Goal: Task Accomplishment & Management: Manage account settings

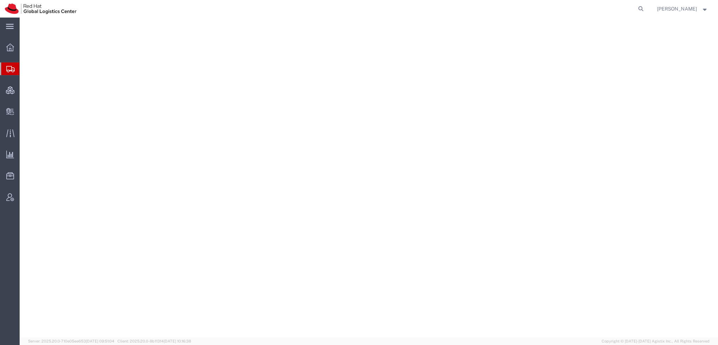
select select "38014"
select select
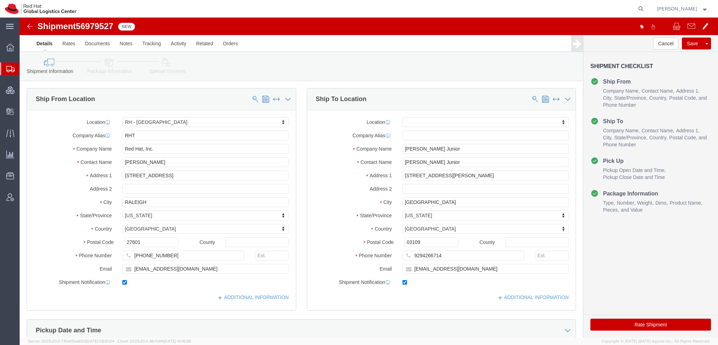
click icon
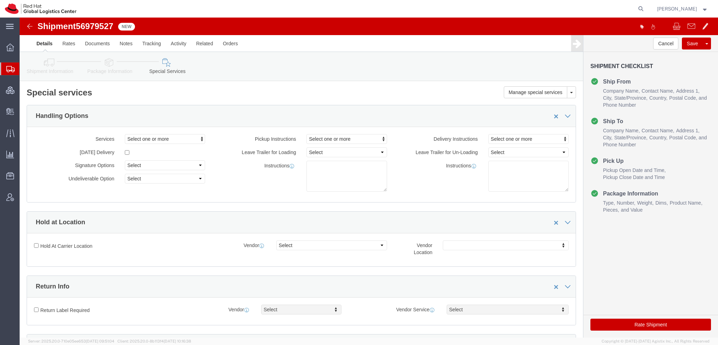
scroll to position [175, 0]
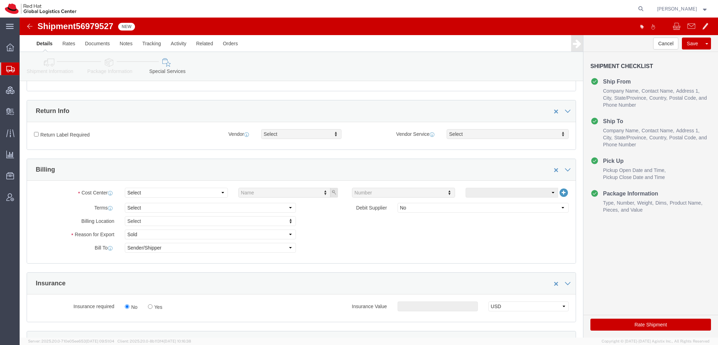
click div "Select Name Number"
click select "Select"
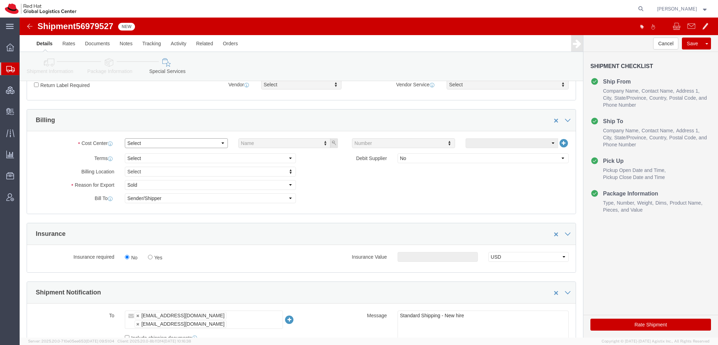
scroll to position [315, 0]
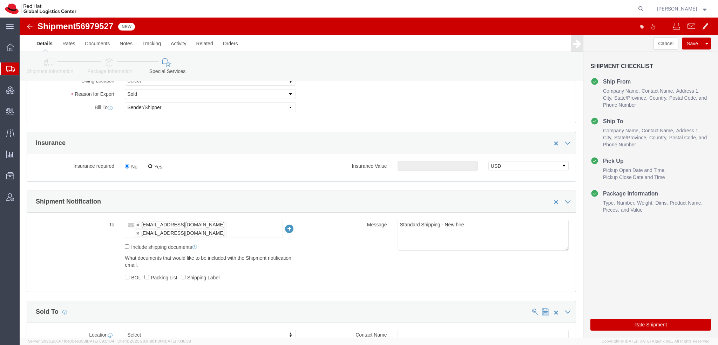
click input "Yes"
radio input "true"
click input "text"
type input "500.00"
click button "Save"
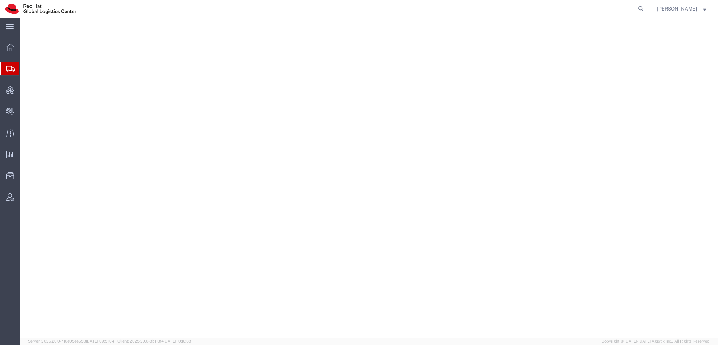
select select "38014"
select select "37929"
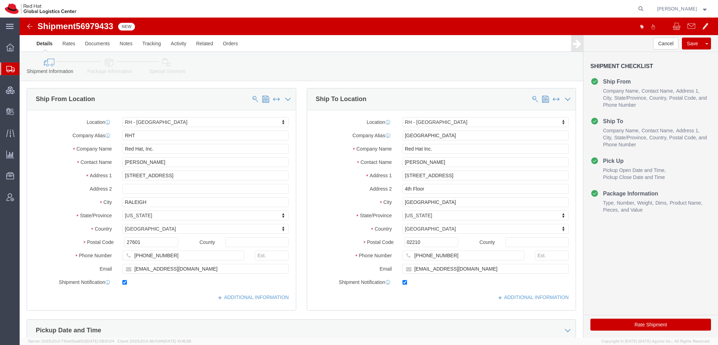
click icon
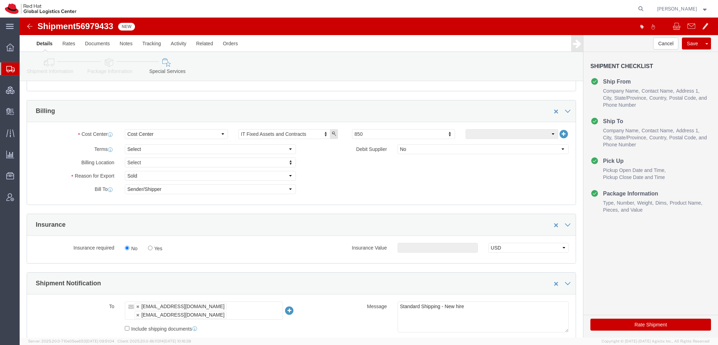
scroll to position [245, 0]
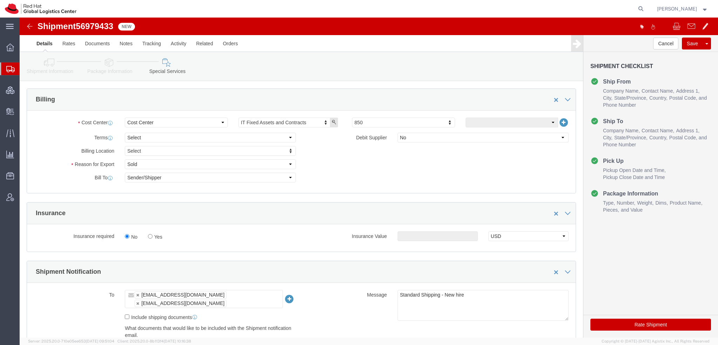
click button "Rate Shipment"
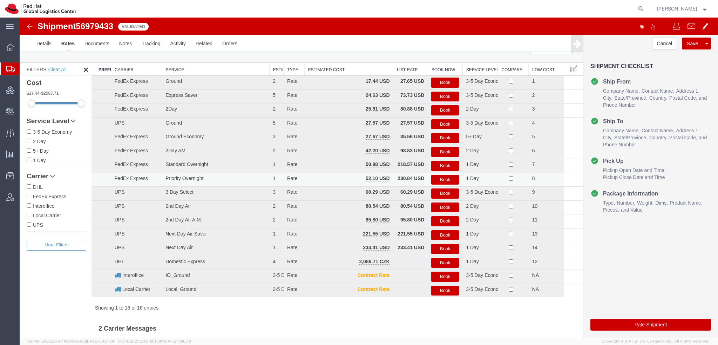
scroll to position [0, 0]
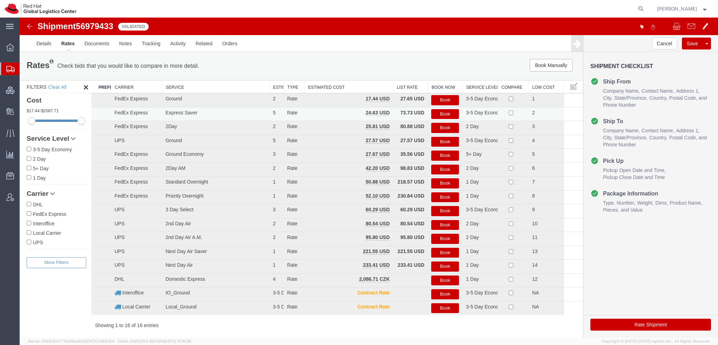
click at [444, 110] on button "Book" at bounding box center [445, 114] width 28 height 10
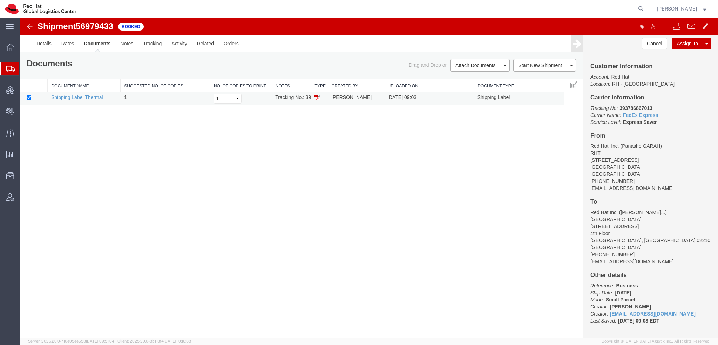
click at [318, 96] on img at bounding box center [317, 98] width 6 height 6
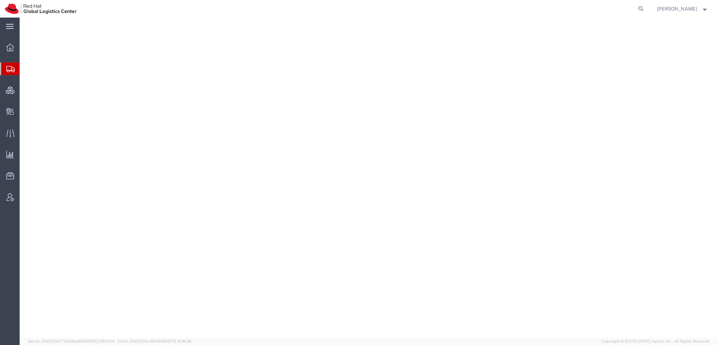
select select "38014"
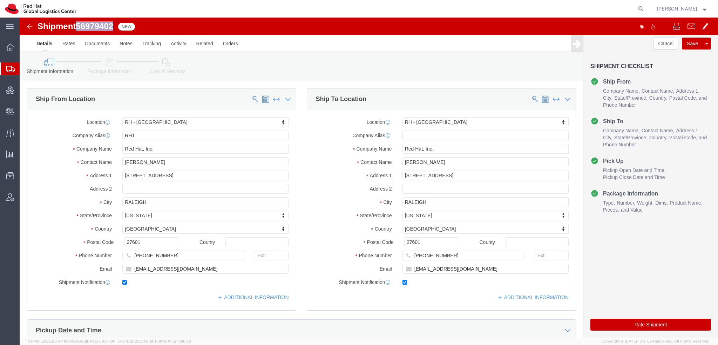
drag, startPoint x: 95, startPoint y: 8, endPoint x: 60, endPoint y: 5, distance: 35.9
click span "56979402"
copy span "56979402"
click button "Rate Shipment"
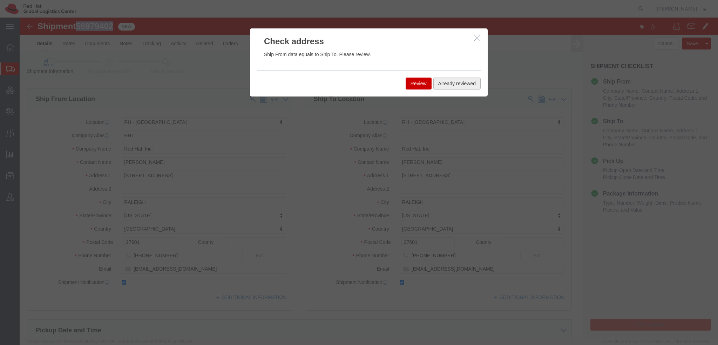
click button "Already reviewed"
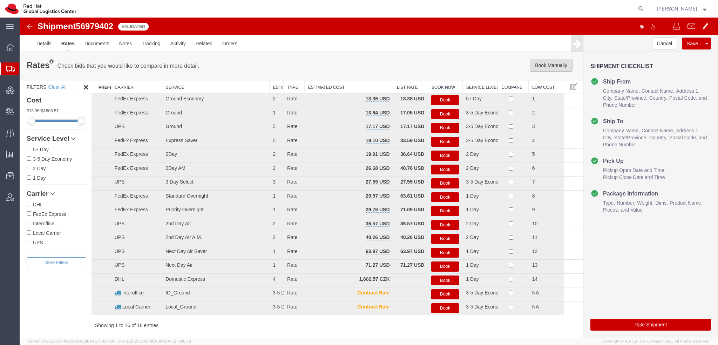
click at [547, 67] on button "Book Manually" at bounding box center [551, 65] width 43 height 13
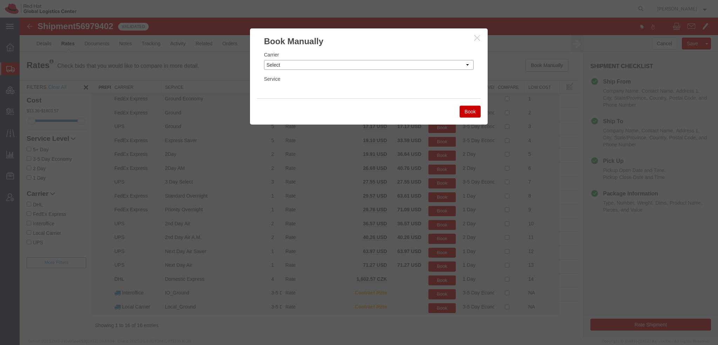
click at [378, 62] on select "Select Add New Carrier (and default service) Amazon Logistics Czech Post DHL Fe…" at bounding box center [369, 65] width 210 height 10
click at [264, 60] on select "Select Add New Carrier (and default service) Amazon Logistics Czech Post DHL Fe…" at bounding box center [369, 65] width 210 height 10
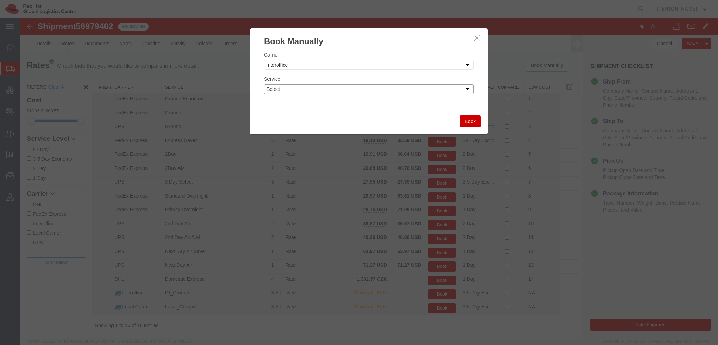
click at [299, 91] on select "Select" at bounding box center [369, 89] width 210 height 10
click at [303, 65] on select "Select Add New Carrier (and default service) Amazon Logistics Czech Post DHL Fe…" at bounding box center [369, 65] width 210 height 10
click at [323, 68] on select "Select Add New Carrier (and default service) Amazon Logistics Czech Post DHL Fe…" at bounding box center [369, 65] width 210 height 10
click at [313, 91] on select "Select" at bounding box center [369, 89] width 210 height 10
click at [467, 124] on button "Book" at bounding box center [470, 121] width 21 height 12
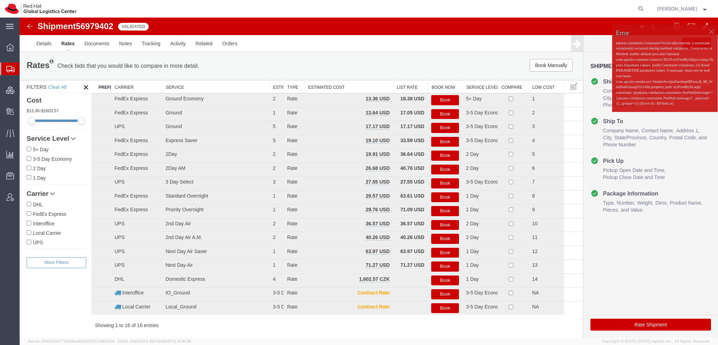
click at [706, 31] on div at bounding box center [711, 31] width 11 height 11
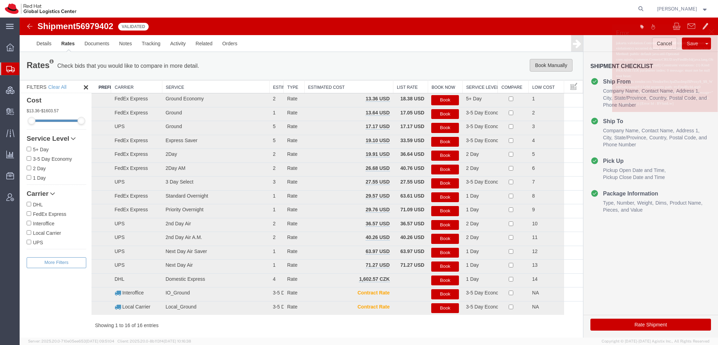
click at [541, 63] on button "Book Manually" at bounding box center [551, 65] width 43 height 13
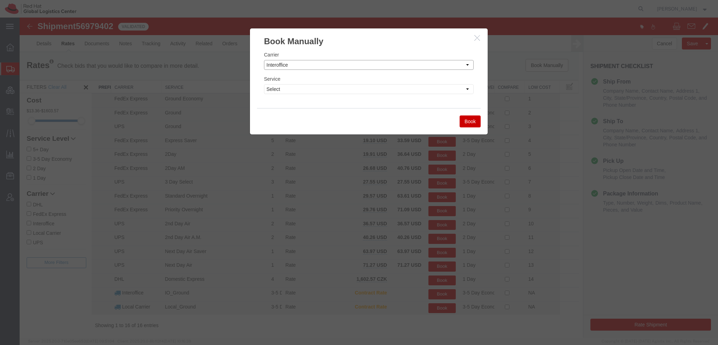
click at [326, 64] on select "Select Add New Carrier (and default service) Amazon Logistics Czech Post DHL Fe…" at bounding box center [369, 65] width 210 height 10
click at [264, 60] on select "Select Add New Carrier (and default service) Amazon Logistics Czech Post DHL Fe…" at bounding box center [369, 65] width 210 height 10
click at [308, 89] on select "Select 3 - 5 Day Local_Ground Local_LTL" at bounding box center [369, 89] width 210 height 10
click at [319, 64] on select "Select Add New Carrier (and default service) Amazon Logistics Czech Post DHL Fe…" at bounding box center [369, 65] width 210 height 10
select select "7920"
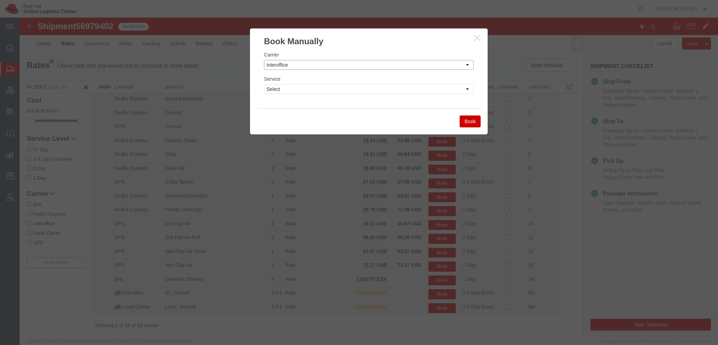
click at [264, 60] on select "Select Add New Carrier (and default service) Amazon Logistics Czech Post DHL Fe…" at bounding box center [369, 65] width 210 height 10
click at [296, 89] on select "Select IO_Ground IO_LTL" at bounding box center [369, 89] width 210 height 10
select select "17810"
click at [264, 84] on select "Select IO_Ground IO_LTL" at bounding box center [369, 89] width 210 height 10
click at [467, 123] on button "Book" at bounding box center [470, 121] width 21 height 12
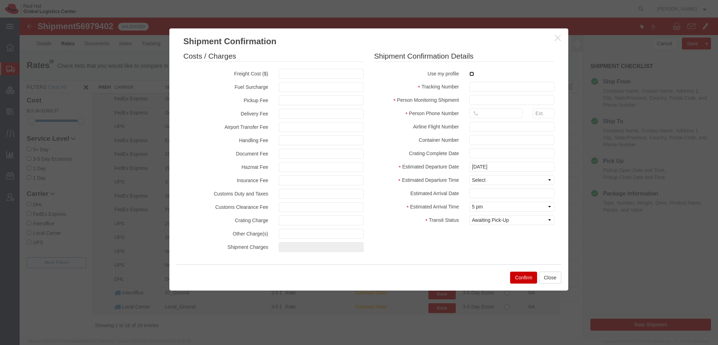
click at [470, 74] on input "checkbox" at bounding box center [471, 74] width 5 height 5
checkbox input "true"
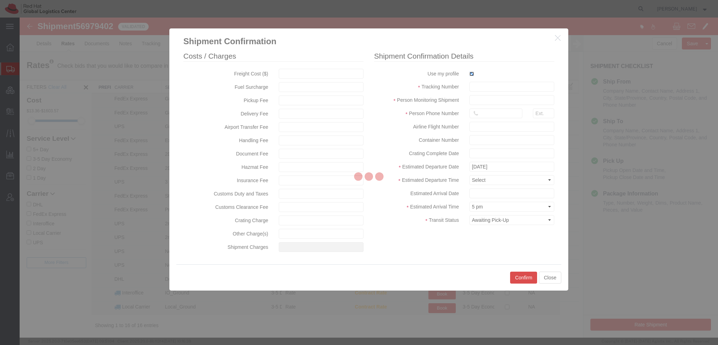
type input "[PERSON_NAME]"
type input "19193013123"
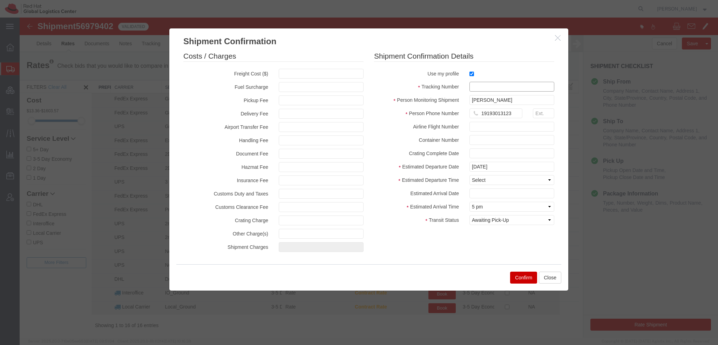
drag, startPoint x: 480, startPoint y: 90, endPoint x: 482, endPoint y: 83, distance: 7.4
click at [480, 89] on input "text" at bounding box center [511, 87] width 85 height 10
paste input "56979402"
type input "RHT56979402"
click at [491, 181] on select "Select Midnight 1 am 2 am 3 am 4 am 5 am 6 am 7 am 8 am 9 am 10 am 11 am 12 Noo…" at bounding box center [511, 180] width 85 height 10
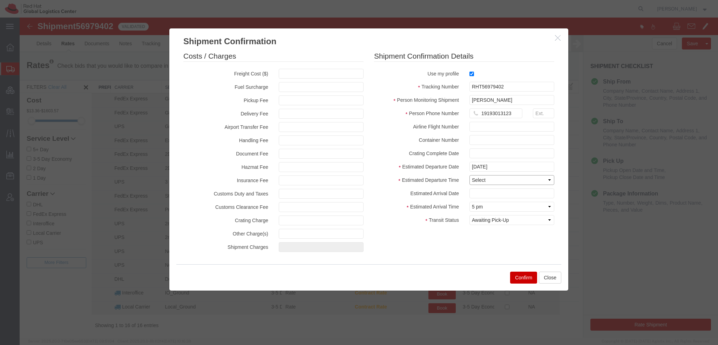
select select "1200"
click at [469, 175] on select "Select Midnight 1 am 2 am 3 am 4 am 5 am 6 am 7 am 8 am 9 am 10 am 11 am 12 Noo…" at bounding box center [511, 180] width 85 height 10
click at [484, 193] on input "text" at bounding box center [511, 193] width 85 height 10
click at [527, 139] on td "10" at bounding box center [527, 137] width 11 height 11
type input "10/10/2025"
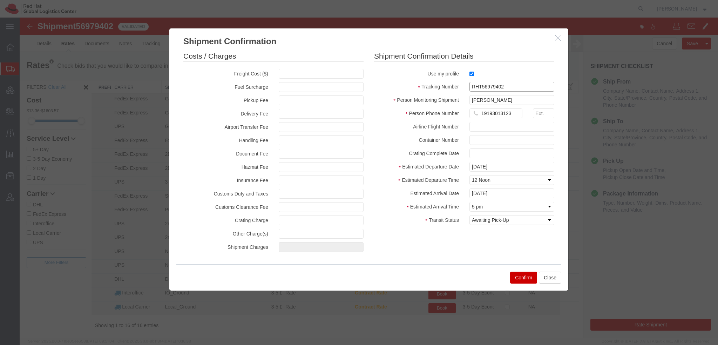
drag, startPoint x: 502, startPoint y: 85, endPoint x: 114, endPoint y: 18, distance: 393.5
click at [114, 18] on div "Shipment Confirmation Costs / Charges Freight Cost ($) Fuel Surcharge Pickup Fe…" at bounding box center [369, 178] width 698 height 320
click at [515, 276] on button "Confirm" at bounding box center [523, 277] width 27 height 12
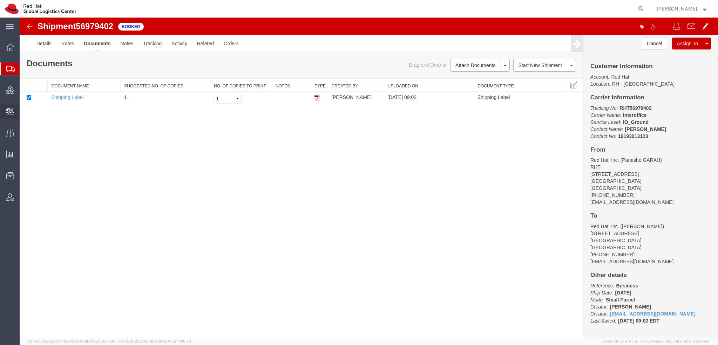
click at [0, 0] on span "Create Delivery" at bounding box center [0, 0] width 0 height 0
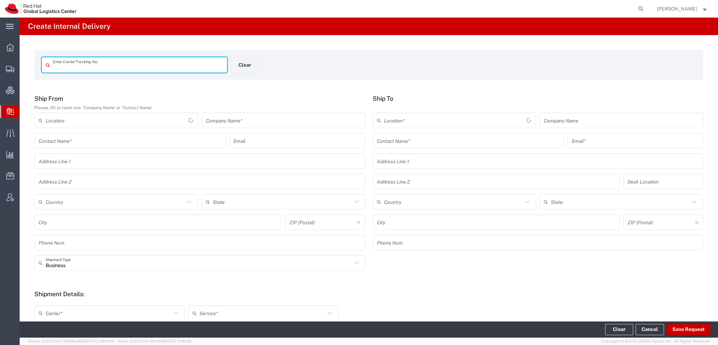
click at [95, 68] on input "text" at bounding box center [138, 65] width 170 height 12
type input "RHT56979402"
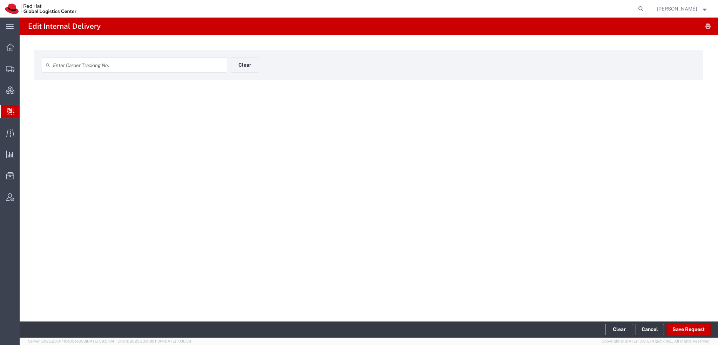
type input "RHT56979402"
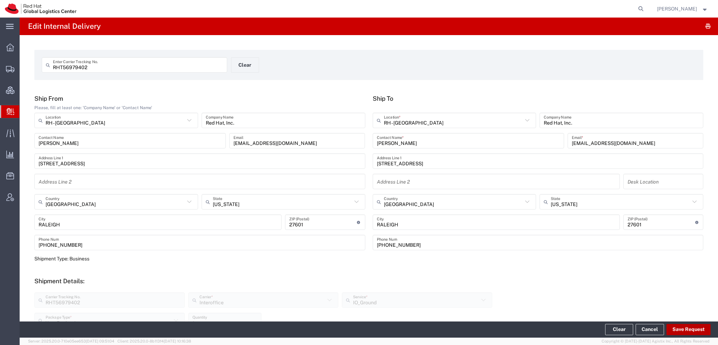
drag, startPoint x: 691, startPoint y: 328, endPoint x: 690, endPoint y: 331, distance: 3.7
click at [690, 331] on button "Save Request" at bounding box center [688, 329] width 44 height 11
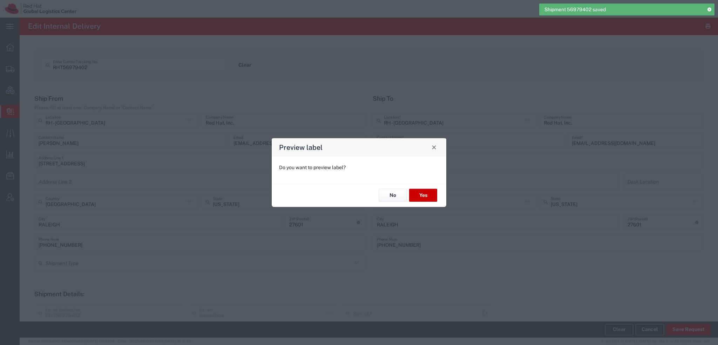
type input "Your Packaging"
type input "IO_Ground"
click at [422, 194] on button "Yes" at bounding box center [423, 195] width 28 height 13
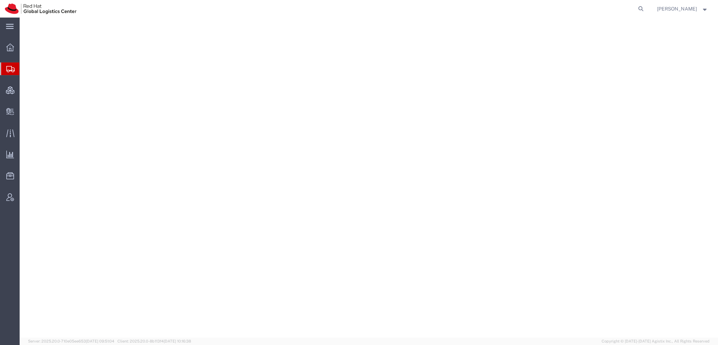
select select "38014"
select select "37929"
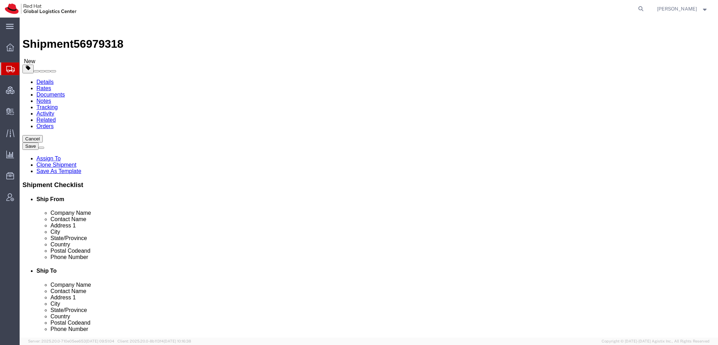
click icon
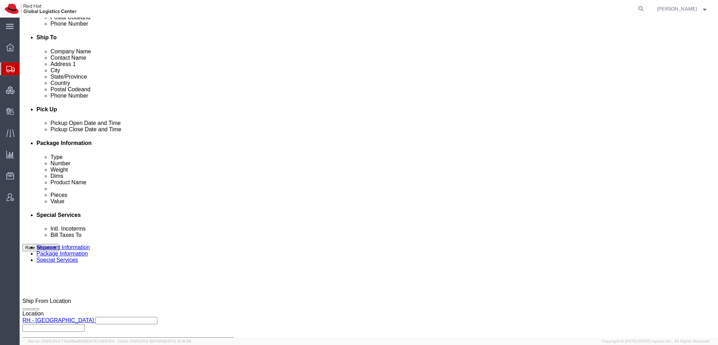
scroll to position [245, 0]
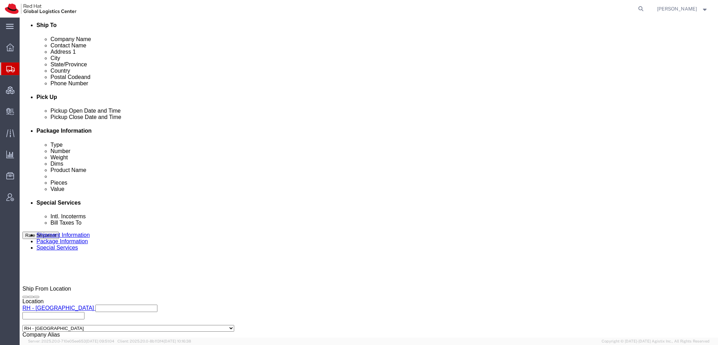
click button "Rate Shipment"
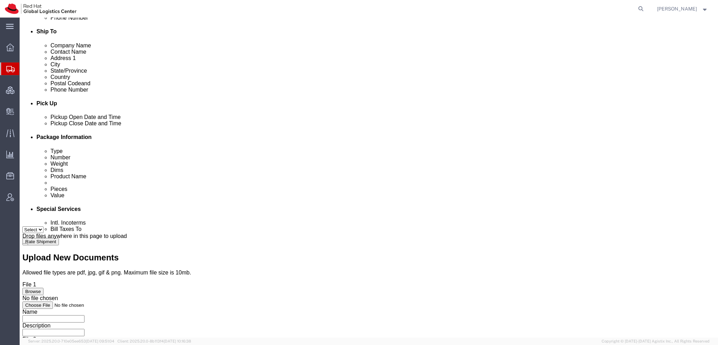
scroll to position [0, 0]
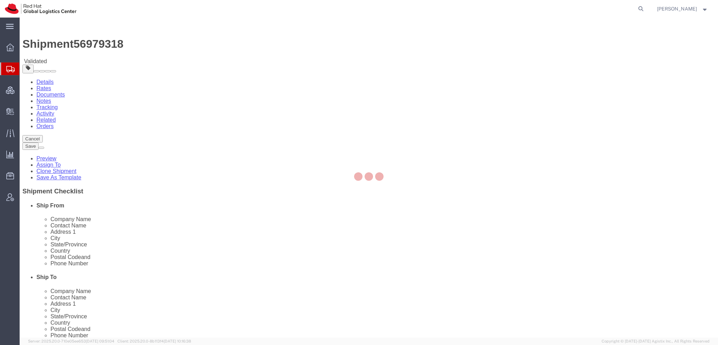
select select "38014"
select select "37929"
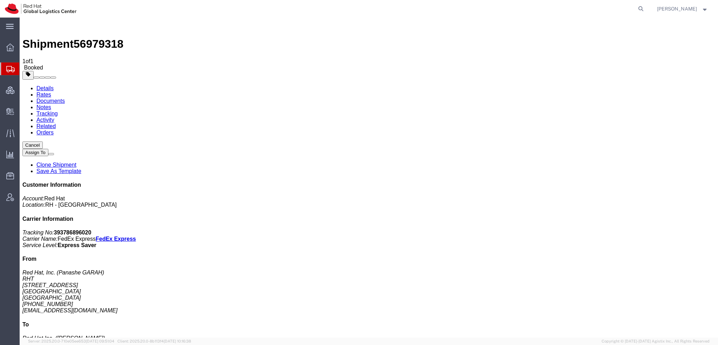
drag, startPoint x: 317, startPoint y: 97, endPoint x: 321, endPoint y: 105, distance: 8.5
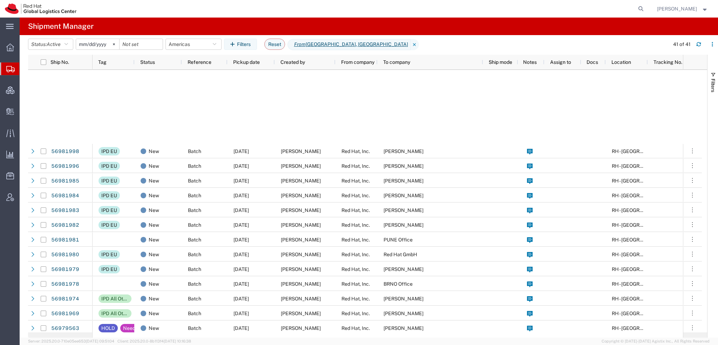
scroll to position [227, 0]
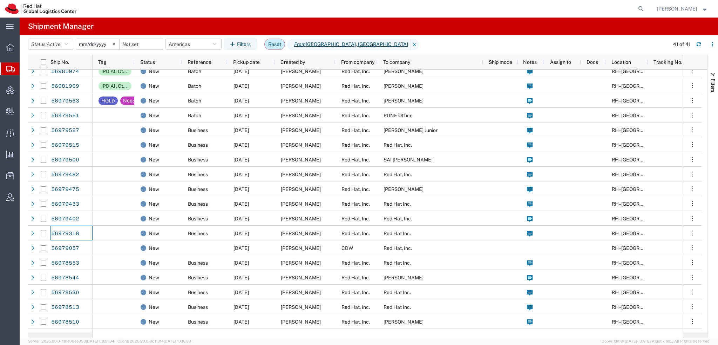
drag, startPoint x: 277, startPoint y: 42, endPoint x: 272, endPoint y: 40, distance: 5.0
click at [277, 42] on button "Reset" at bounding box center [274, 44] width 21 height 11
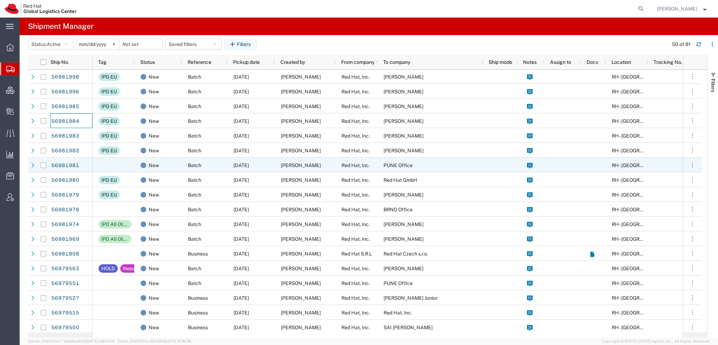
scroll to position [364, 0]
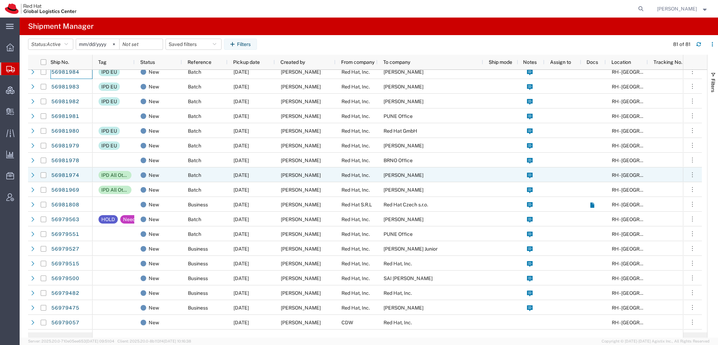
scroll to position [469, 0]
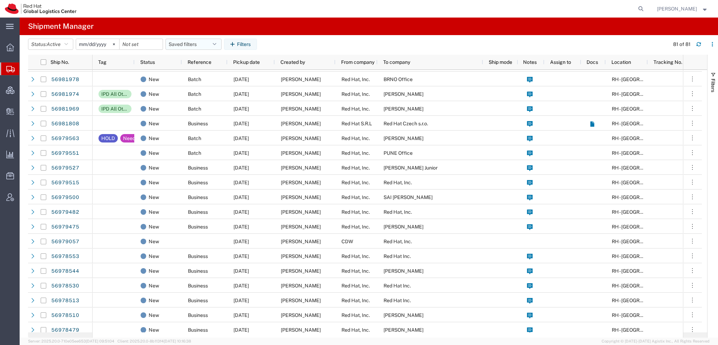
click at [216, 42] on icon "button" at bounding box center [215, 44] width 4 height 5
click at [186, 74] on span "Americas" at bounding box center [213, 74] width 92 height 13
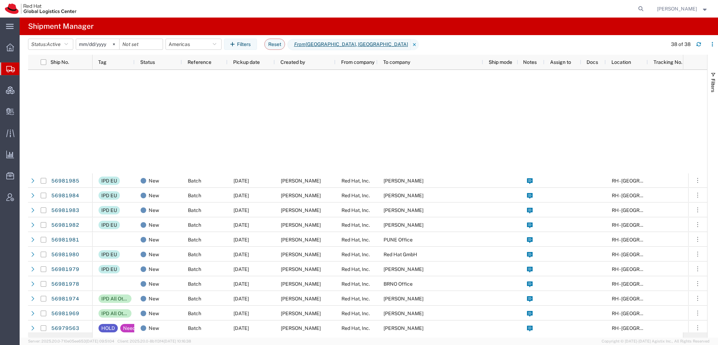
scroll to position [259, 0]
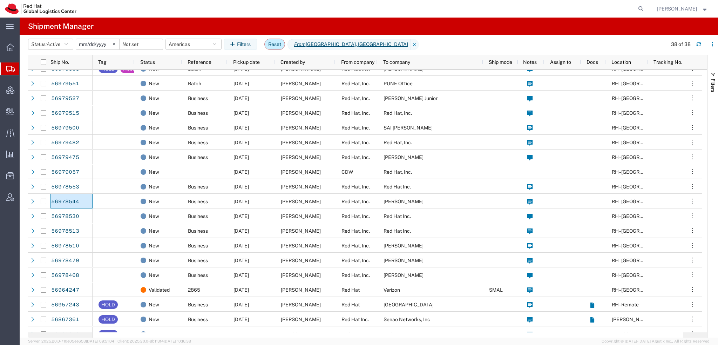
click at [278, 40] on button "Reset" at bounding box center [274, 44] width 21 height 11
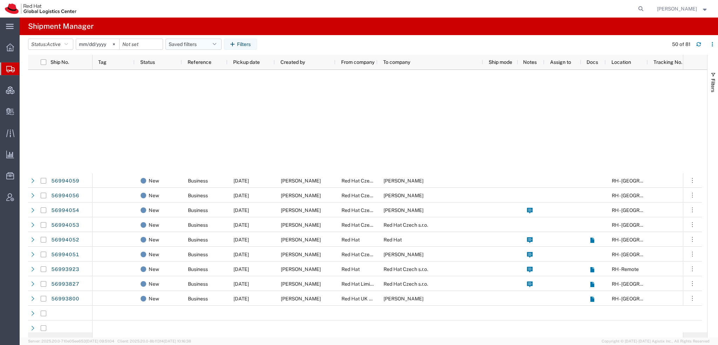
scroll to position [259, 0]
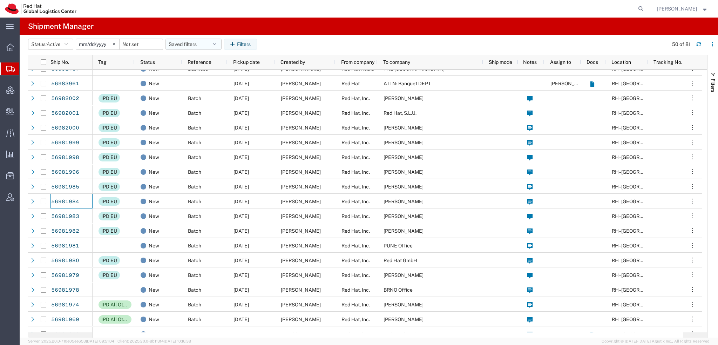
click at [222, 44] on button "Saved filters" at bounding box center [193, 44] width 56 height 11
drag, startPoint x: 185, startPoint y: 73, endPoint x: 224, endPoint y: 68, distance: 38.6
click at [185, 73] on span "Americas" at bounding box center [213, 74] width 92 height 13
type input "[DATE]"
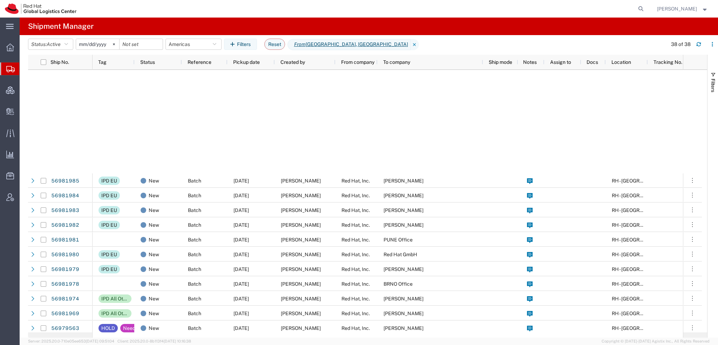
scroll to position [259, 0]
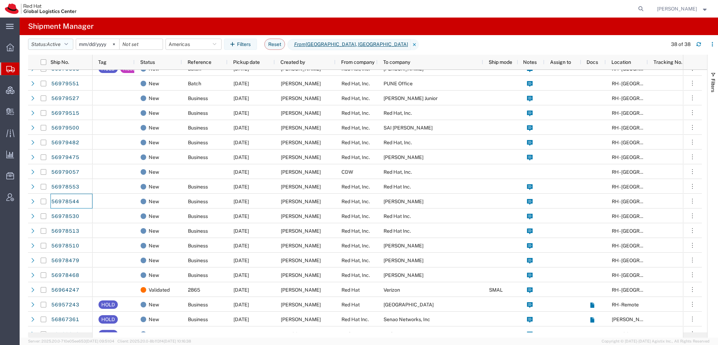
click at [71, 45] on button "Status: Active" at bounding box center [50, 44] width 45 height 11
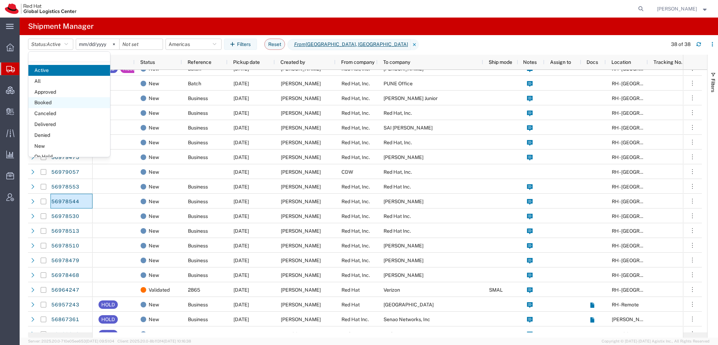
click at [49, 101] on span "Booked" at bounding box center [69, 102] width 82 height 11
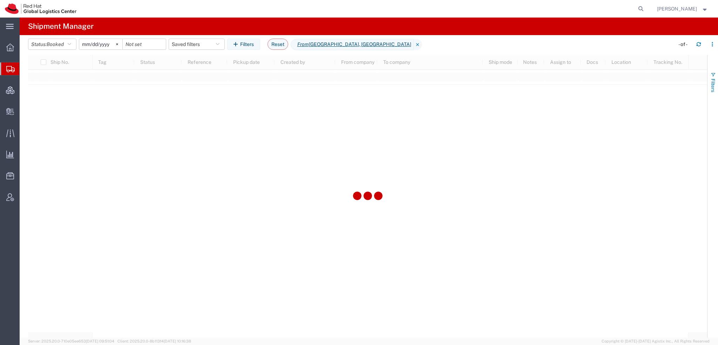
click at [711, 81] on span "Filters" at bounding box center [713, 86] width 6 height 14
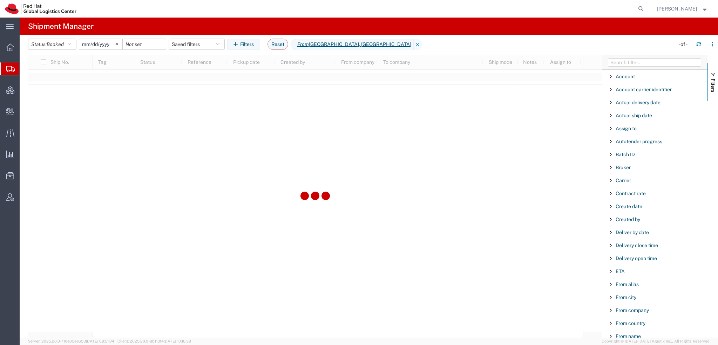
scroll to position [584, 0]
click at [635, 307] on span "Tracking No." at bounding box center [630, 310] width 29 height 6
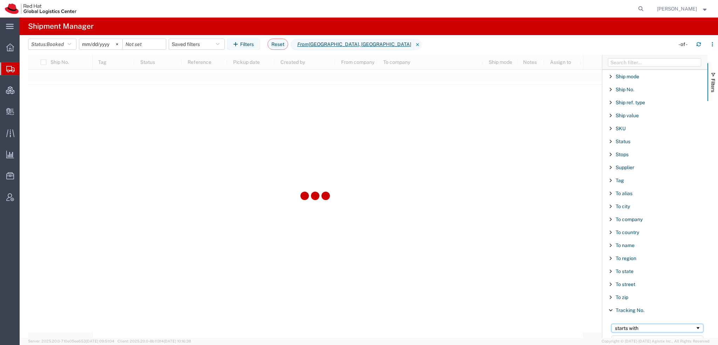
click at [627, 325] on div "starts with" at bounding box center [655, 328] width 80 height 6
click at [620, 335] on input "Filter Value" at bounding box center [657, 339] width 92 height 8
type input "393785010678"
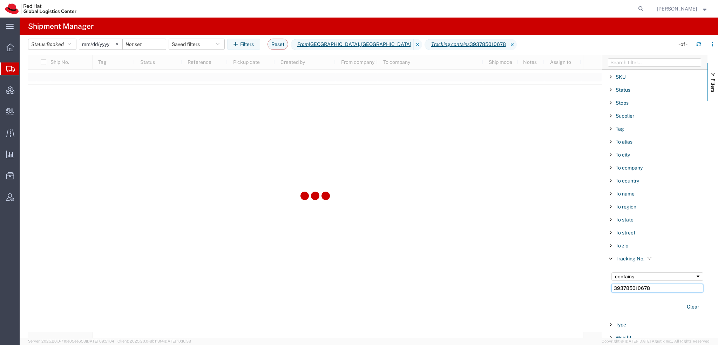
scroll to position [637, 0]
drag, startPoint x: 648, startPoint y: 330, endPoint x: 597, endPoint y: 343, distance: 52.1
click at [597, 343] on div "Shipment Manager Status: Booked Active All Approved Booked Canceled Delivered D…" at bounding box center [369, 181] width 698 height 327
click at [0, 0] on span "Create Delivery" at bounding box center [0, 0] width 0 height 0
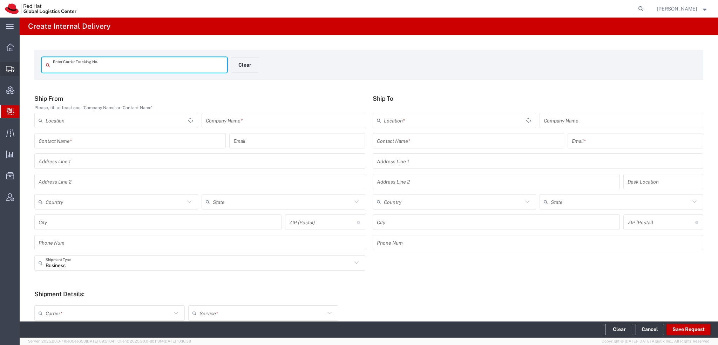
click at [0, 0] on span "Shipment Manager" at bounding box center [0, 0] width 0 height 0
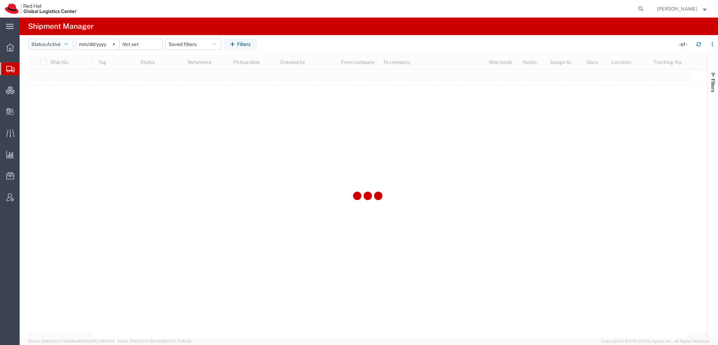
click at [60, 48] on button "Status: Active" at bounding box center [50, 44] width 45 height 11
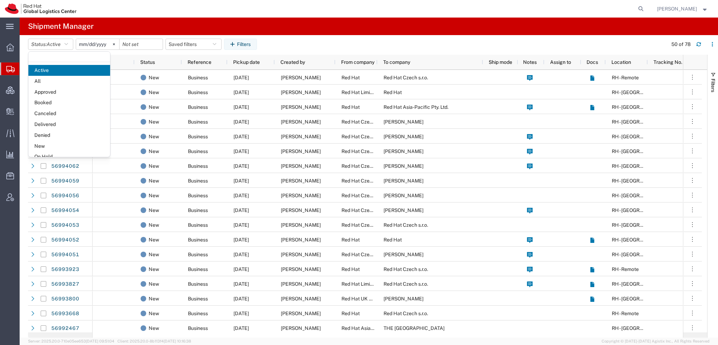
click at [41, 102] on span "Booked" at bounding box center [69, 102] width 82 height 11
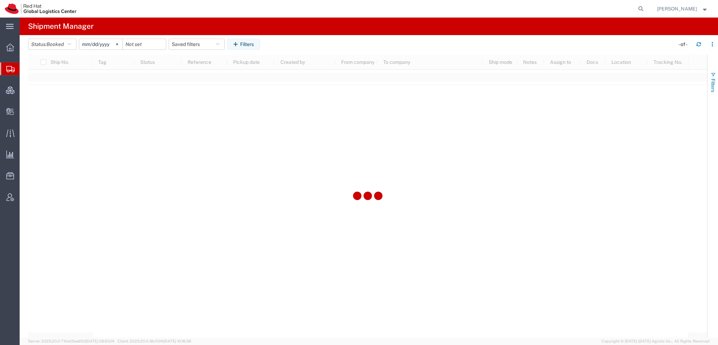
click at [714, 80] on span "Filters" at bounding box center [713, 86] width 6 height 14
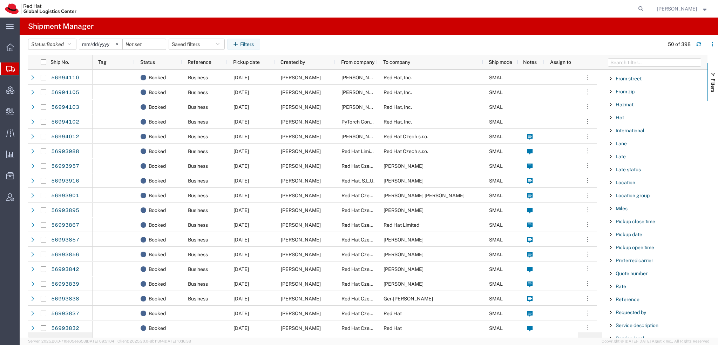
scroll to position [584, 0]
click at [617, 307] on span "Tracking No." at bounding box center [630, 310] width 29 height 6
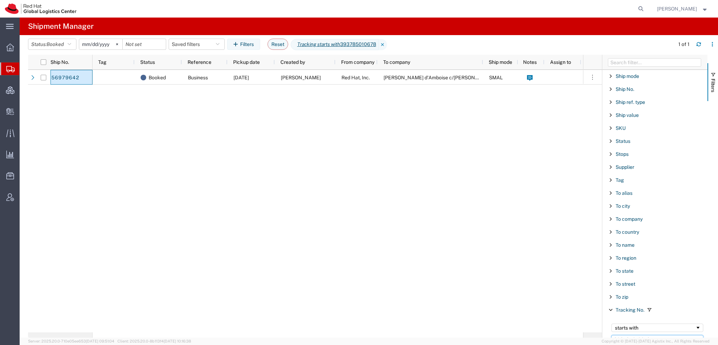
drag, startPoint x: 660, startPoint y: 335, endPoint x: 373, endPoint y: 287, distance: 291.4
click at [374, 288] on div "Ship No. Tag Status Reference Pickup date Created by From company To company Sh…" at bounding box center [373, 196] width 690 height 283
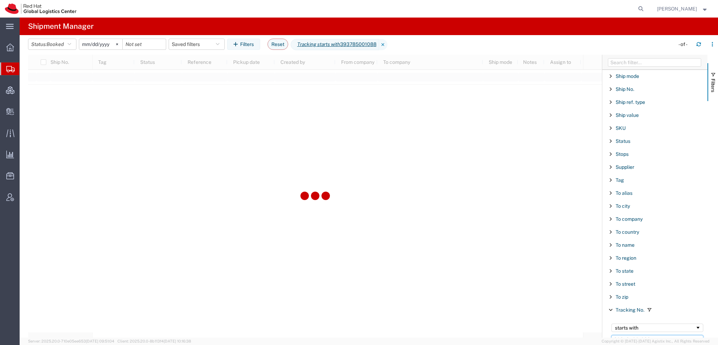
type input "393785001088"
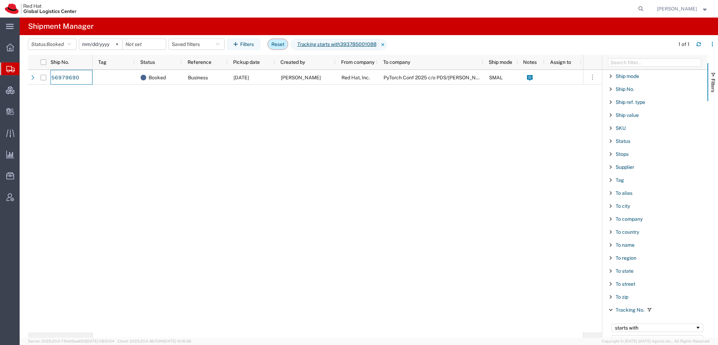
click at [277, 40] on button "Reset" at bounding box center [277, 44] width 21 height 11
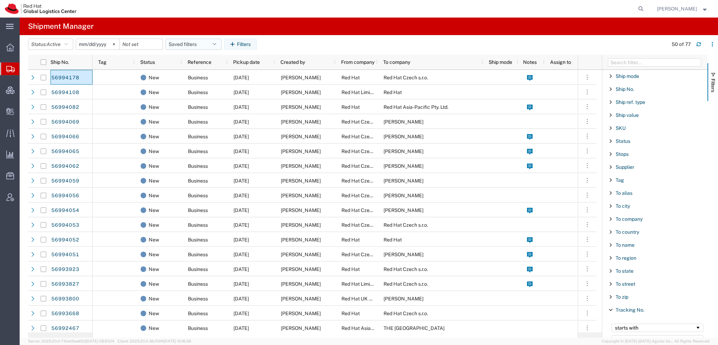
click at [206, 43] on button "Saved filters" at bounding box center [193, 44] width 56 height 11
click at [193, 74] on span "Americas" at bounding box center [213, 74] width 92 height 13
type input "2023-05-07"
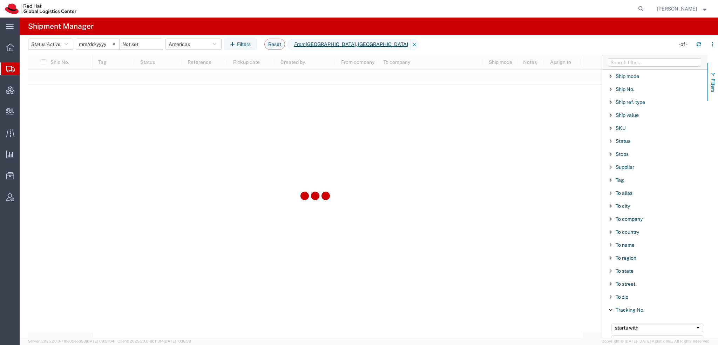
click at [711, 74] on span "button" at bounding box center [713, 75] width 6 height 6
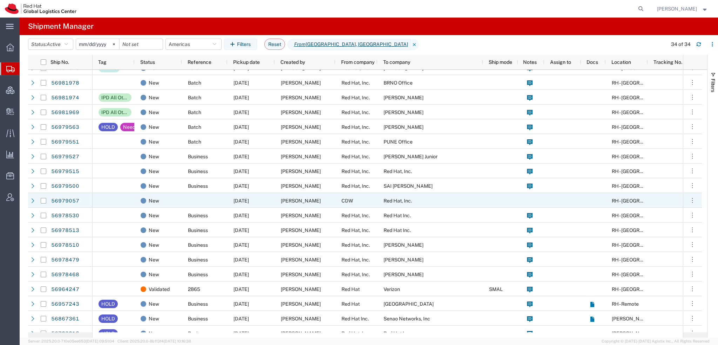
scroll to position [210, 0]
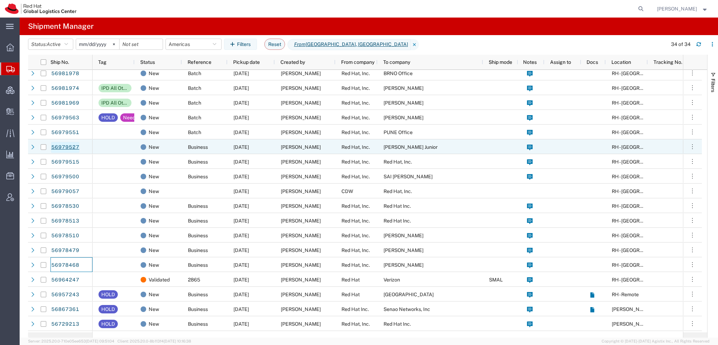
click at [66, 147] on link "56979527" at bounding box center [65, 147] width 29 height 11
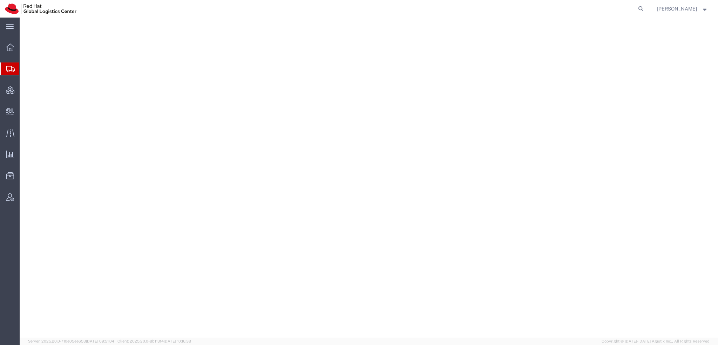
select select "38014"
select select
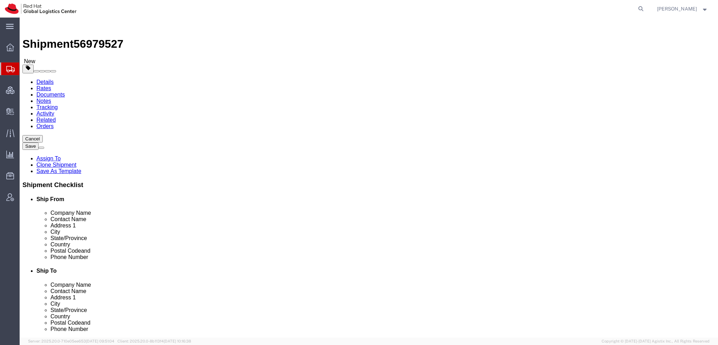
click icon
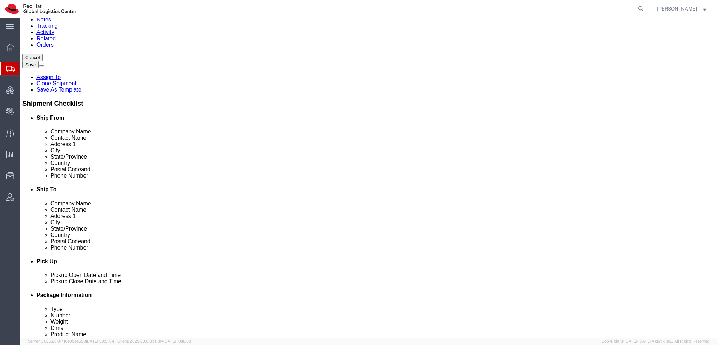
scroll to position [210, 0]
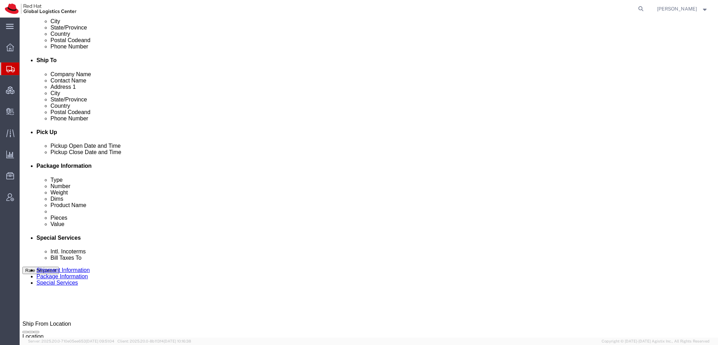
click select "Select"
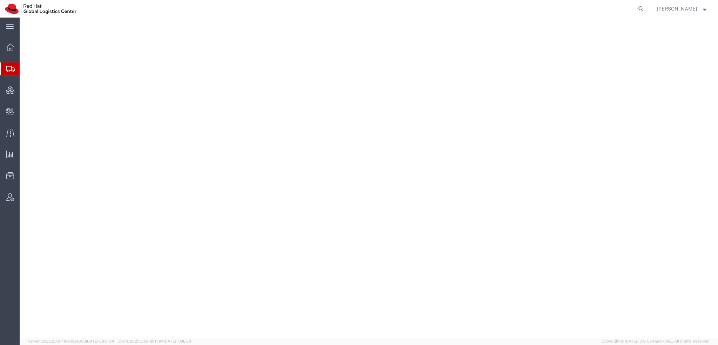
select select "38014"
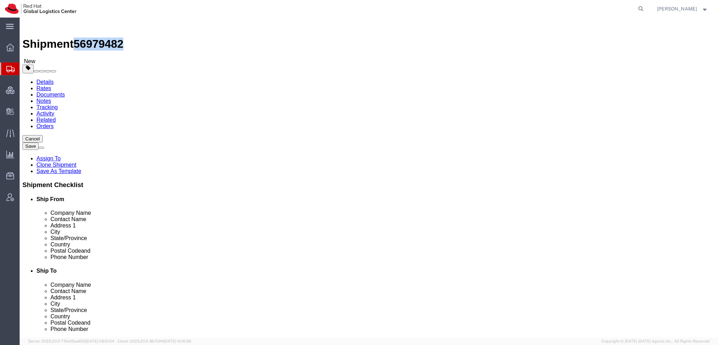
drag, startPoint x: 94, startPoint y: 8, endPoint x: 59, endPoint y: 8, distance: 35.1
click span "56979482"
copy span "56979482"
click button "Rate Shipment"
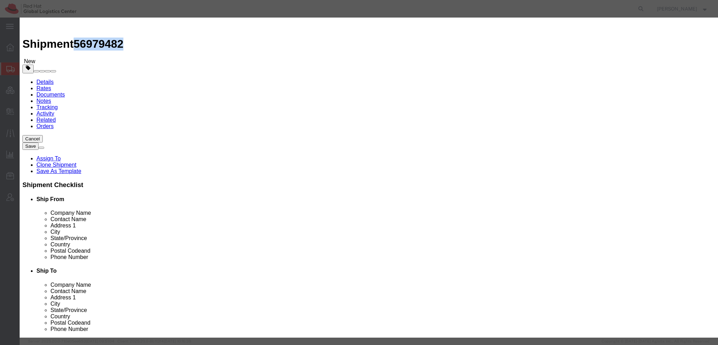
click button "Already reviewed"
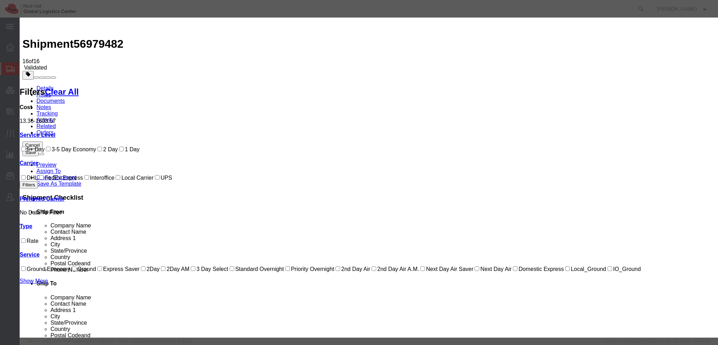
select select "7920"
select select "17810"
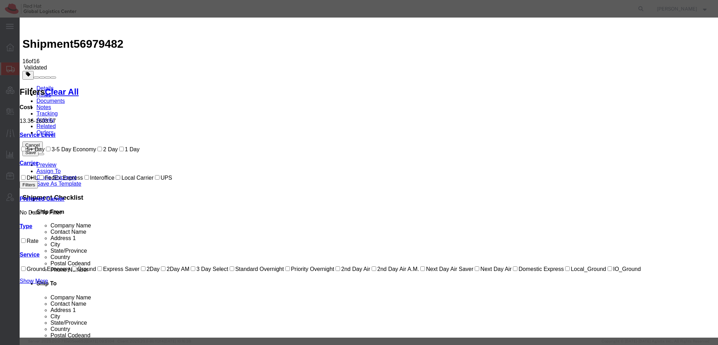
checkbox input "true"
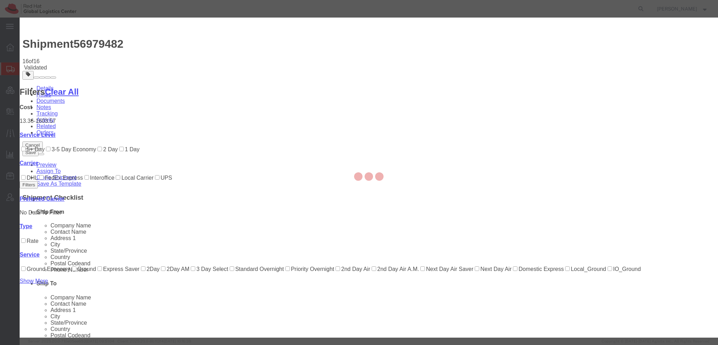
type input "[PERSON_NAME]"
type input "19193013123"
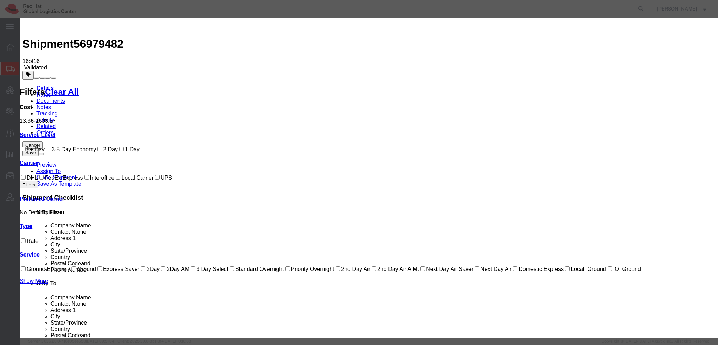
paste input "56979482"
type input "RHT56979482"
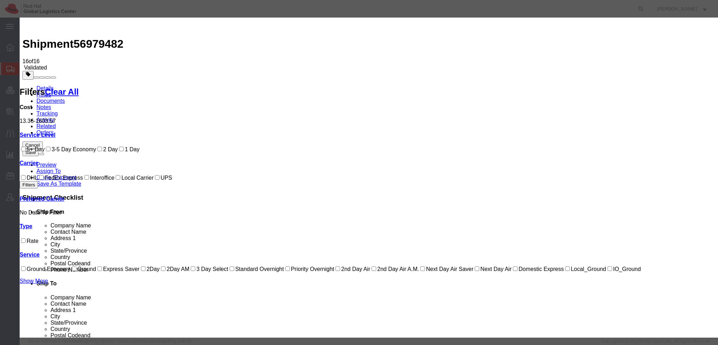
select select "1200"
type input "10/10/2025"
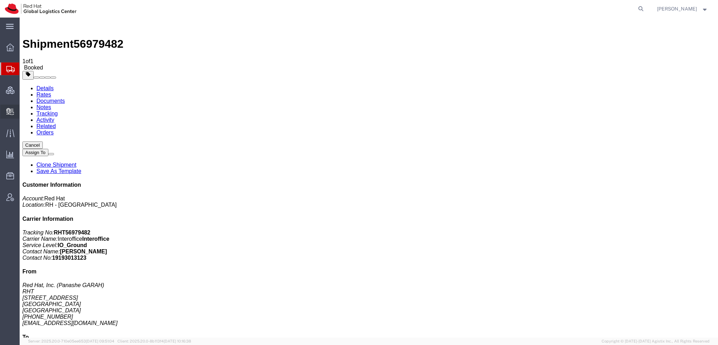
click at [0, 0] on span "Create Delivery" at bounding box center [0, 0] width 0 height 0
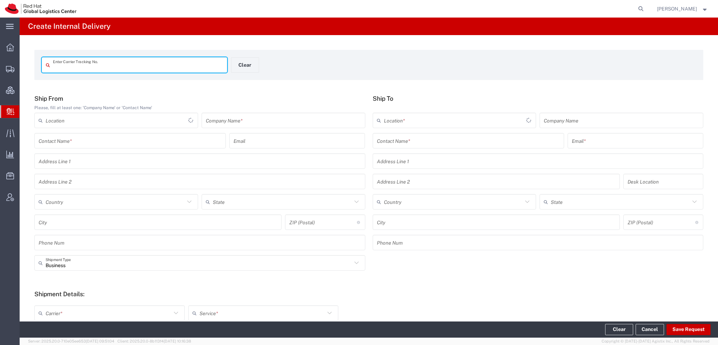
click at [120, 63] on input "text" at bounding box center [138, 65] width 170 height 12
type input "RHT56979482"
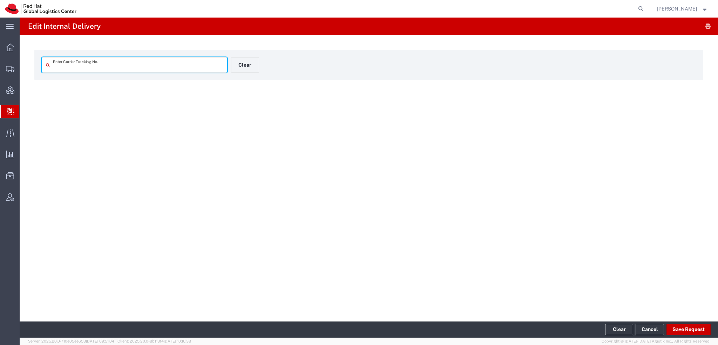
type input "RHT56979482"
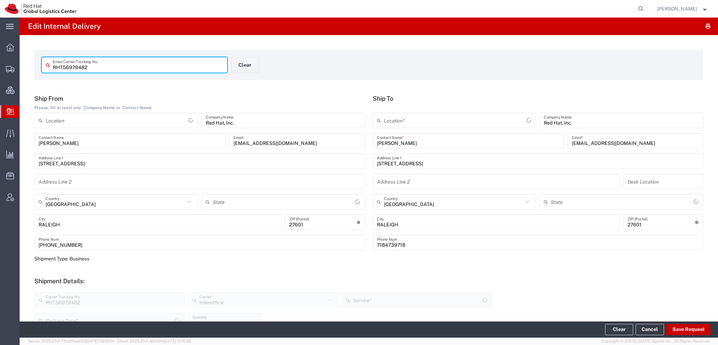
type input "Your Packaging"
type input "[US_STATE]"
type input "IO_Ground"
type input "[US_STATE]"
type input "RH - [GEOGRAPHIC_DATA]"
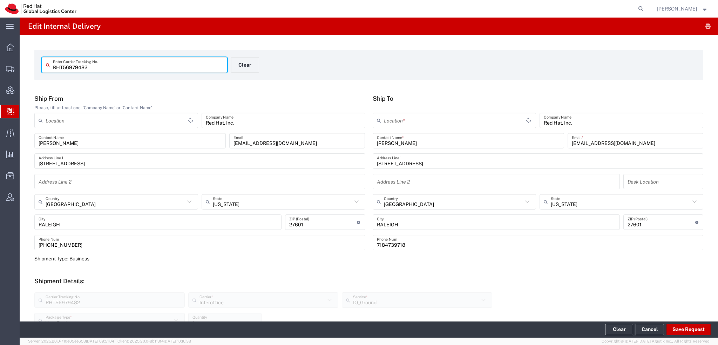
type input "RH - [GEOGRAPHIC_DATA]"
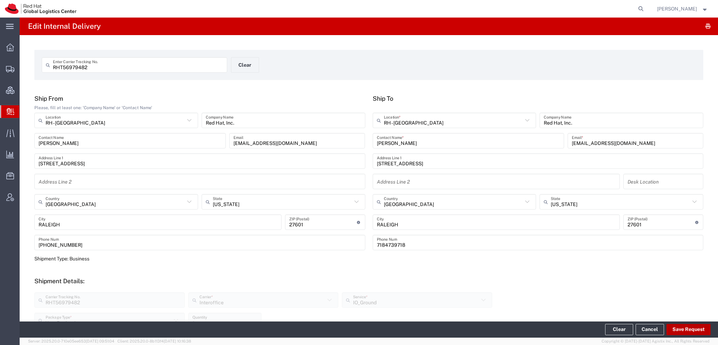
click at [693, 330] on button "Save Request" at bounding box center [688, 329] width 44 height 11
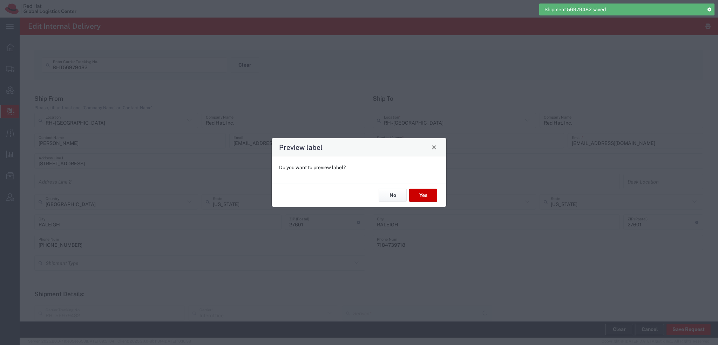
type input "Your Packaging"
type input "IO_Ground"
click at [422, 198] on button "Yes" at bounding box center [423, 195] width 28 height 13
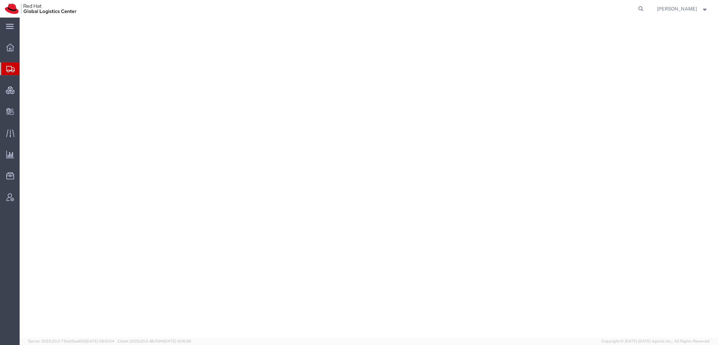
select select "38014"
select select
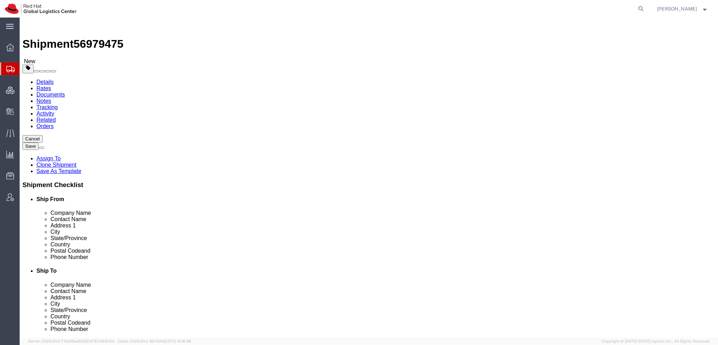
drag, startPoint x: 418, startPoint y: 132, endPoint x: -20, endPoint y: 7, distance: 455.2
click html "Shipment 56979475 New Details Rates Documents Notes Tracking Activity Related O…"
type input "E"
type input "Red Hat c/o Equinix"
click icon
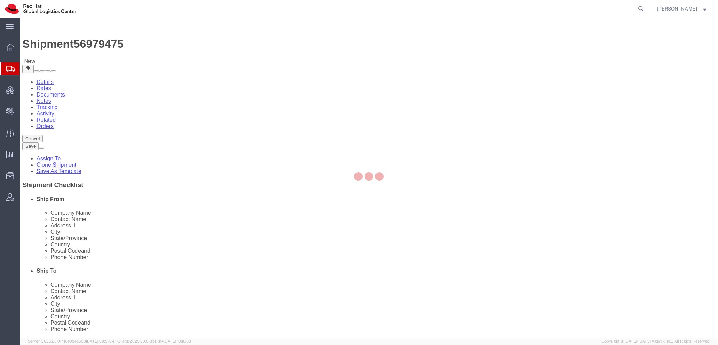
select select
select select "COSTCENTER"
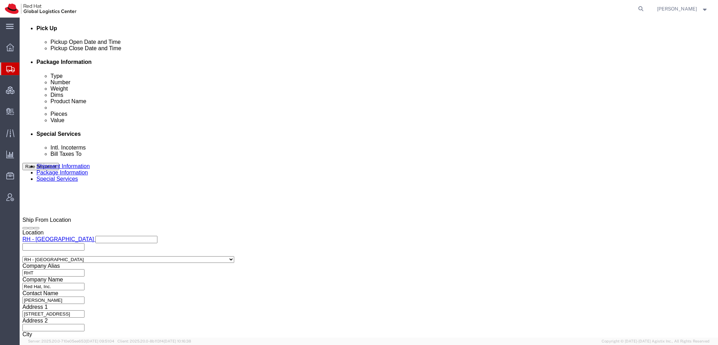
scroll to position [315, 0]
click input "Yes"
radio input "true"
click input "text"
type input "500.00"
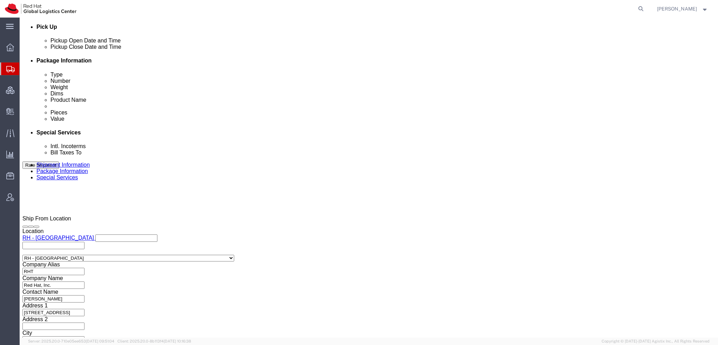
click button "Rate Shipment"
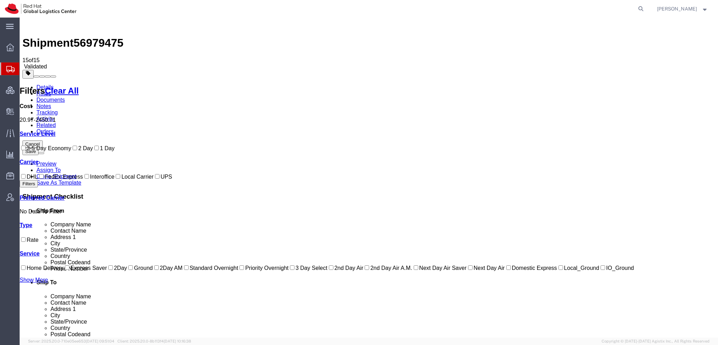
scroll to position [0, 0]
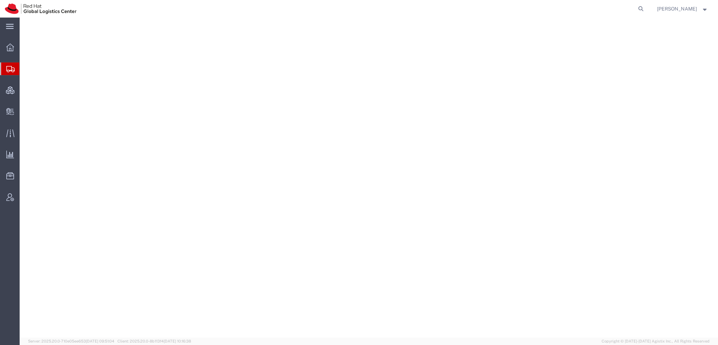
select select "38014"
select select "37929"
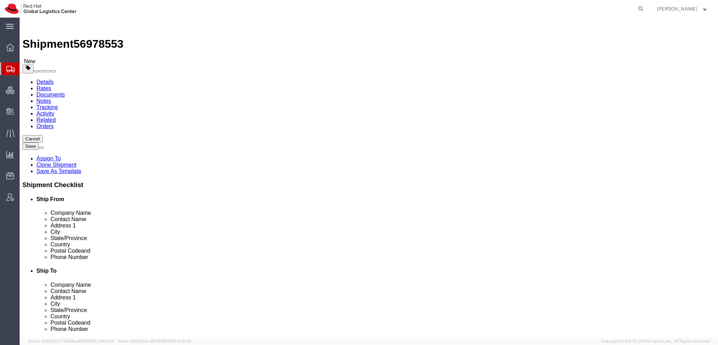
click icon
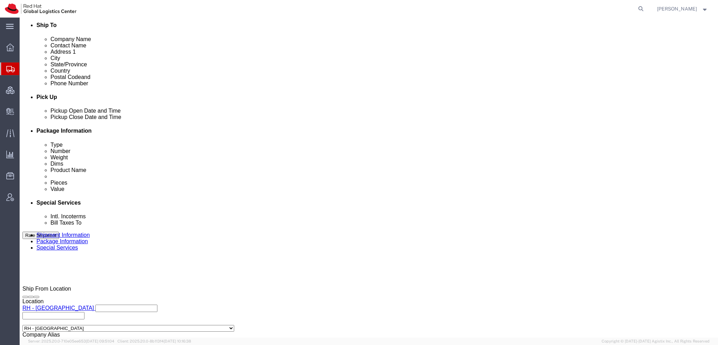
click button "Rate Shipment"
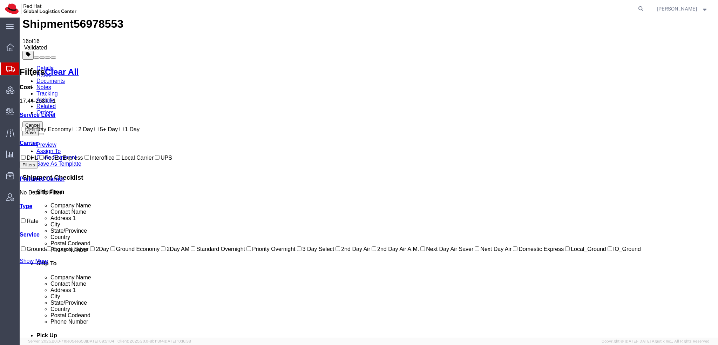
scroll to position [0, 0]
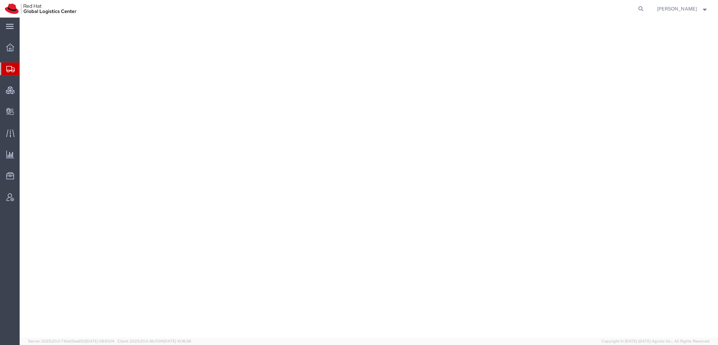
select select "38014"
select select
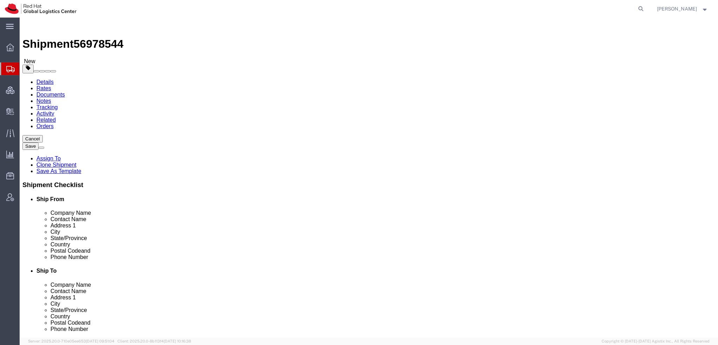
click icon
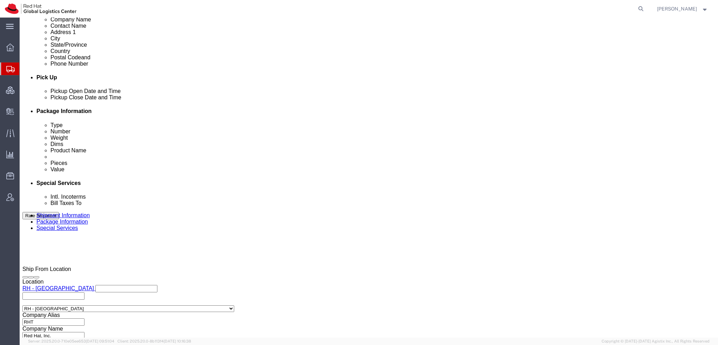
scroll to position [315, 0]
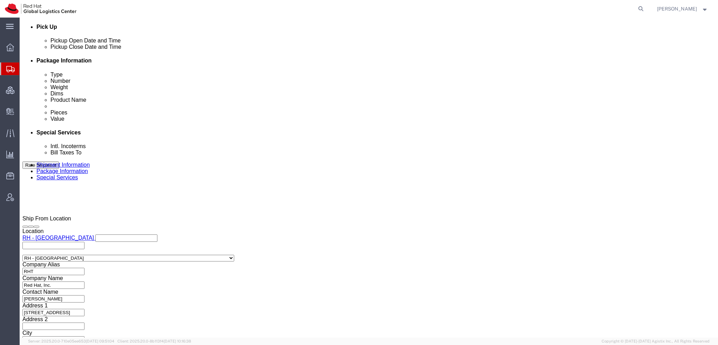
click input "Yes"
radio input "true"
click input "text"
type input "500.00"
click button "Rate Shipment"
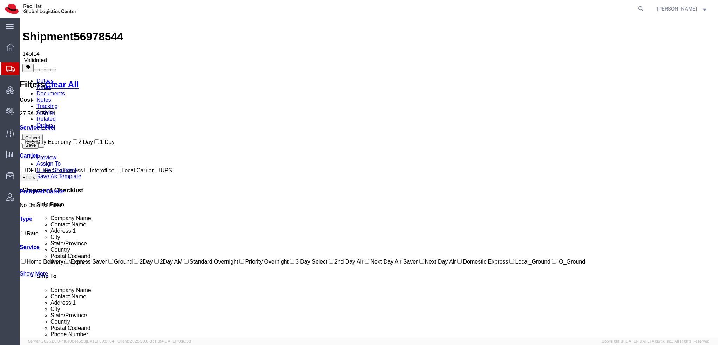
scroll to position [0, 0]
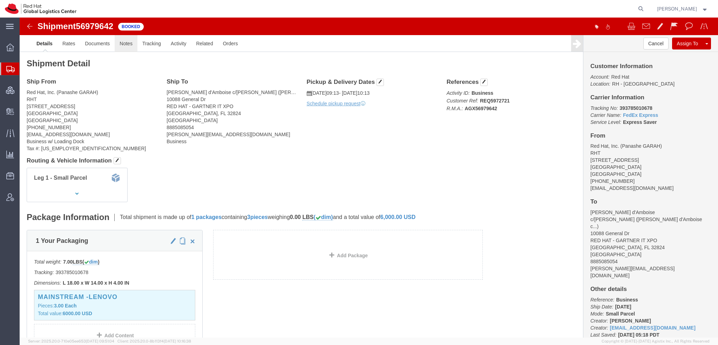
click link "Notes"
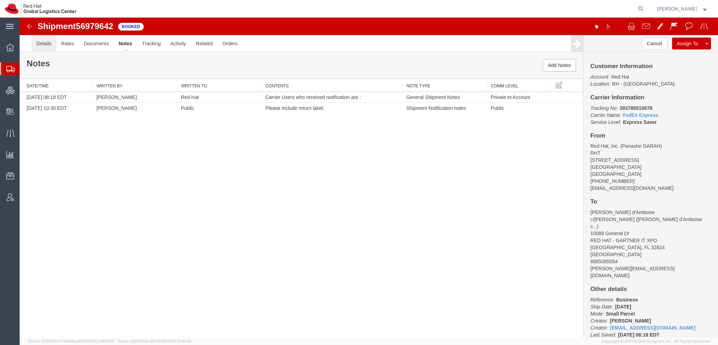
click at [45, 43] on link "Details" at bounding box center [44, 43] width 25 height 17
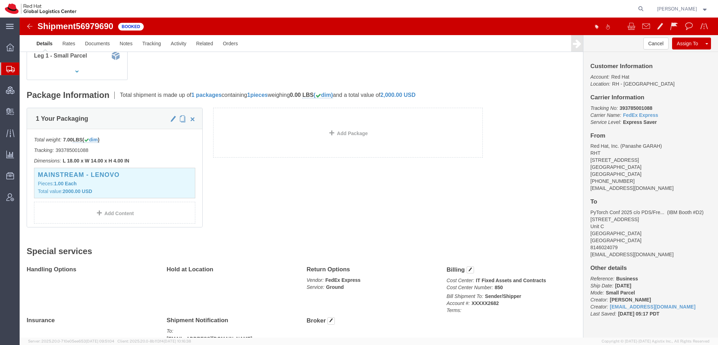
scroll to position [155, 0]
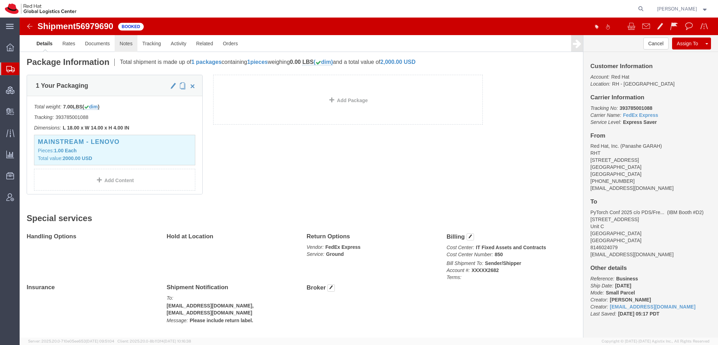
click link "Notes"
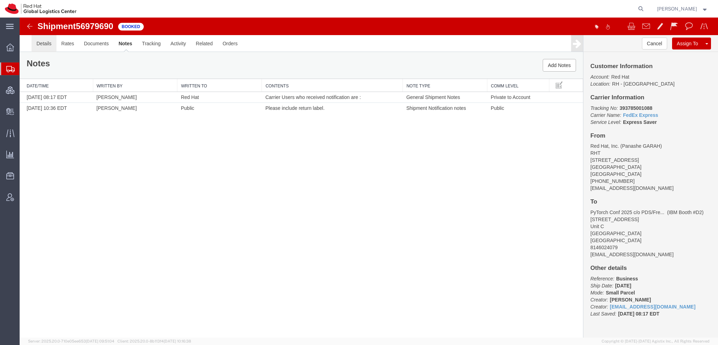
click at [45, 42] on link "Details" at bounding box center [44, 43] width 25 height 17
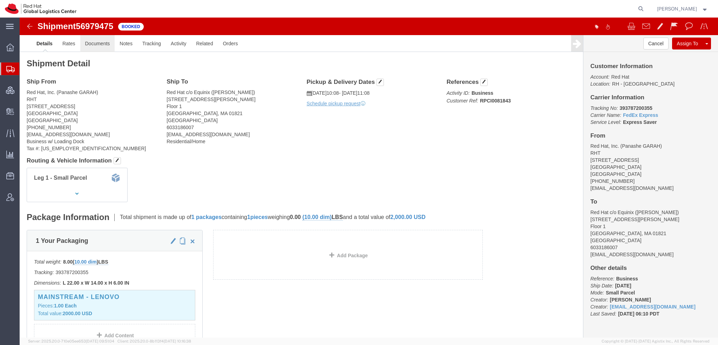
click link "Documents"
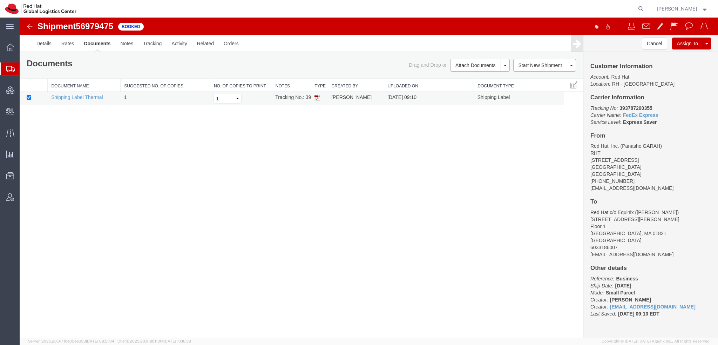
click at [317, 97] on img at bounding box center [317, 98] width 6 height 6
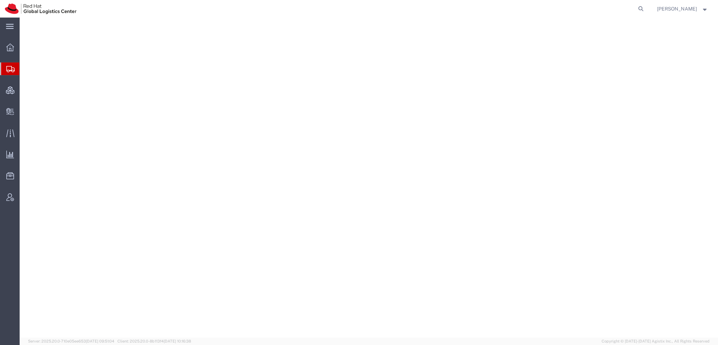
select select "38014"
select select
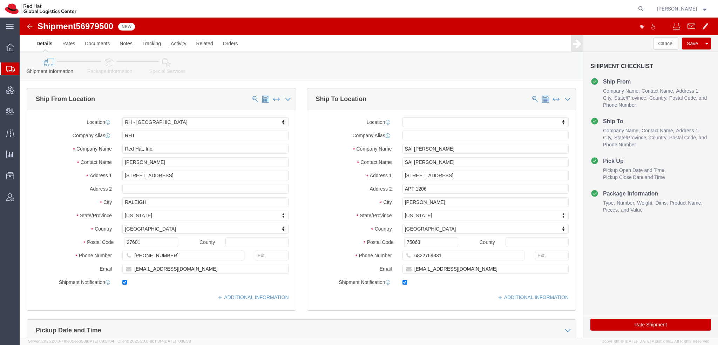
click icon
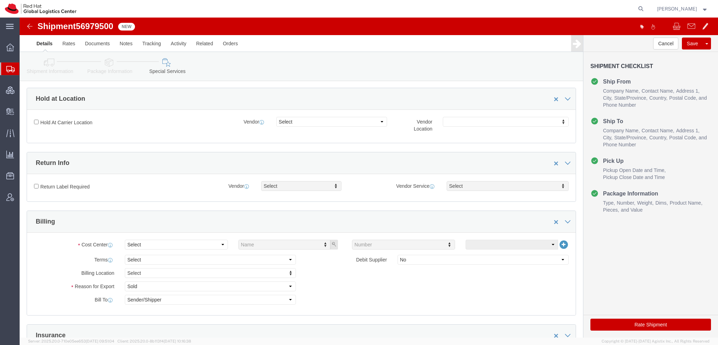
scroll to position [210, 0]
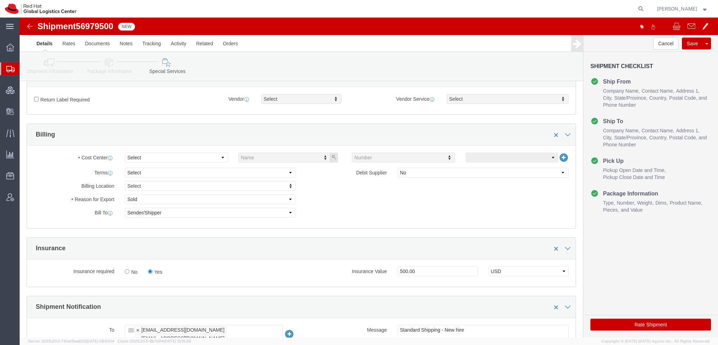
click div "Cost Center Select Name Number Terms Select Free of Charge Free of Cost NET 30 …"
click select "Select"
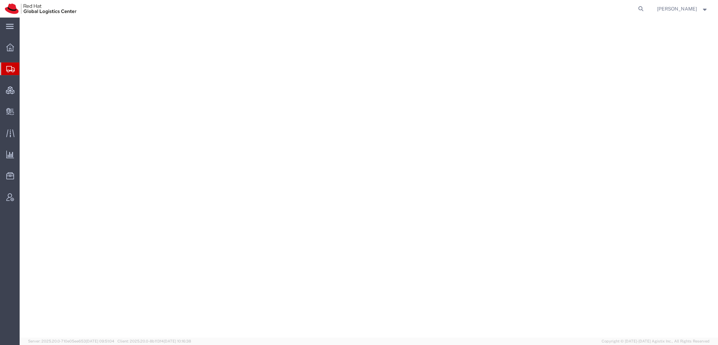
select select "38014"
select select "37929"
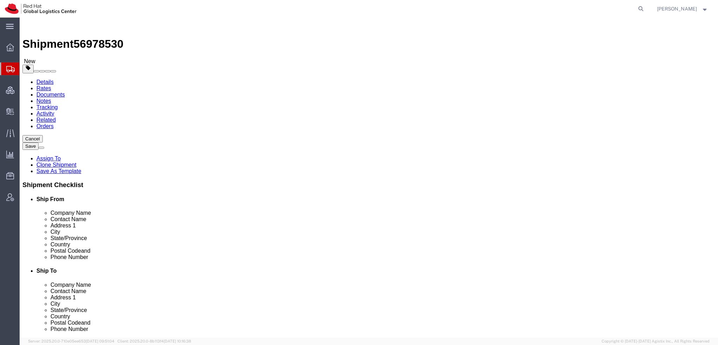
drag, startPoint x: 147, startPoint y: 44, endPoint x: 148, endPoint y: 34, distance: 9.5
click icon
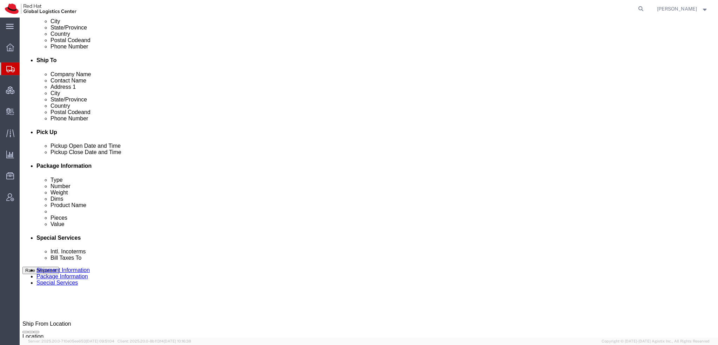
click link "Shipment Information"
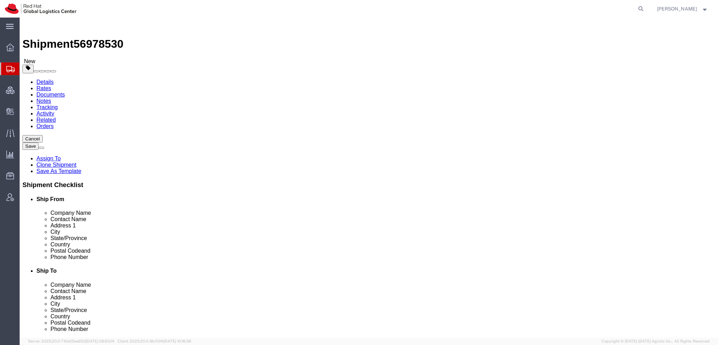
click button "Rate Shipment"
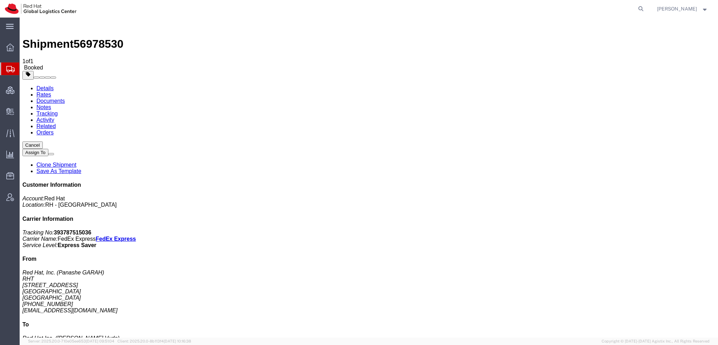
drag, startPoint x: 318, startPoint y: 94, endPoint x: 325, endPoint y: 95, distance: 7.0
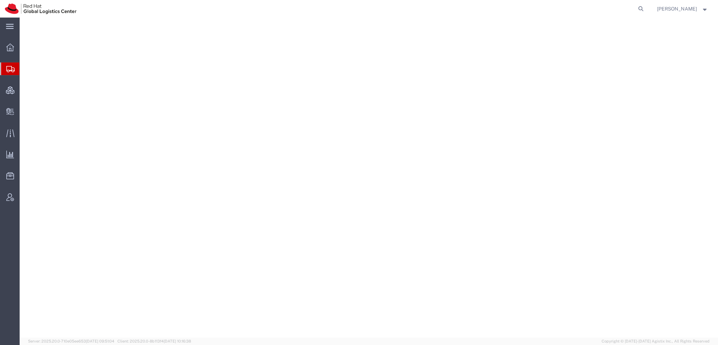
select select "38014"
select select
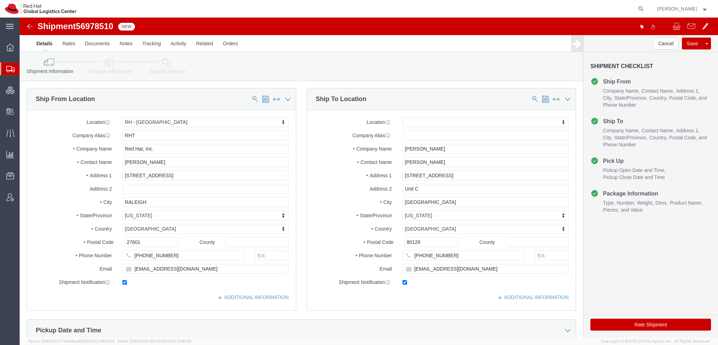
click icon
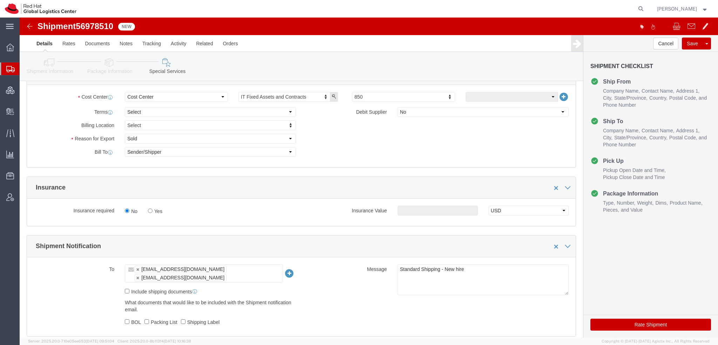
scroll to position [280, 0]
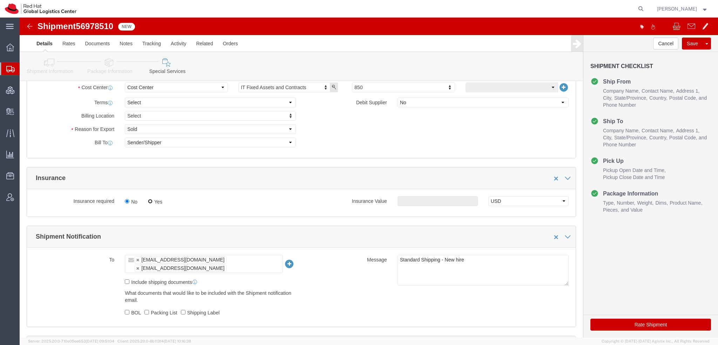
click input "Yes"
radio input "true"
click input "text"
type input "500.00"
click button "Rate Shipment"
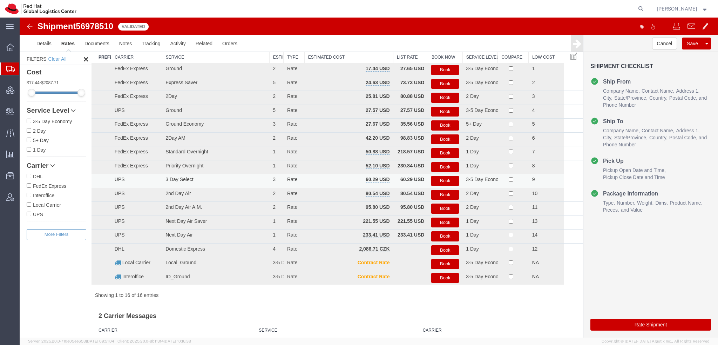
scroll to position [0, 0]
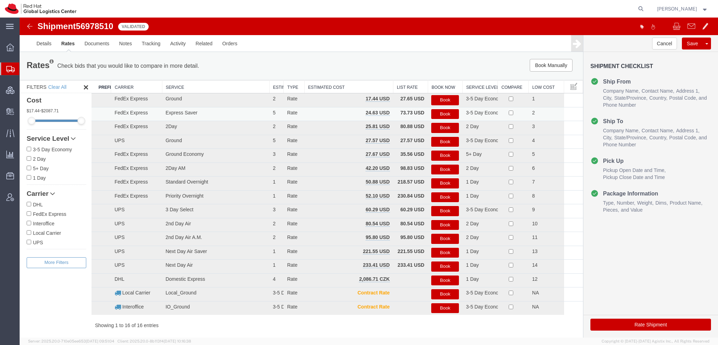
click at [448, 116] on button "Book" at bounding box center [445, 114] width 28 height 10
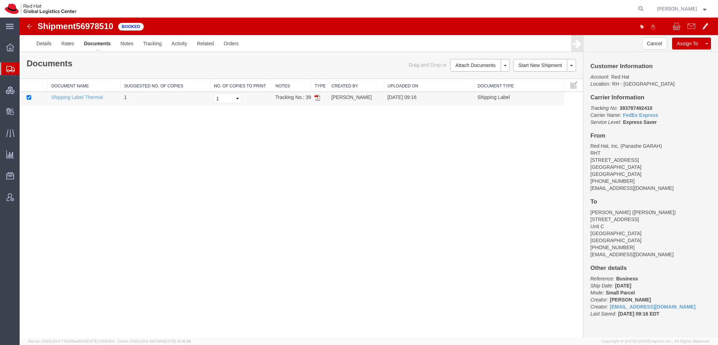
click at [317, 95] on img at bounding box center [317, 98] width 6 height 6
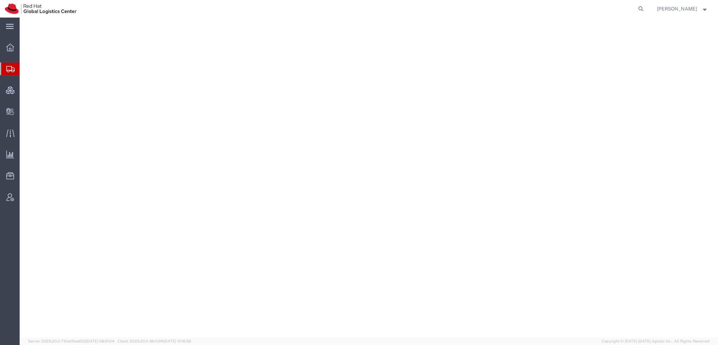
select select "38014"
select select
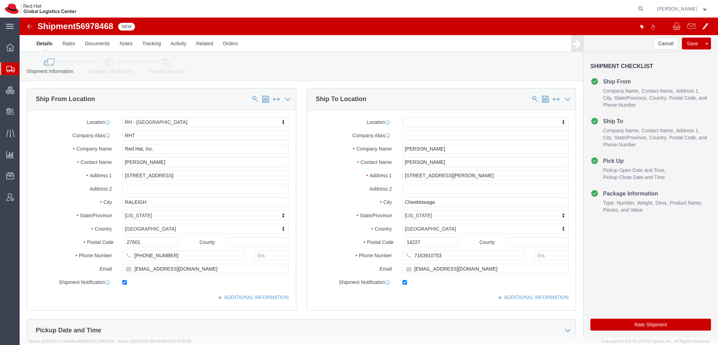
click icon
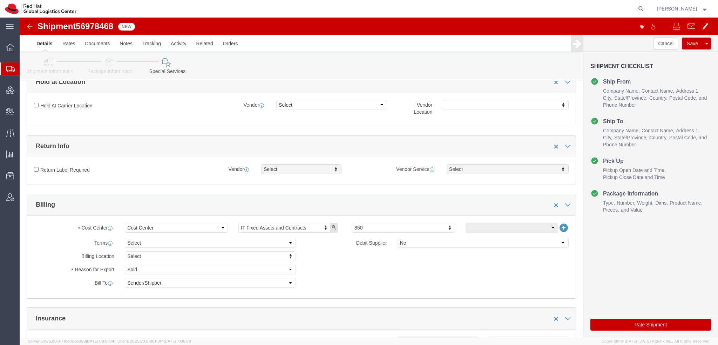
scroll to position [280, 0]
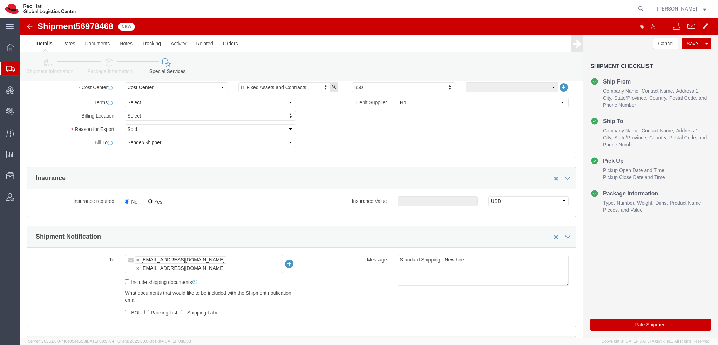
click input "Yes"
radio input "true"
click input "text"
type input "500.00"
click button "Rate Shipment"
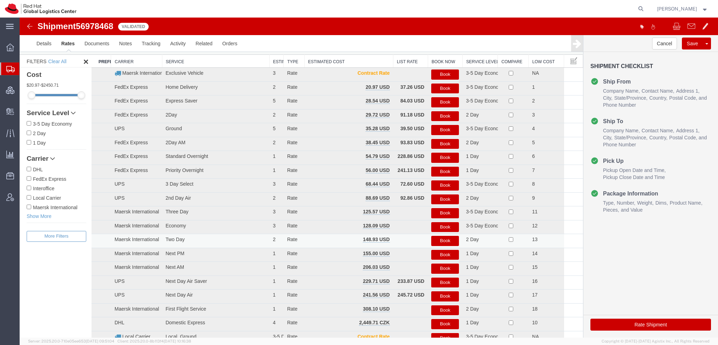
scroll to position [0, 0]
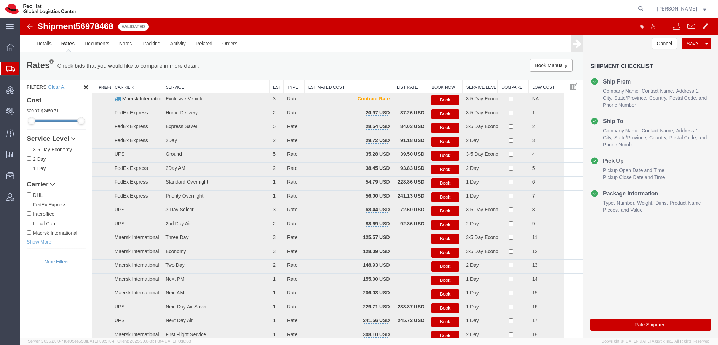
click at [445, 127] on button "Book" at bounding box center [445, 128] width 28 height 10
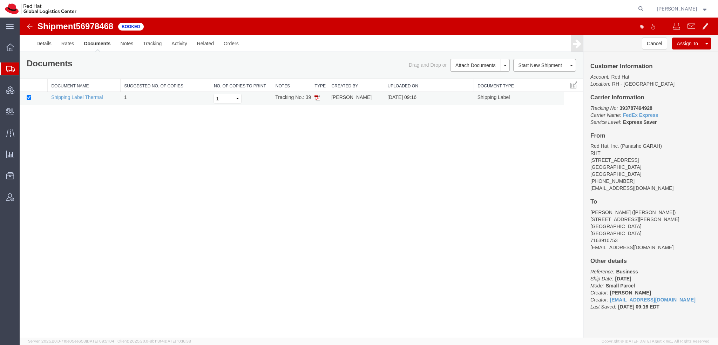
click at [317, 97] on img at bounding box center [317, 98] width 6 height 6
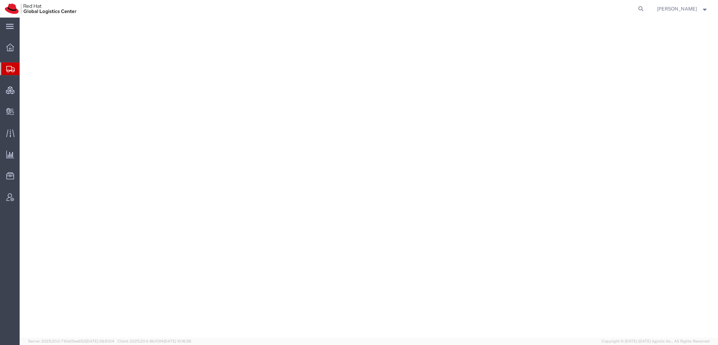
select select "38014"
select select
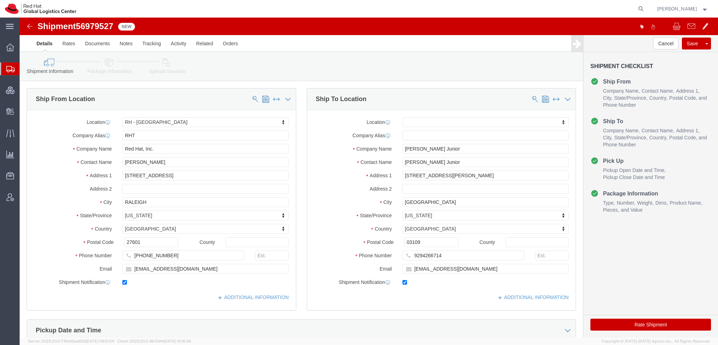
click icon
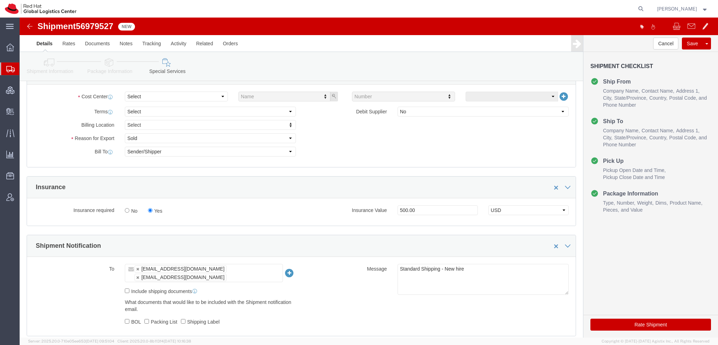
scroll to position [280, 0]
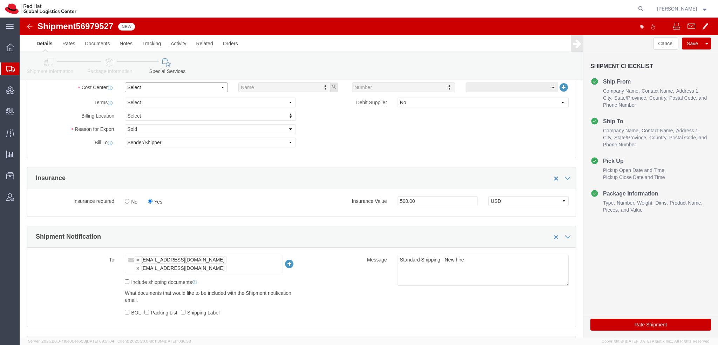
click select "Select Buyer Cost Center Department Operations Number Order Number Sales Person"
select select "COSTCENTER"
click select "Select Buyer Cost Center Department Operations Number Order Number Sales Person"
type input "850"
click button "Rate Shipment"
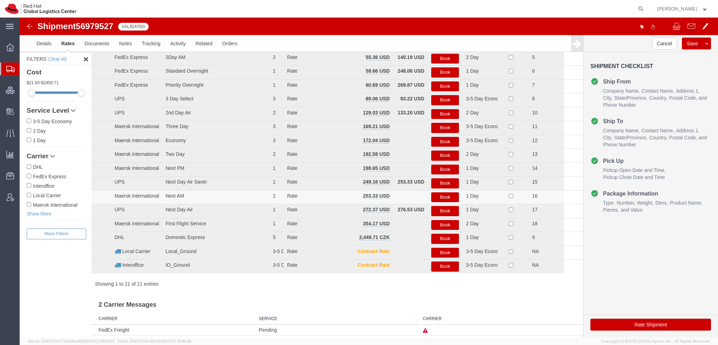
scroll to position [0, 0]
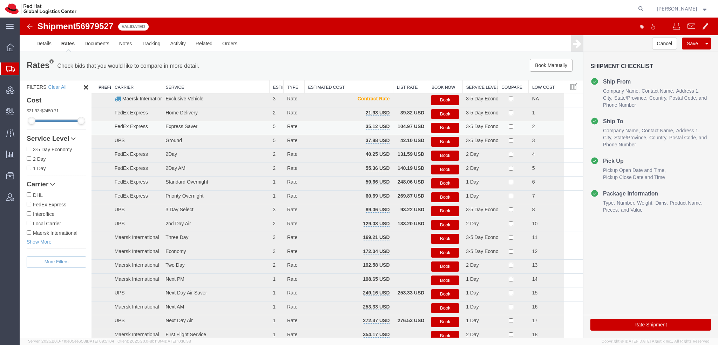
click at [436, 126] on button "Book" at bounding box center [445, 128] width 28 height 10
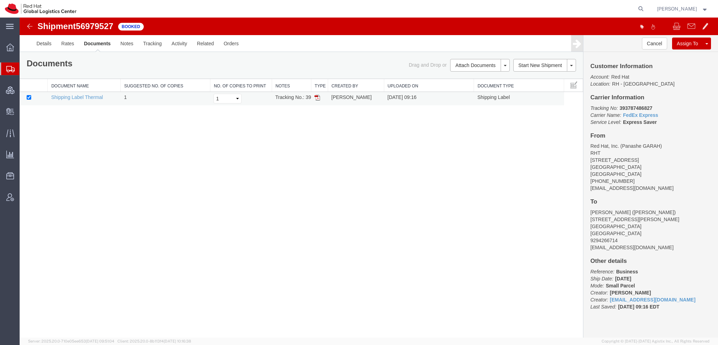
click at [314, 96] on img at bounding box center [317, 98] width 6 height 6
drag, startPoint x: 32, startPoint y: 81, endPoint x: 40, endPoint y: 80, distance: 7.7
click at [0, 0] on span "Shipment Manager" at bounding box center [0, 0] width 0 height 0
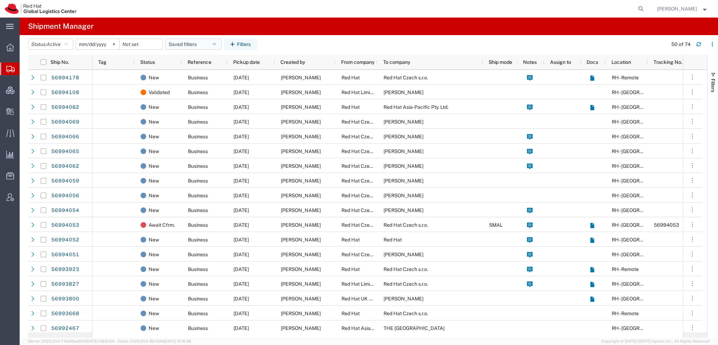
click at [219, 42] on button "Saved filters" at bounding box center [193, 44] width 56 height 11
click at [187, 75] on span "Americas" at bounding box center [213, 74] width 92 height 13
type input "[DATE]"
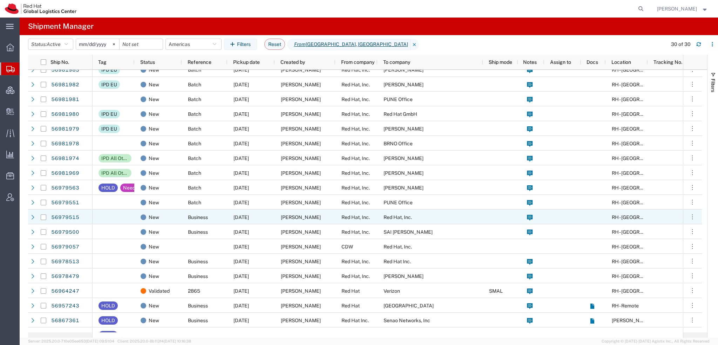
scroll to position [175, 0]
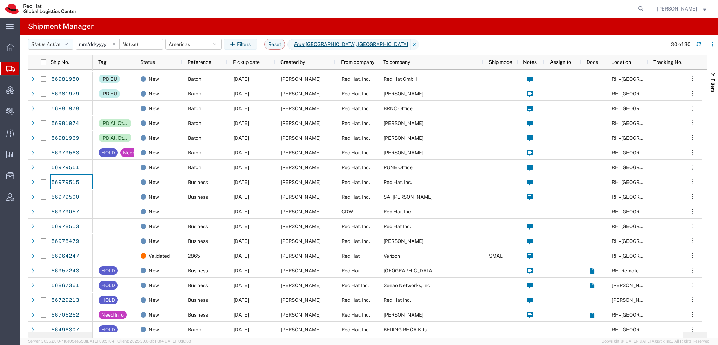
click at [70, 47] on button "Status: Active" at bounding box center [50, 44] width 45 height 11
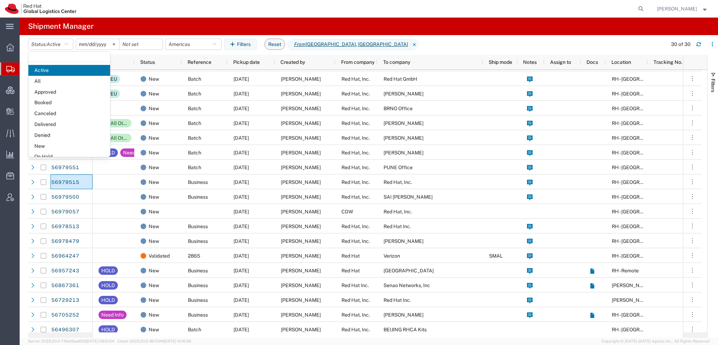
click at [50, 105] on span "Booked" at bounding box center [69, 102] width 82 height 11
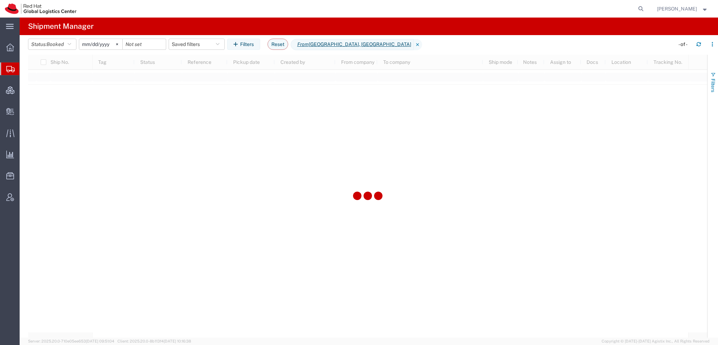
click at [711, 84] on span "Filters" at bounding box center [713, 86] width 6 height 14
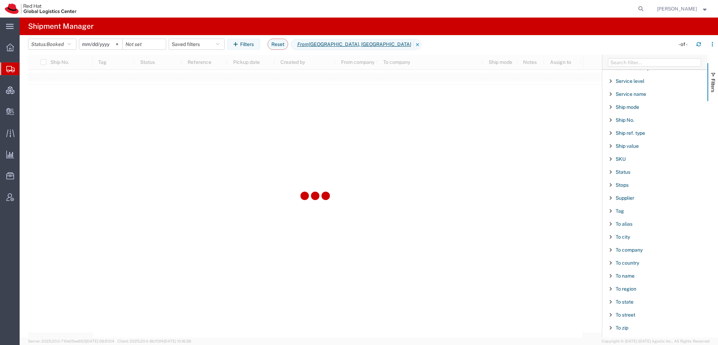
scroll to position [584, 0]
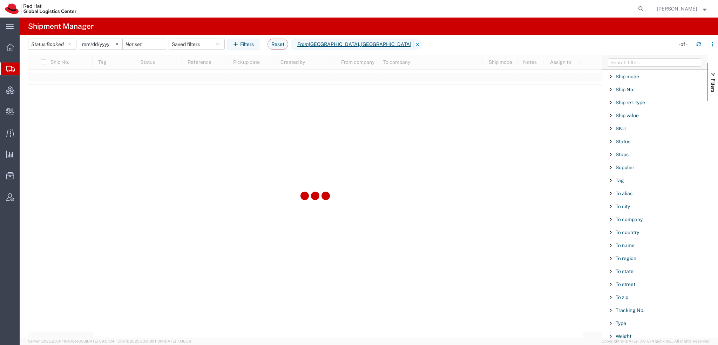
click at [635, 88] on div "Ship No." at bounding box center [654, 89] width 105 height 13
click at [629, 115] on input "Filter Value" at bounding box center [657, 119] width 92 height 8
type input "56979623"
click at [281, 45] on button "Reset" at bounding box center [277, 44] width 21 height 11
type input "[DATE]"
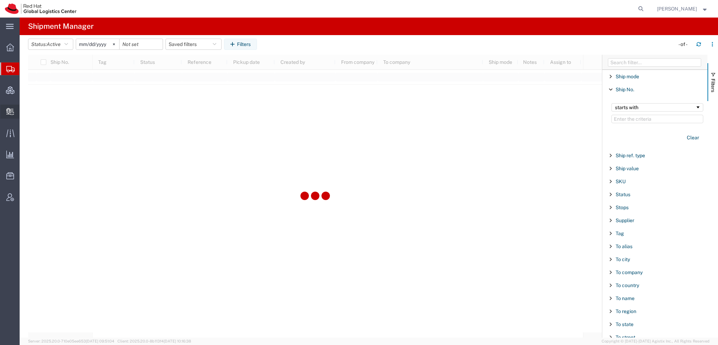
click at [0, 0] on span "Create Delivery" at bounding box center [0, 0] width 0 height 0
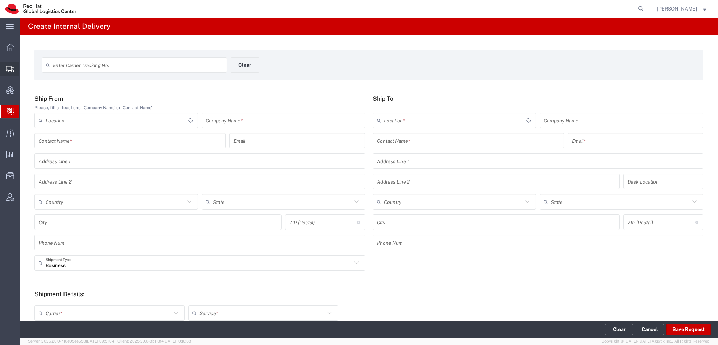
click at [0, 0] on span "Shipment Manager" at bounding box center [0, 0] width 0 height 0
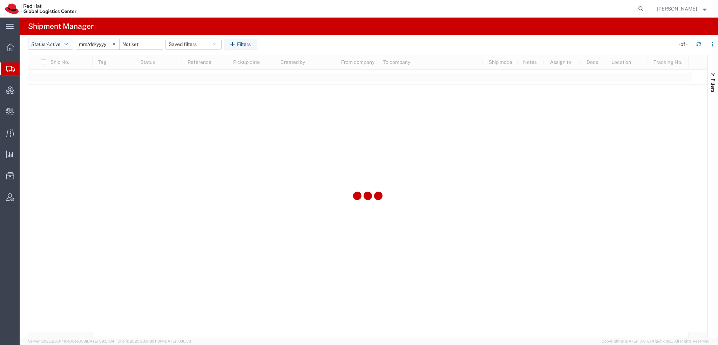
click at [68, 43] on icon "button" at bounding box center [67, 44] width 4 height 5
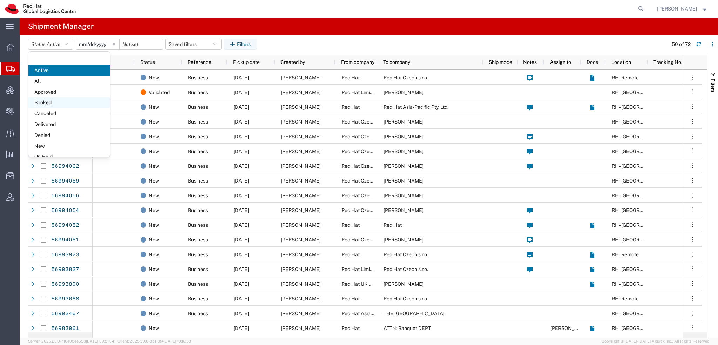
click at [47, 101] on span "Booked" at bounding box center [69, 102] width 82 height 11
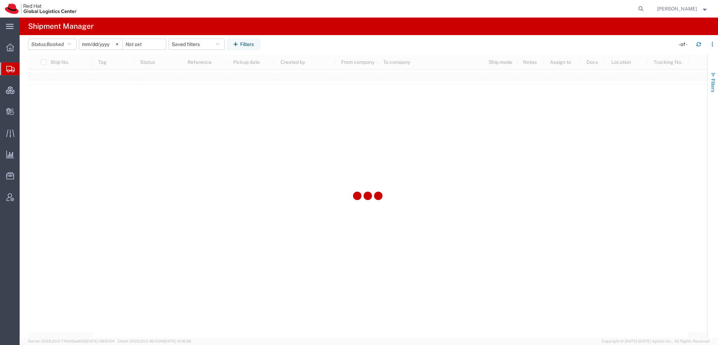
click at [711, 80] on span "Filters" at bounding box center [713, 86] width 6 height 14
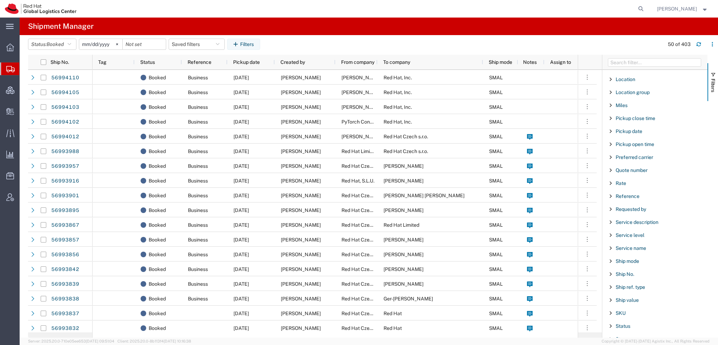
scroll to position [402, 0]
click at [621, 268] on span "Ship No." at bounding box center [625, 271] width 19 height 6
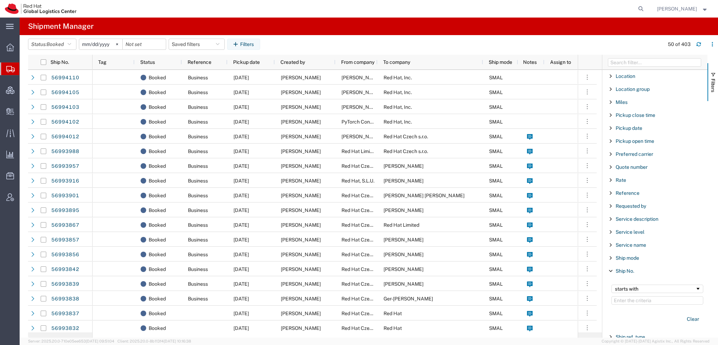
click at [624, 296] on input "Filter Value" at bounding box center [657, 300] width 92 height 8
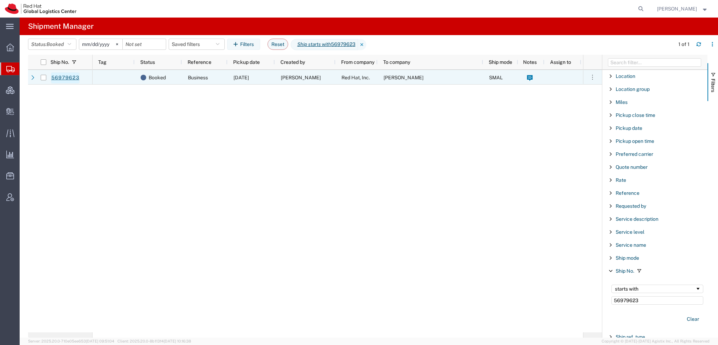
type input "56979623"
click at [61, 75] on link "56979623" at bounding box center [65, 77] width 29 height 11
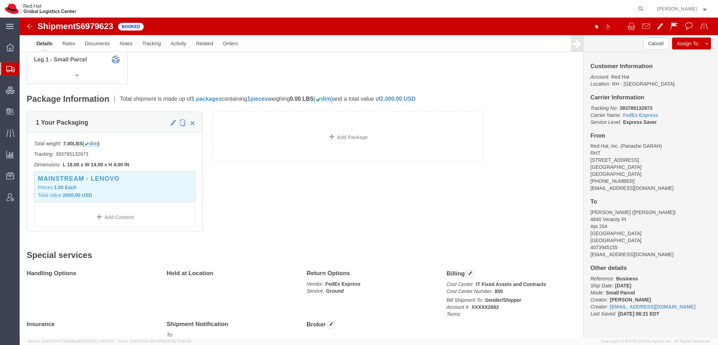
scroll to position [170, 0]
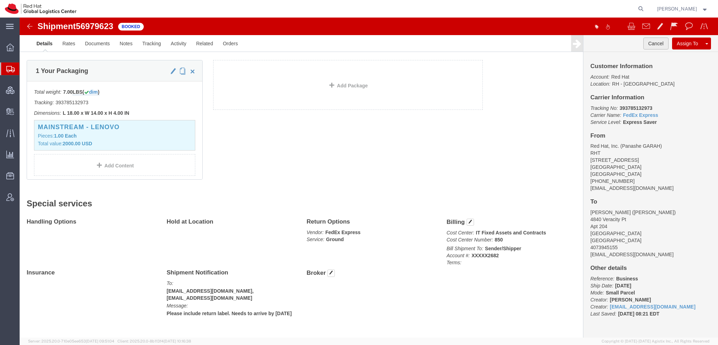
click button "Cancel"
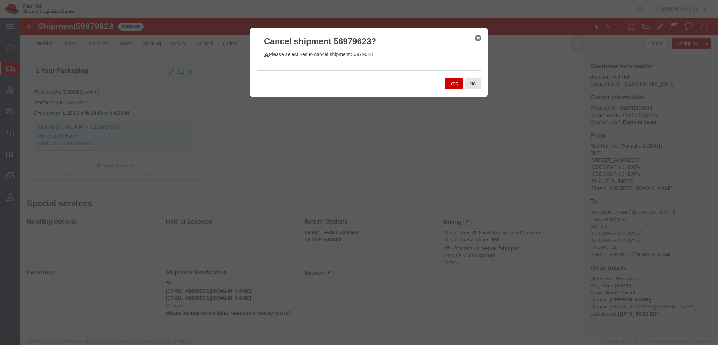
click button "Yes"
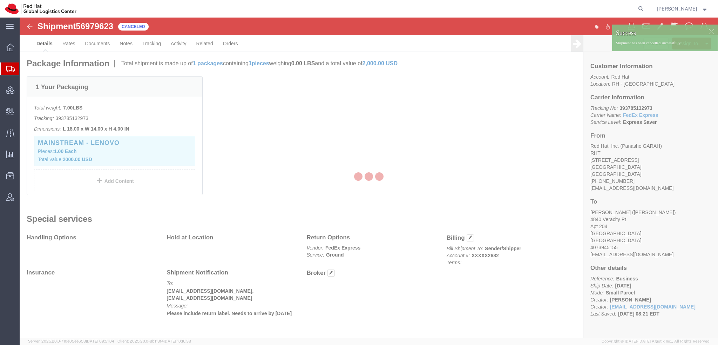
scroll to position [169, 0]
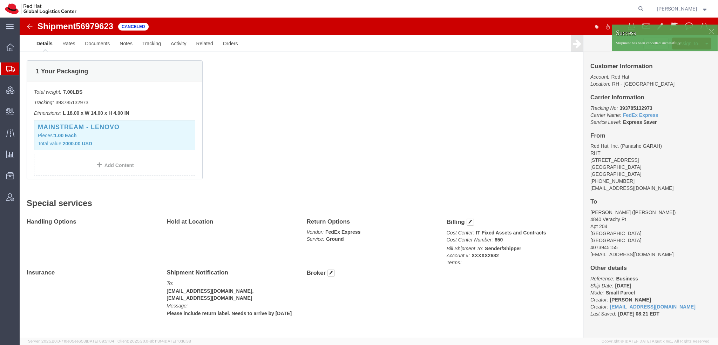
click div
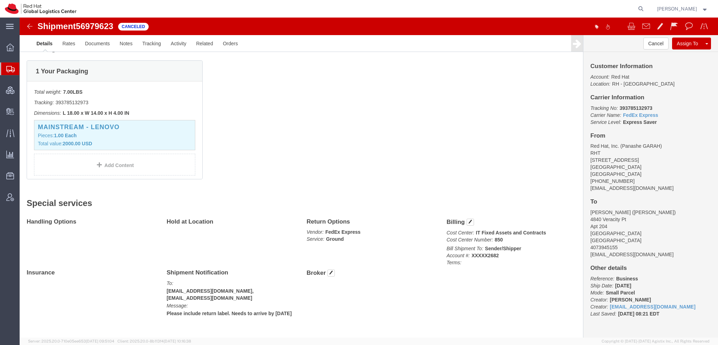
click div "Success Shipment has been cancelled successfully."
click link "Clone Shipment"
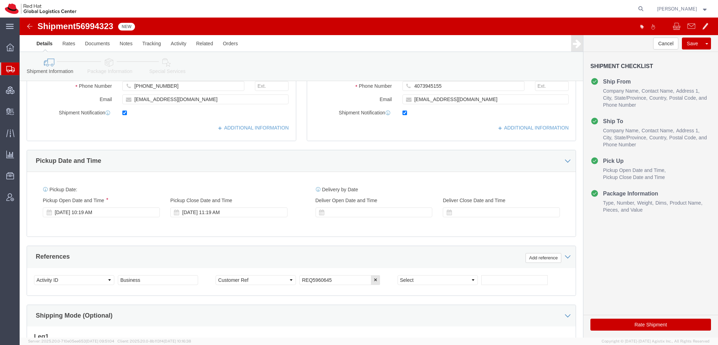
select select "38014"
select select
click icon
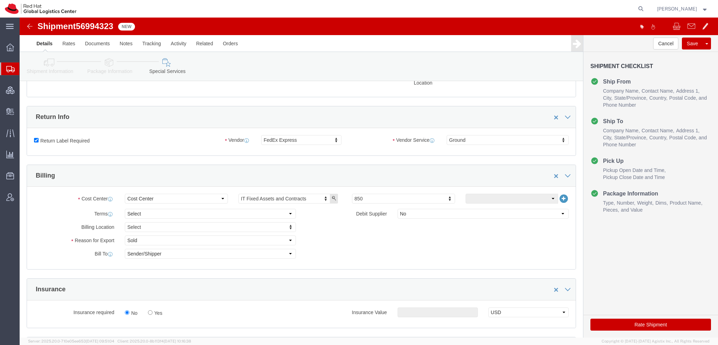
scroll to position [345, 0]
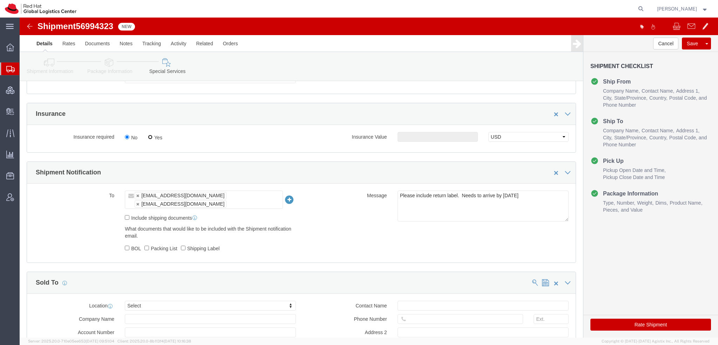
click input "Yes"
radio input "true"
click input "text"
type input "500.00"
click button "Rate Shipment"
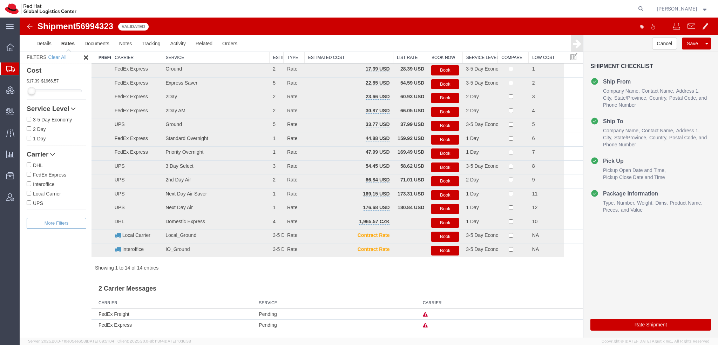
scroll to position [14, 0]
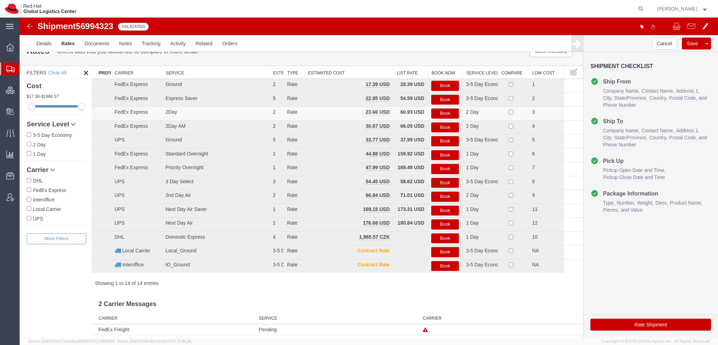
click at [446, 113] on button "Book" at bounding box center [445, 113] width 28 height 10
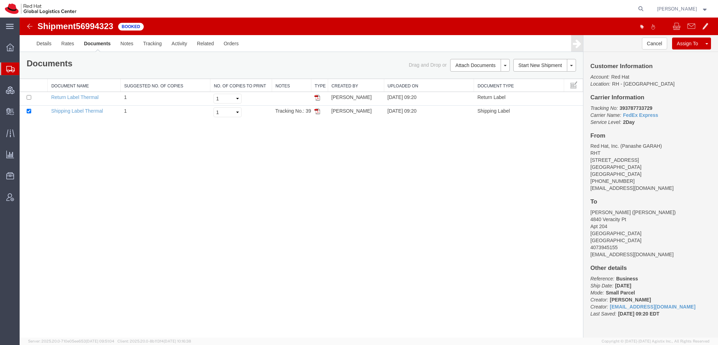
scroll to position [0, 0]
click at [28, 97] on input "checkbox" at bounding box center [29, 97] width 5 height 5
checkbox input "true"
click at [467, 77] on link "Print Documents" at bounding box center [478, 77] width 61 height 11
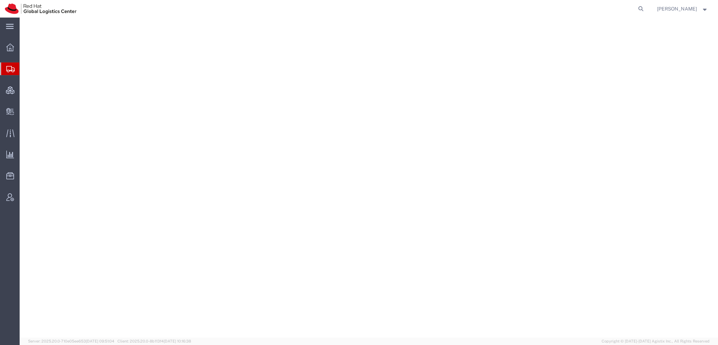
select select "38014"
select select "37929"
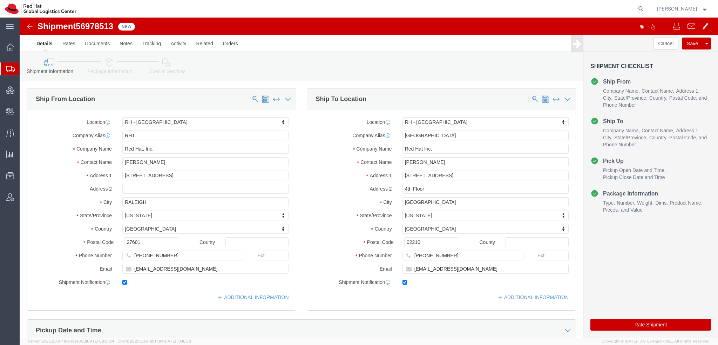
click icon
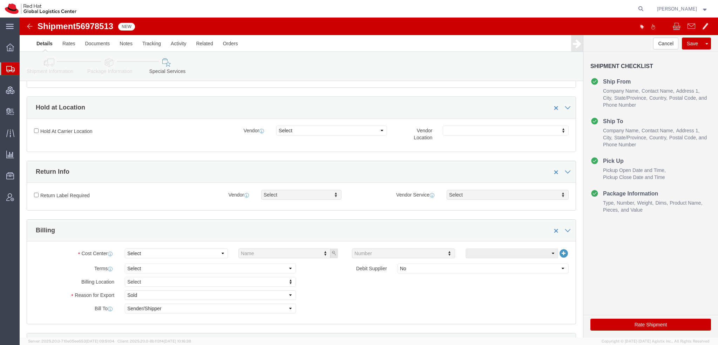
scroll to position [210, 0]
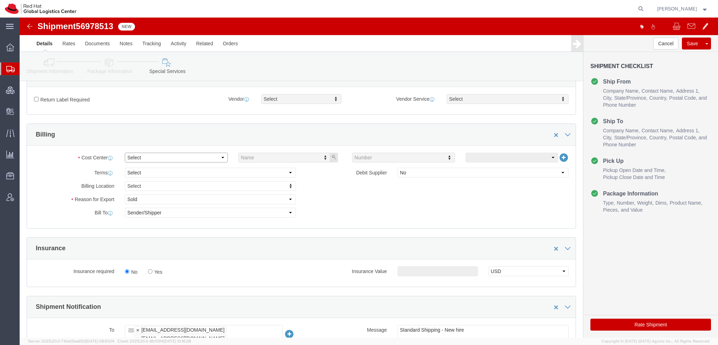
click select "Select"
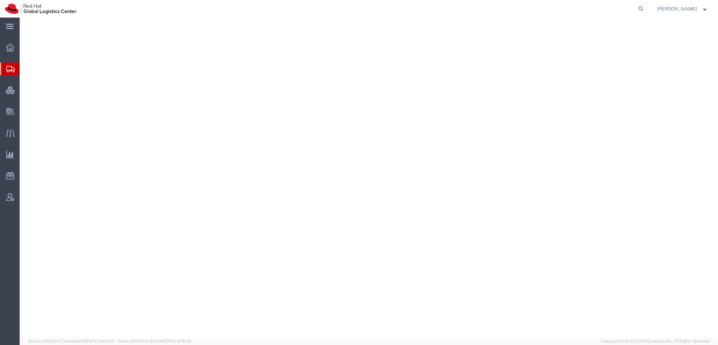
select select "38014"
select select
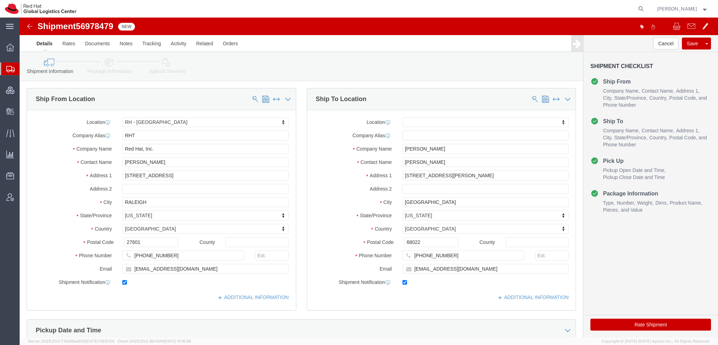
click icon
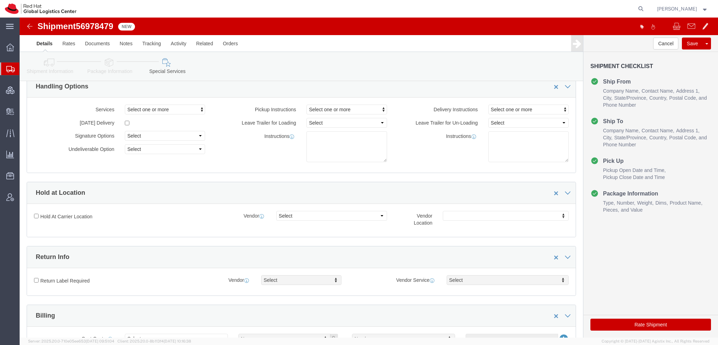
scroll to position [175, 0]
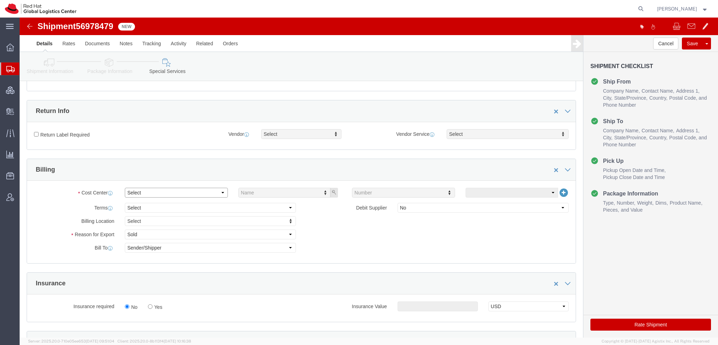
click select "Select"
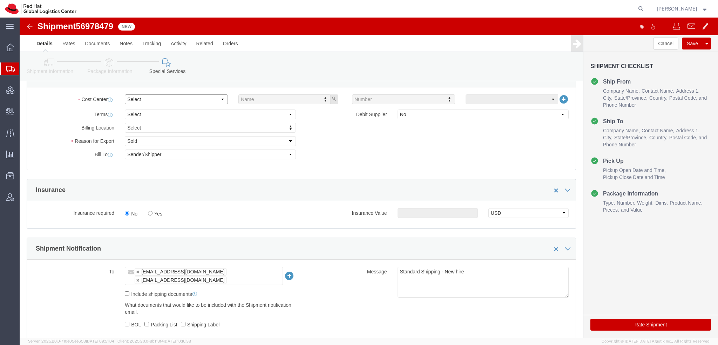
scroll to position [280, 0]
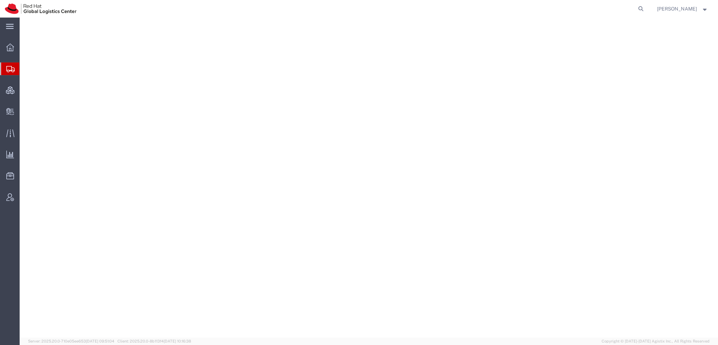
select select "38014"
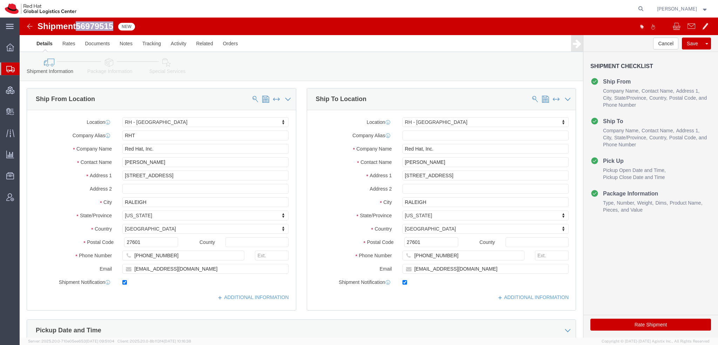
drag, startPoint x: 96, startPoint y: 6, endPoint x: 61, endPoint y: 8, distance: 35.4
click div "Shipment 56979515 New"
copy span "56979515"
click button "Rate Shipment"
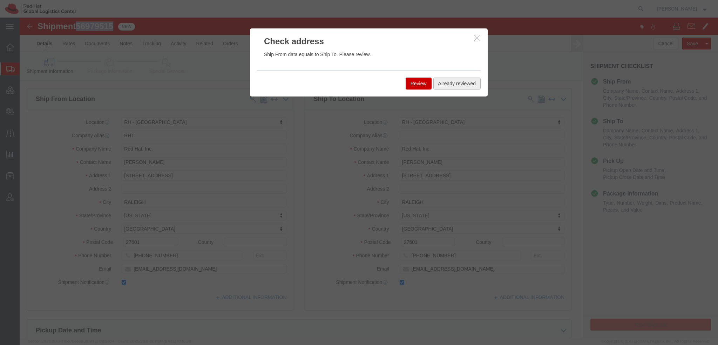
click button "Already reviewed"
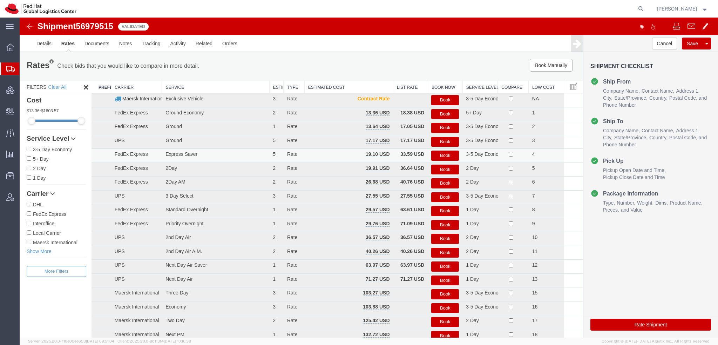
click at [446, 154] on button "Book" at bounding box center [445, 155] width 28 height 10
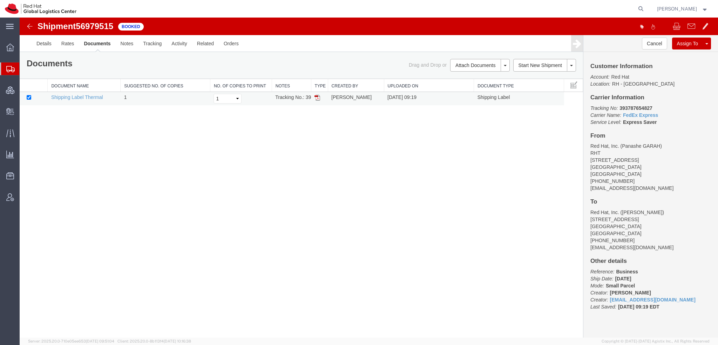
click at [318, 97] on img at bounding box center [317, 98] width 6 height 6
click at [646, 45] on button "Cancel" at bounding box center [654, 44] width 25 height 12
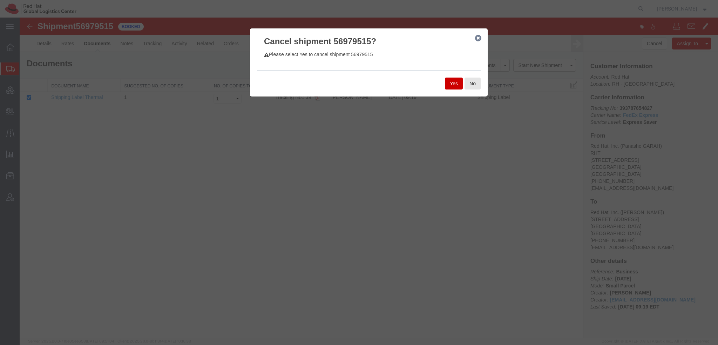
click at [450, 81] on button "Yes" at bounding box center [454, 83] width 18 height 12
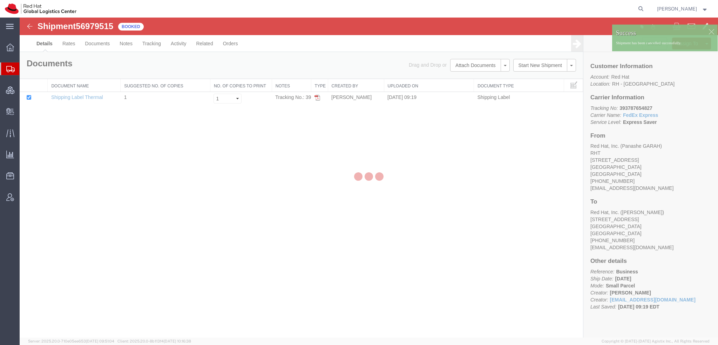
click at [711, 33] on div at bounding box center [369, 178] width 698 height 320
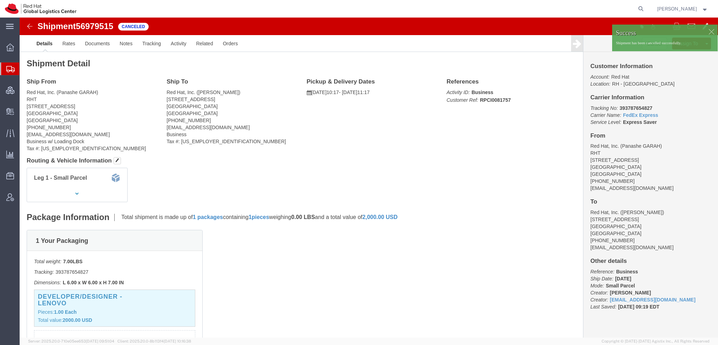
click div
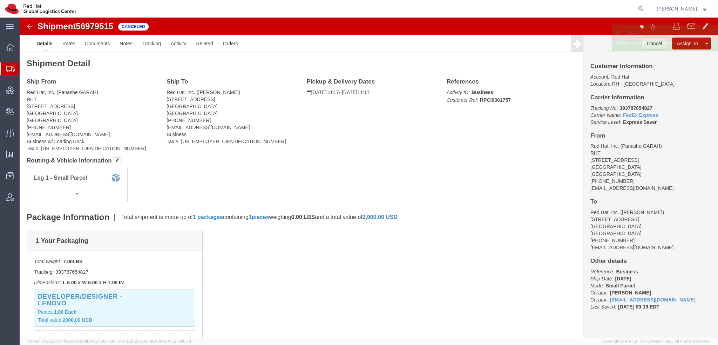
click p "Shipment has been cancelled successfully."
click link "Clone Shipment"
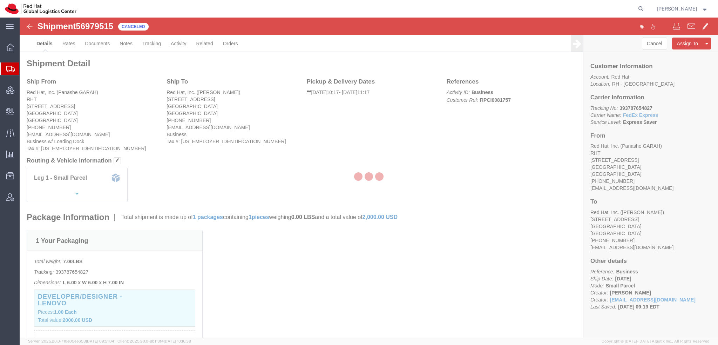
select select "38014"
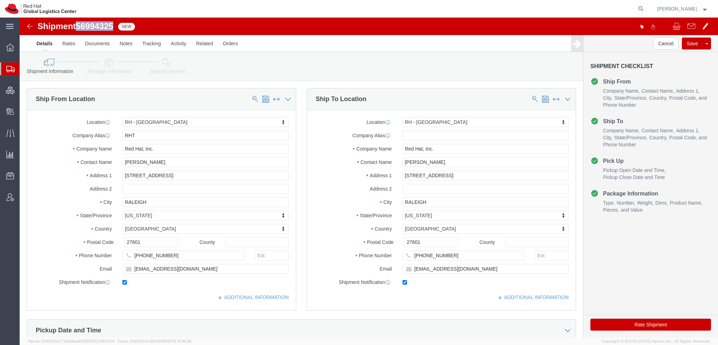
drag, startPoint x: 96, startPoint y: 6, endPoint x: 60, endPoint y: 6, distance: 36.1
click div "Shipment 56994325 New"
copy span "56994325"
click button "Rate Shipment"
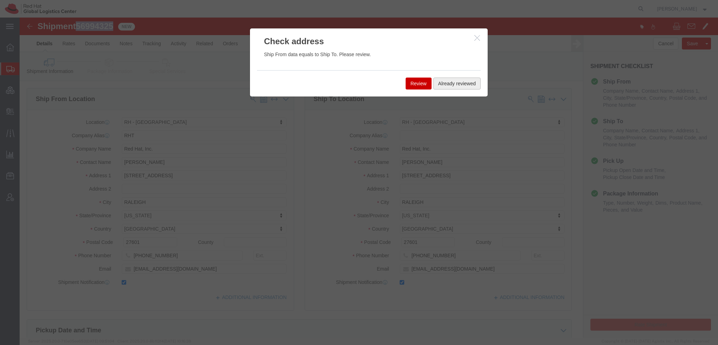
click button "Already reviewed"
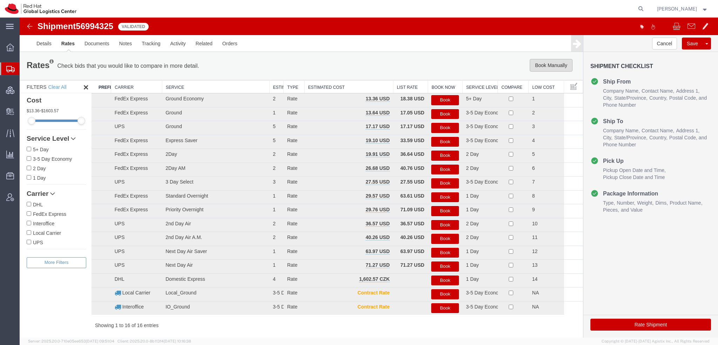
click at [555, 70] on button "Book Manually" at bounding box center [551, 65] width 43 height 13
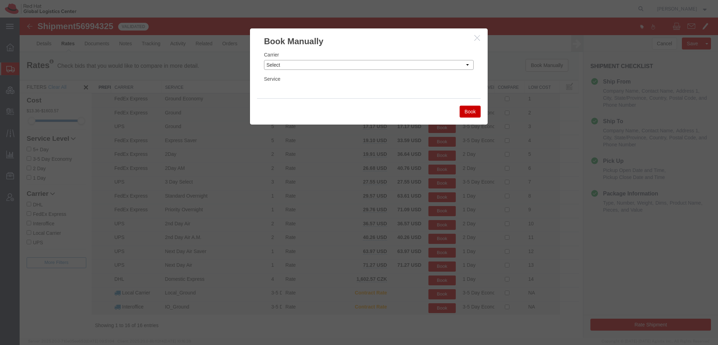
click at [321, 66] on select "Select Add New Carrier (and default service) Amazon Logistics Czech Post DHL Fe…" at bounding box center [369, 65] width 210 height 10
select select "7920"
click at [264, 60] on select "Select Add New Carrier (and default service) Amazon Logistics Czech Post DHL Fe…" at bounding box center [369, 65] width 210 height 10
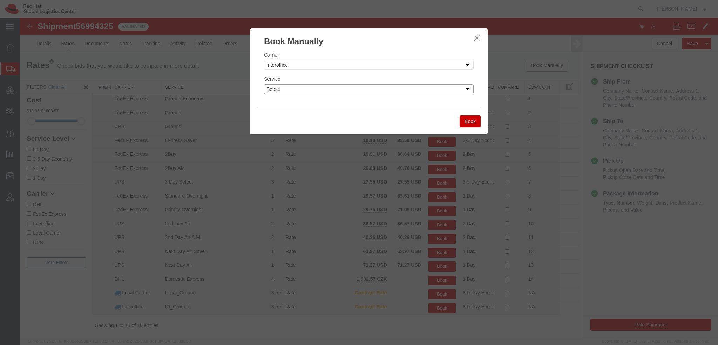
click at [276, 89] on select "Select IO_Ground IO_LTL" at bounding box center [369, 89] width 210 height 10
select select "17810"
click at [264, 84] on select "Select IO_Ground IO_LTL" at bounding box center [369, 89] width 210 height 10
click at [460, 120] on button "Book" at bounding box center [470, 121] width 21 height 12
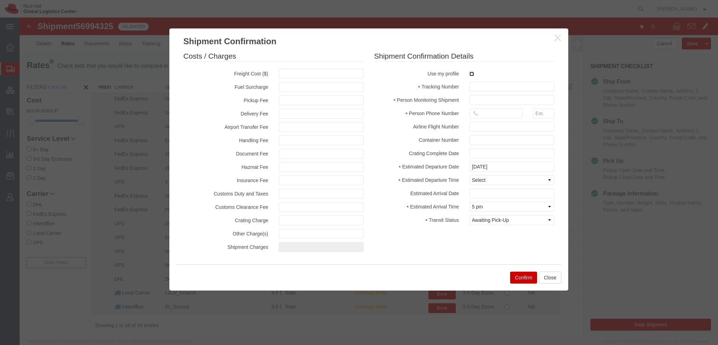
click at [469, 75] on input "checkbox" at bounding box center [471, 74] width 5 height 5
checkbox input "true"
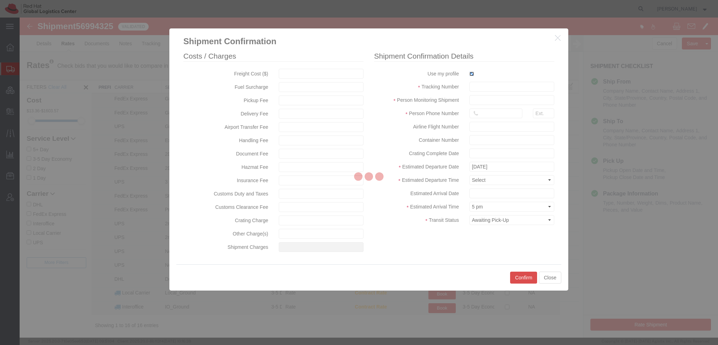
type input "[PERSON_NAME]"
type input "19193013123"
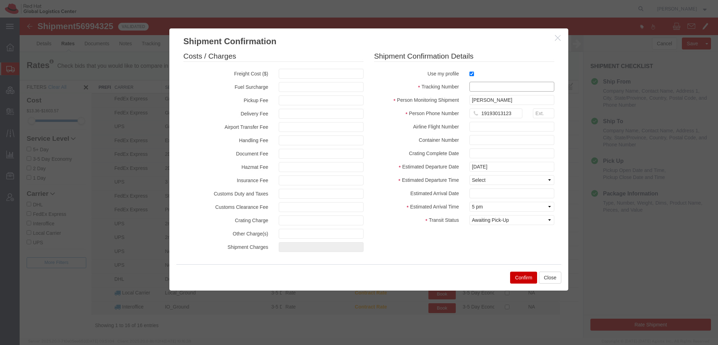
click at [479, 86] on input "text" at bounding box center [511, 87] width 85 height 10
paste input "56994325"
type input "RHT56994325"
click at [491, 179] on select "Select Midnight 1 am 2 am 3 am 4 am 5 am 6 am 7 am 8 am 9 am 10 am 11 am 12 Noo…" at bounding box center [511, 180] width 85 height 10
select select "1200"
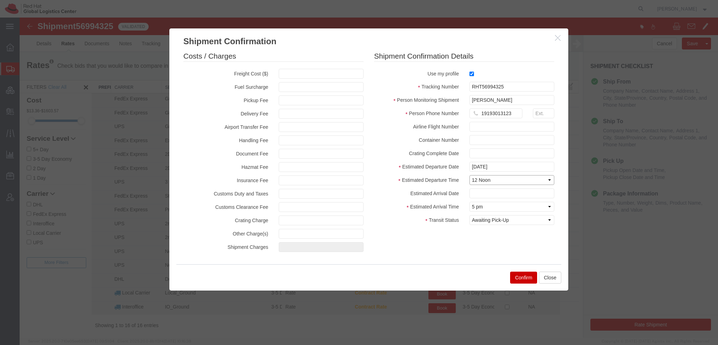
click at [469, 175] on select "Select Midnight 1 am 2 am 3 am 4 am 5 am 6 am 7 am 8 am 9 am 10 am 11 am 12 Noo…" at bounding box center [511, 180] width 85 height 10
click at [478, 194] on input "text" at bounding box center [511, 193] width 85 height 10
click at [525, 138] on td "10" at bounding box center [527, 137] width 11 height 11
type input "10/10/2025"
click at [522, 279] on button "Confirm" at bounding box center [523, 277] width 27 height 12
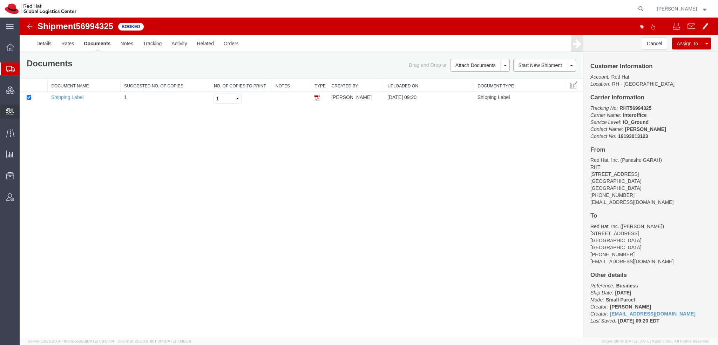
click at [0, 0] on span "Create Delivery" at bounding box center [0, 0] width 0 height 0
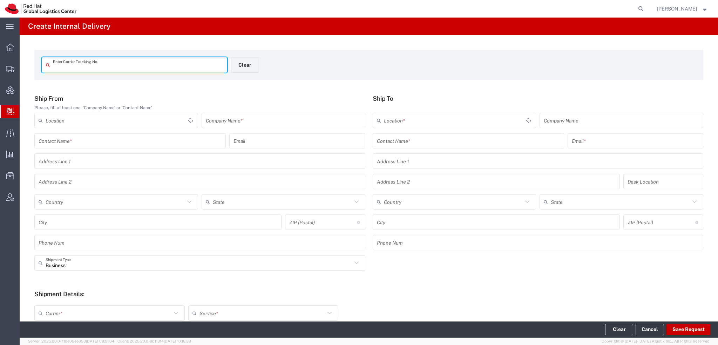
click at [97, 67] on input "text" at bounding box center [138, 65] width 170 height 12
type input "RHT56994325"
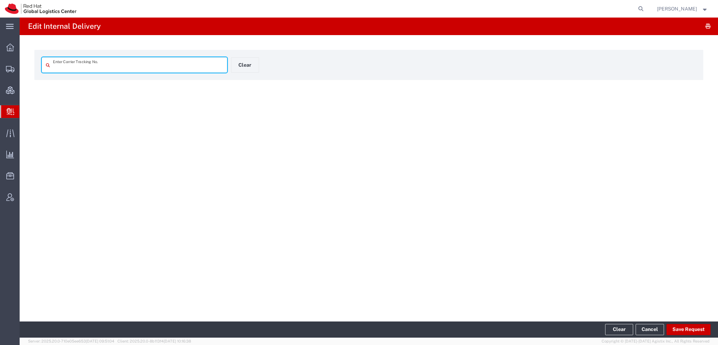
type input "RHT56994325"
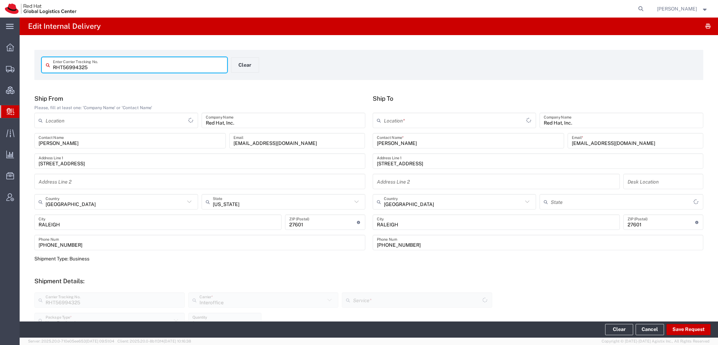
type input "[US_STATE]"
type input "IO_Ground"
type input "RH - [GEOGRAPHIC_DATA]"
click at [691, 327] on button "Save Request" at bounding box center [688, 329] width 44 height 11
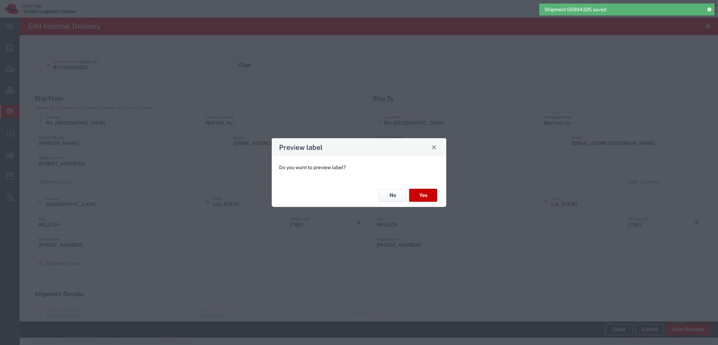
type input "Your Packaging"
type input "IO_Ground"
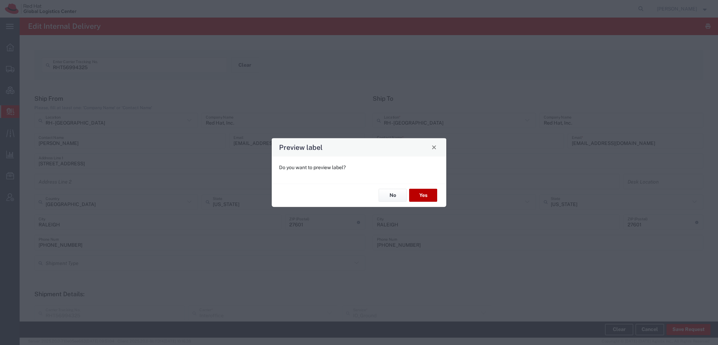
click at [416, 195] on button "Yes" at bounding box center [423, 195] width 28 height 13
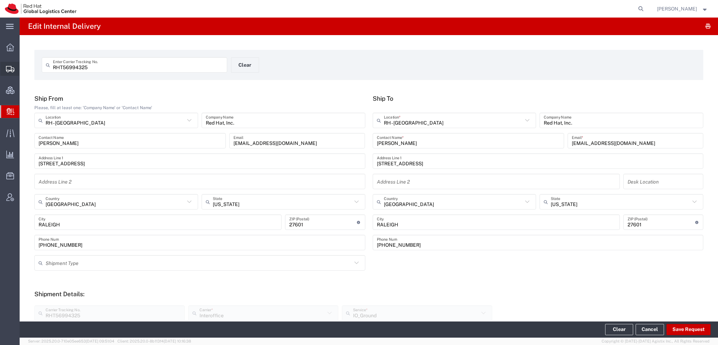
click at [0, 0] on span "Shipment Manager" at bounding box center [0, 0] width 0 height 0
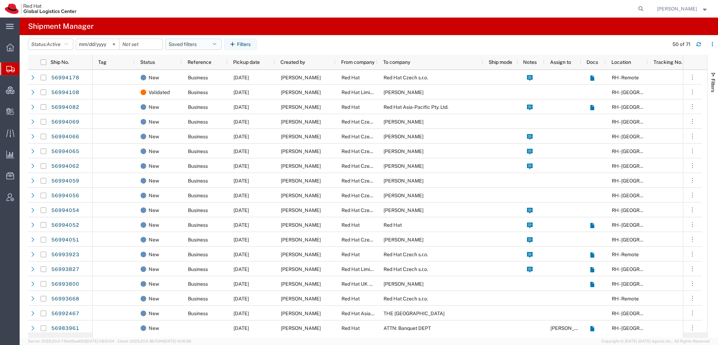
click at [216, 39] on button "Saved filters" at bounding box center [193, 44] width 56 height 11
click at [184, 77] on span "Americas" at bounding box center [213, 74] width 92 height 13
type input "2023-05-07"
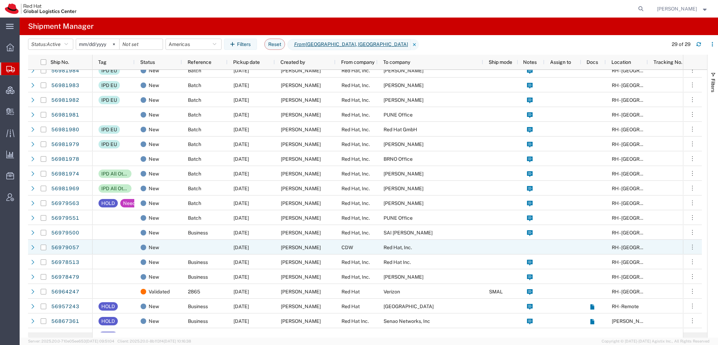
scroll to position [165, 0]
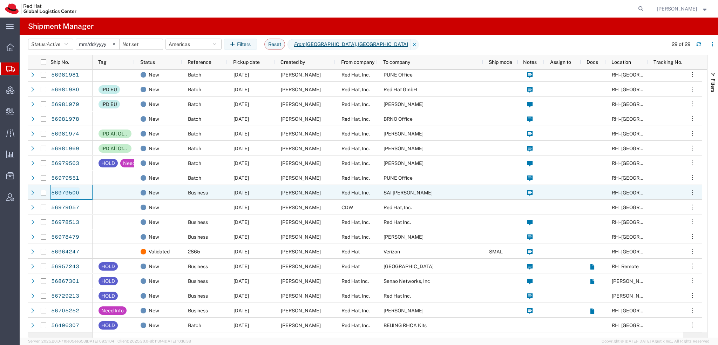
click at [70, 190] on link "56979500" at bounding box center [65, 192] width 29 height 11
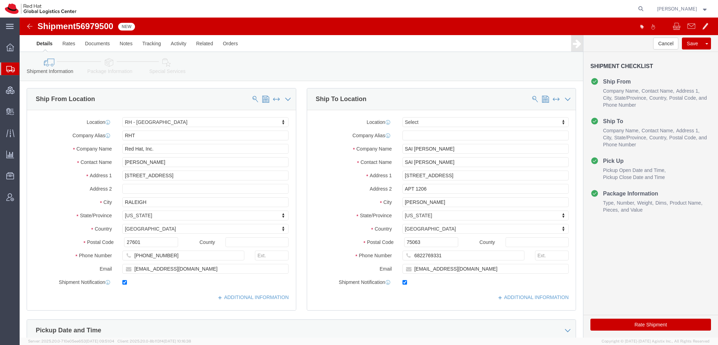
select select "38014"
select select
drag, startPoint x: 165, startPoint y: 62, endPoint x: 146, endPoint y: 45, distance: 26.1
click icon
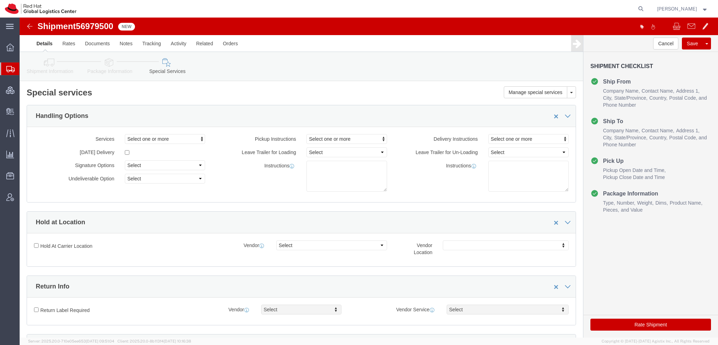
scroll to position [210, 0]
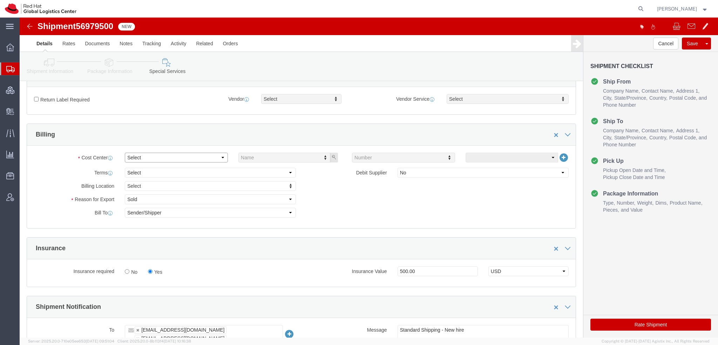
drag, startPoint x: 141, startPoint y: 140, endPoint x: 143, endPoint y: 136, distance: 4.4
click select "Select Buyer Cost Center Department Operations Number Order Number Sales Person"
select select "COSTCENTER"
click select "Select Buyer Cost Center Department Operations Number Order Number Sales Person"
type input "850"
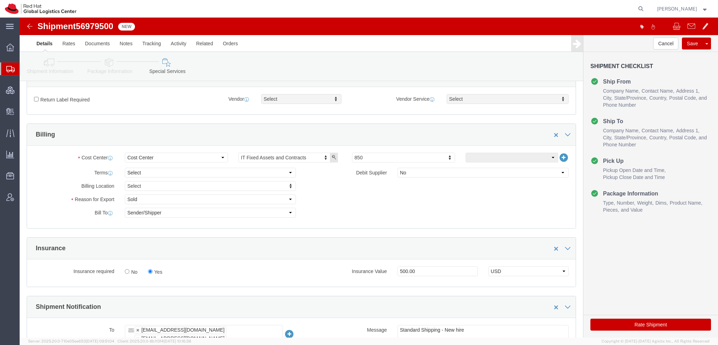
click button "Rate Shipment"
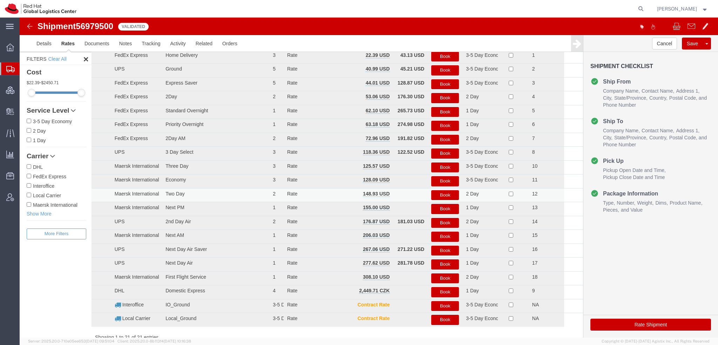
scroll to position [0, 0]
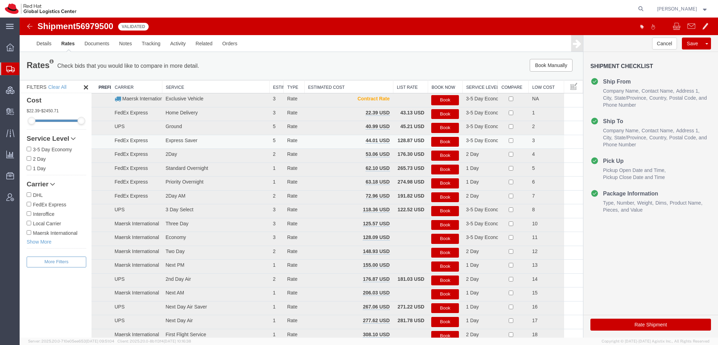
click at [448, 139] on button "Book" at bounding box center [445, 142] width 28 height 10
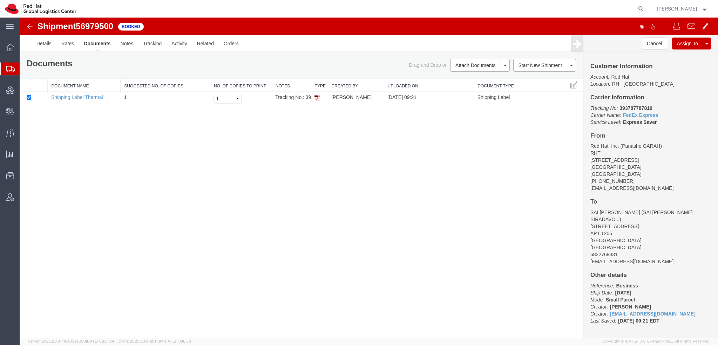
drag, startPoint x: 318, startPoint y: 96, endPoint x: 333, endPoint y: 107, distance: 19.2
click at [318, 96] on img at bounding box center [317, 98] width 6 height 6
click at [0, 0] on span "Shipment Manager" at bounding box center [0, 0] width 0 height 0
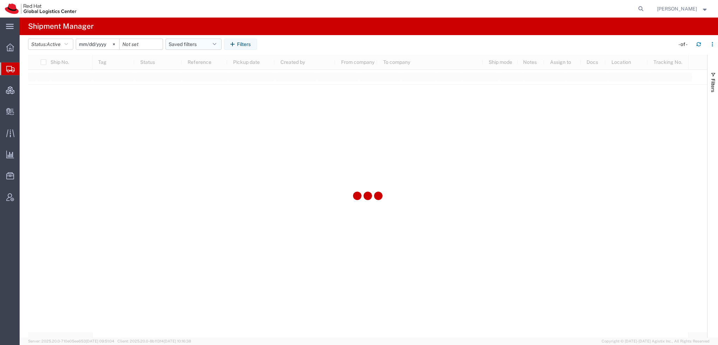
click at [216, 44] on icon "button" at bounding box center [215, 44] width 4 height 5
click at [191, 74] on span "Americas" at bounding box center [213, 74] width 92 height 13
type input "2023-05-07"
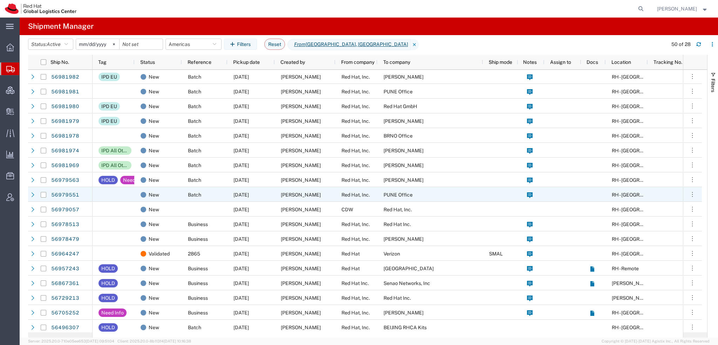
scroll to position [150, 0]
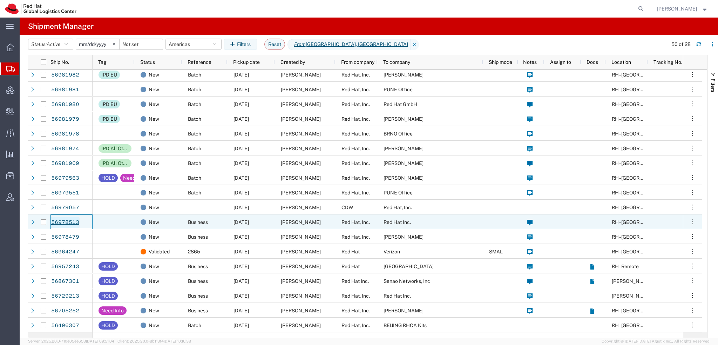
click at [68, 220] on link "56978513" at bounding box center [65, 222] width 29 height 11
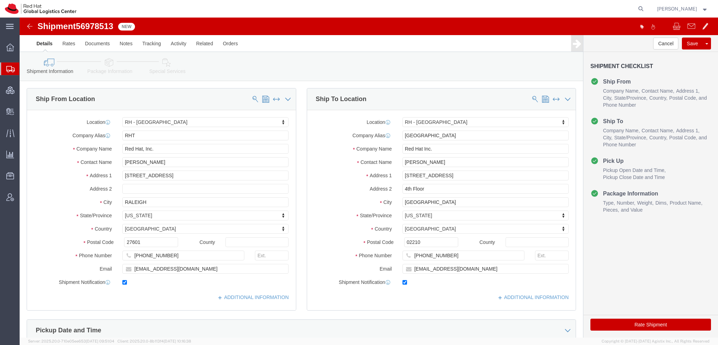
click icon
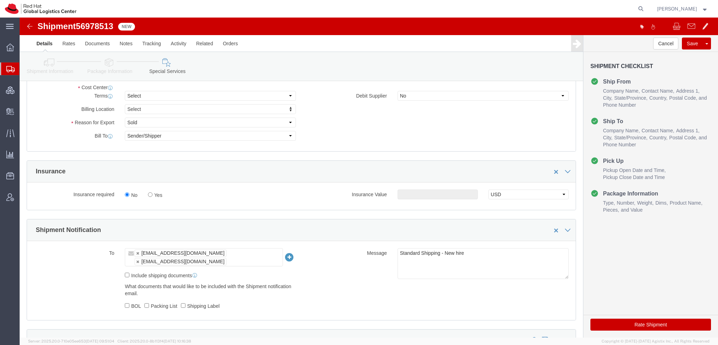
scroll to position [140, 0]
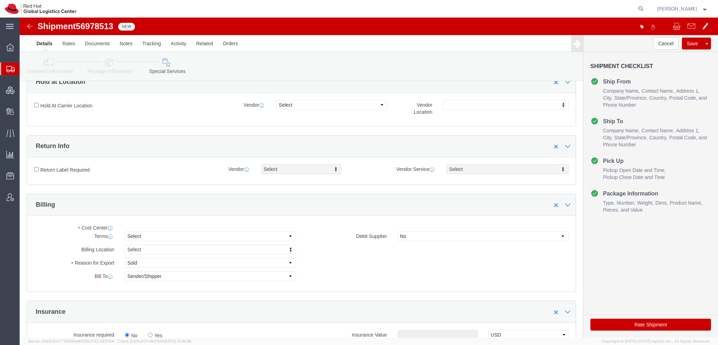
click at [0, 0] on span "Shipment Manager" at bounding box center [0, 0] width 0 height 0
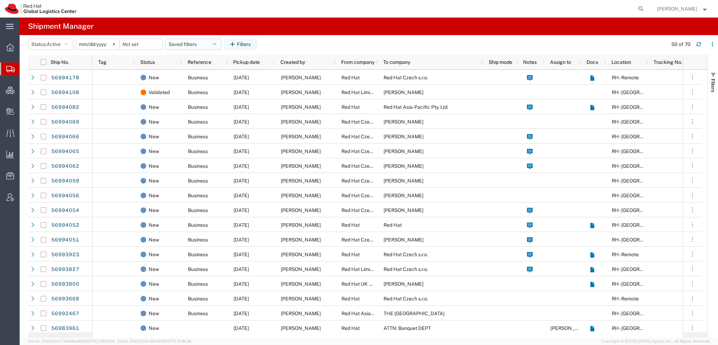
click at [216, 42] on icon "button" at bounding box center [215, 44] width 4 height 5
click at [189, 74] on span "Americas" at bounding box center [213, 74] width 92 height 13
type input "2023-05-07"
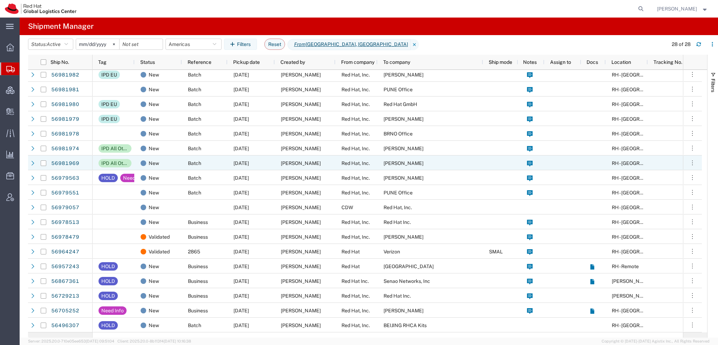
scroll to position [150, 0]
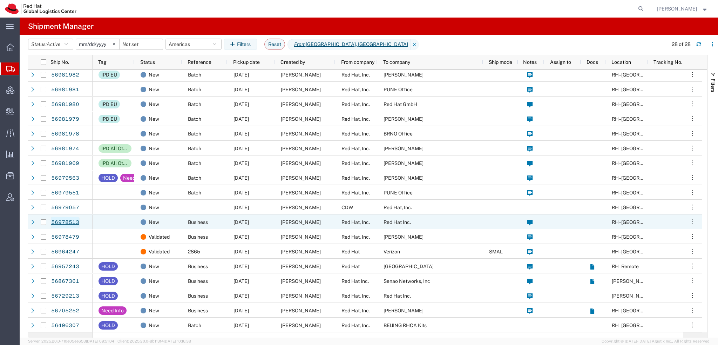
click at [62, 220] on link "56978513" at bounding box center [65, 222] width 29 height 11
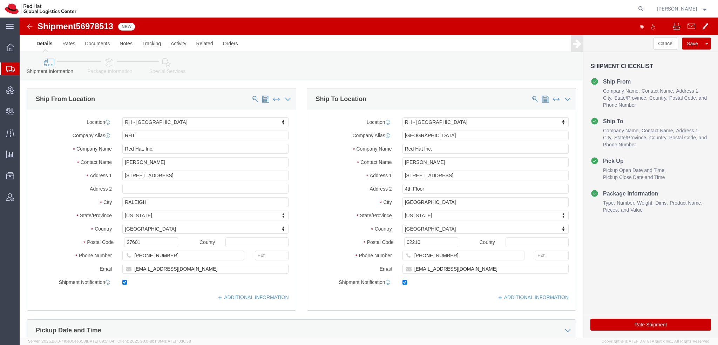
select select "38014"
select select "37929"
click icon
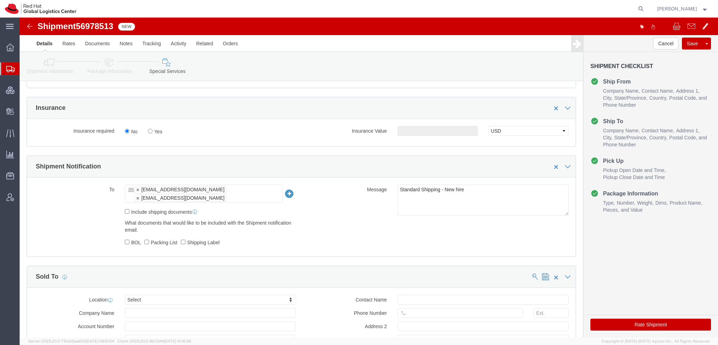
scroll to position [210, 0]
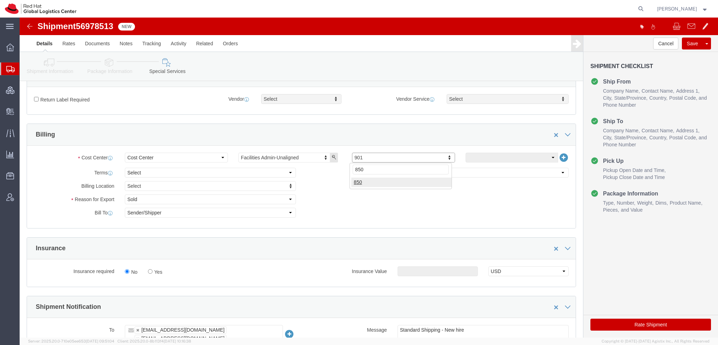
type input "850"
click button "Rate Shipment"
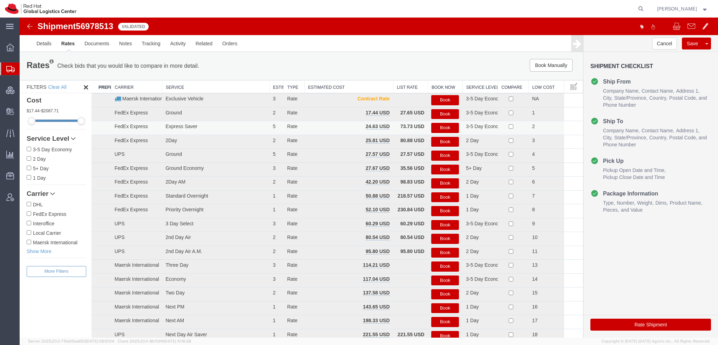
click at [437, 126] on button "Book" at bounding box center [445, 128] width 28 height 10
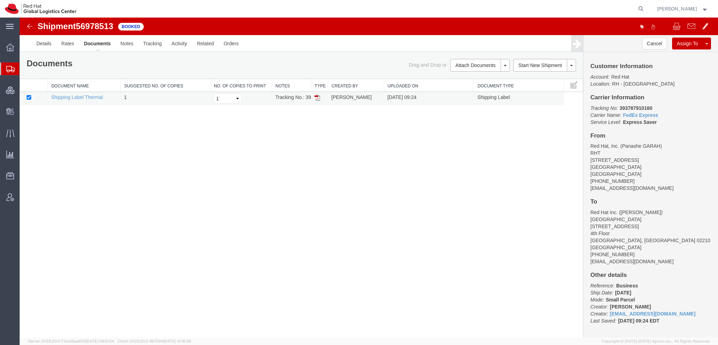
click at [318, 97] on img at bounding box center [317, 98] width 6 height 6
drag, startPoint x: 24, startPoint y: 78, endPoint x: 278, endPoint y: 1, distance: 265.5
click at [0, 0] on link "Shipment Manager" at bounding box center [0, 0] width 0 height 0
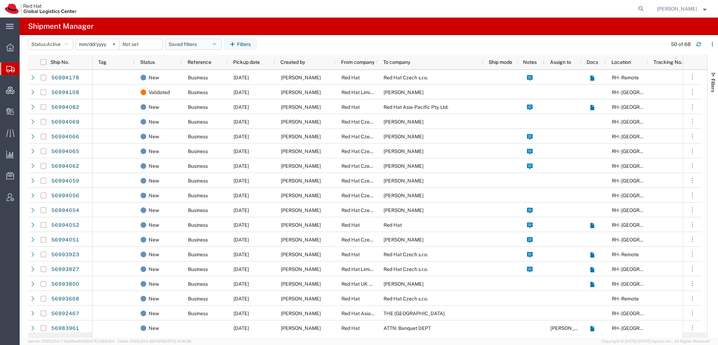
click at [216, 43] on icon "button" at bounding box center [215, 44] width 4 height 5
click at [186, 74] on span "Americas" at bounding box center [213, 74] width 92 height 13
type input "2023-05-07"
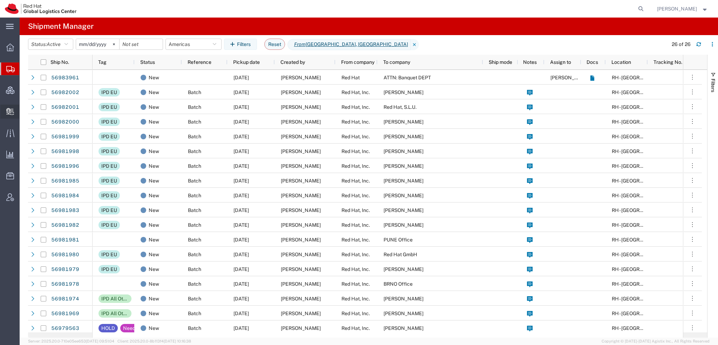
click at [0, 0] on span "Create Delivery" at bounding box center [0, 0] width 0 height 0
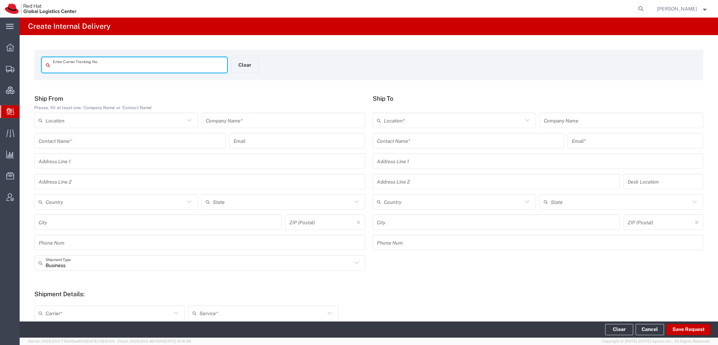
click at [101, 67] on input "text" at bounding box center [138, 65] width 170 height 12
type input "396608113623"
click at [142, 61] on input "396608113623" at bounding box center [138, 65] width 170 height 12
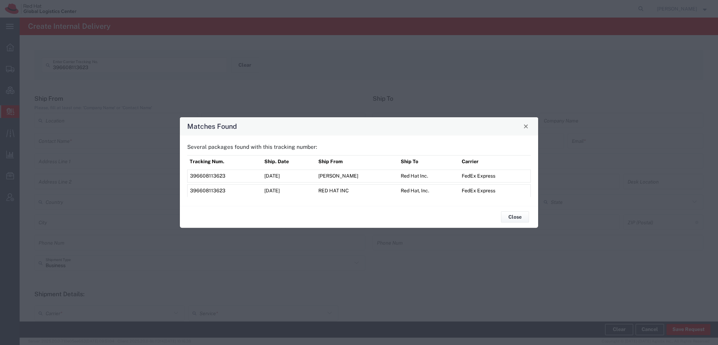
click at [205, 189] on span "396608113623" at bounding box center [207, 191] width 35 height 6
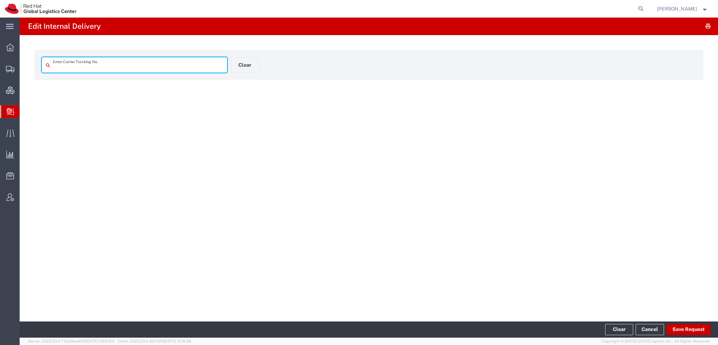
type input "396608113623"
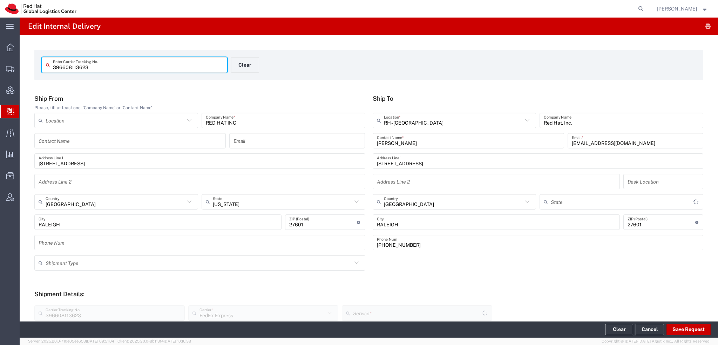
type input "[US_STATE]"
type input "Ground"
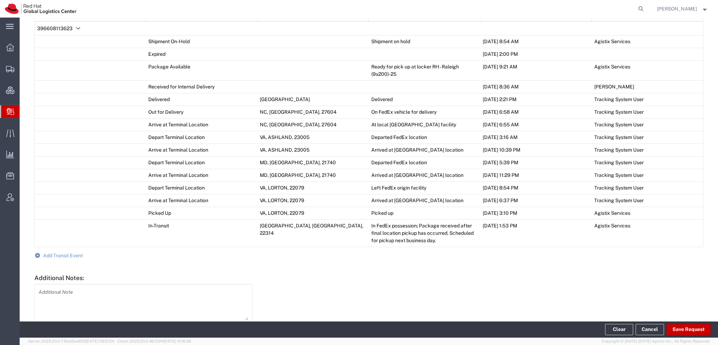
scroll to position [386, 0]
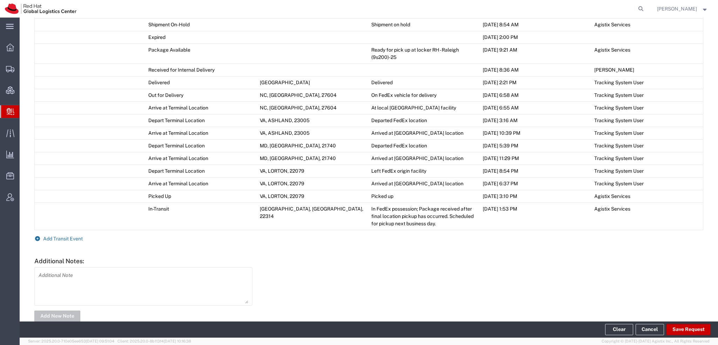
click at [78, 239] on span "Add Transit Event" at bounding box center [63, 239] width 40 height 6
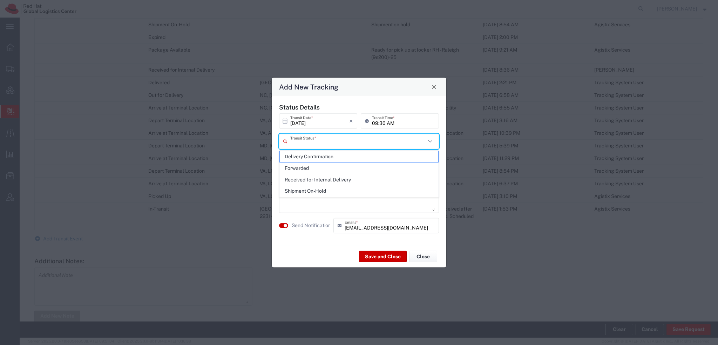
click at [290, 145] on input "text" at bounding box center [357, 141] width 135 height 12
click at [303, 152] on span "Delivery Confirmation" at bounding box center [359, 156] width 158 height 11
type input "Delivery Confirmation"
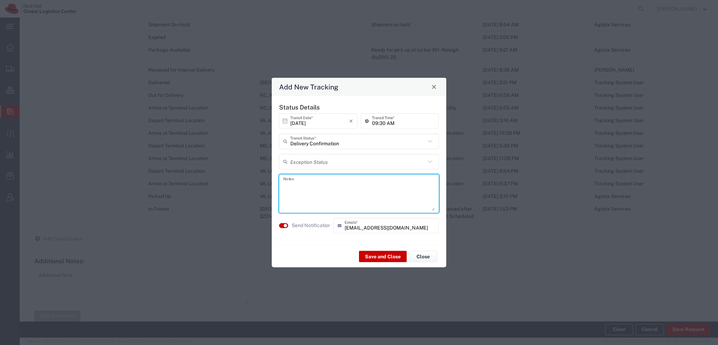
click at [304, 183] on textarea at bounding box center [358, 193] width 151 height 34
type textarea "Delivered to Enpoints. Laptop Return."
drag, startPoint x: 385, startPoint y: 257, endPoint x: 386, endPoint y: 251, distance: 6.5
click at [386, 252] on button "Save and Close" at bounding box center [383, 256] width 48 height 11
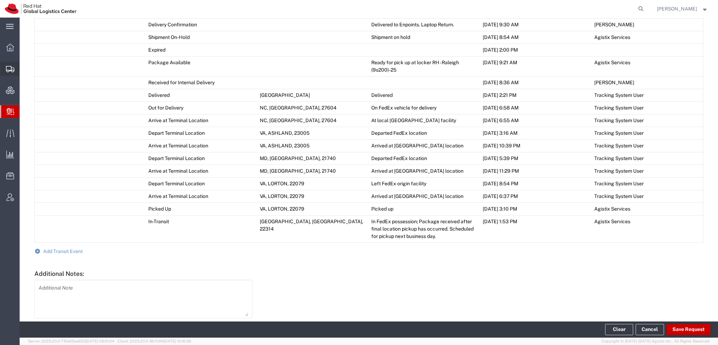
click at [0, 0] on span "Shipment Manager" at bounding box center [0, 0] width 0 height 0
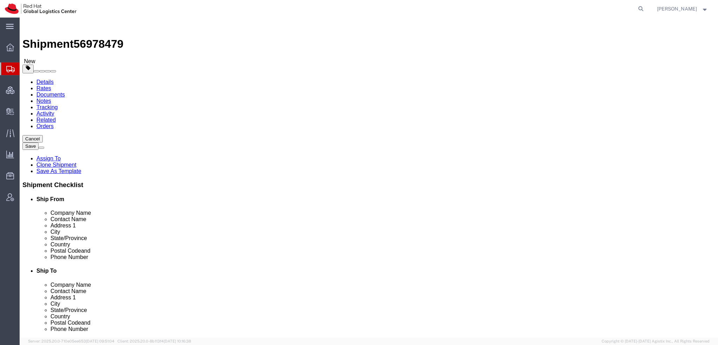
select select "38014"
select select
click link "Special Services"
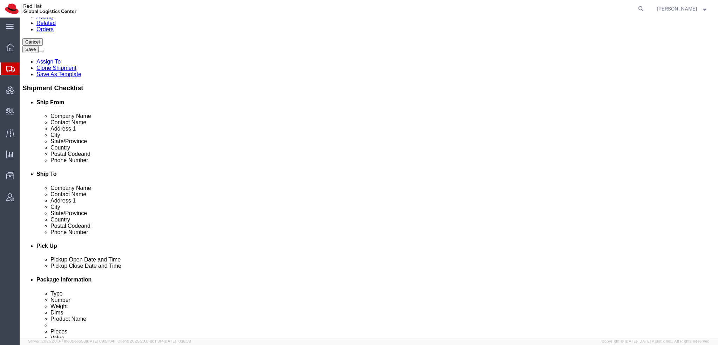
scroll to position [175, 0]
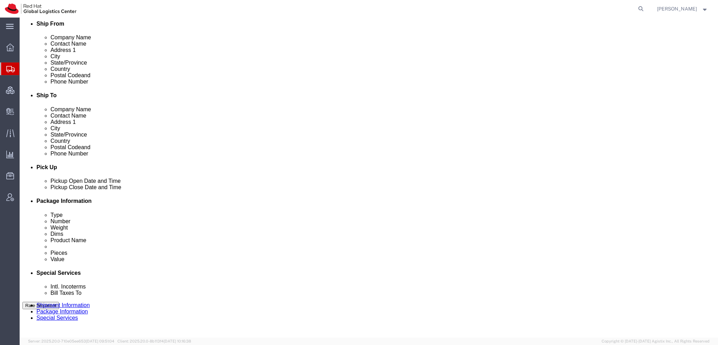
click select "Select Buyer Cost Center Department Operations Number Order Number Sales Person"
select select "COSTCENTER"
click select "Select Buyer Cost Center Department Operations Number Order Number Sales Person"
type input "850"
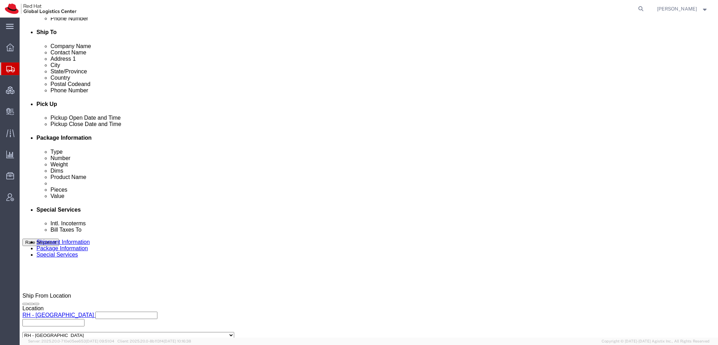
scroll to position [351, 0]
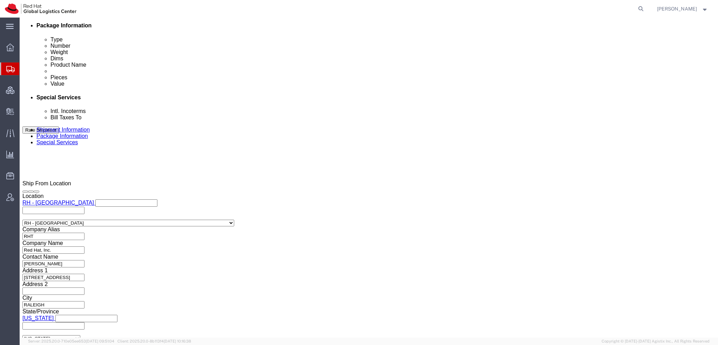
click input "Yes"
radio input "true"
click input "No"
radio input "true"
click icon
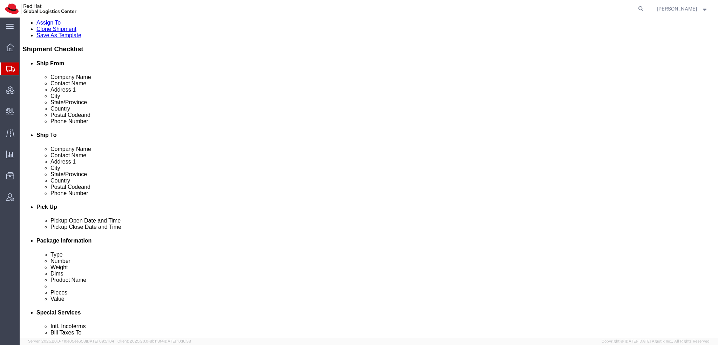
scroll to position [2, 0]
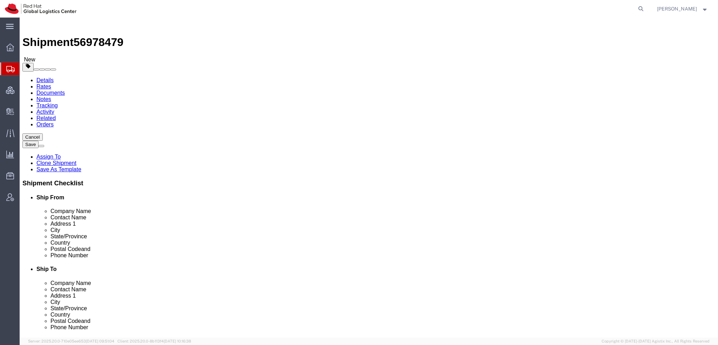
click icon
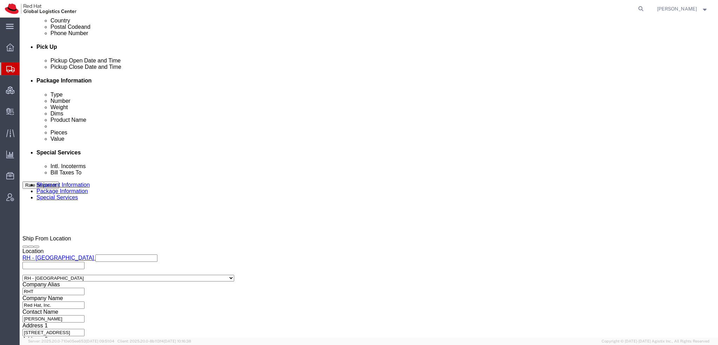
scroll to position [352, 0]
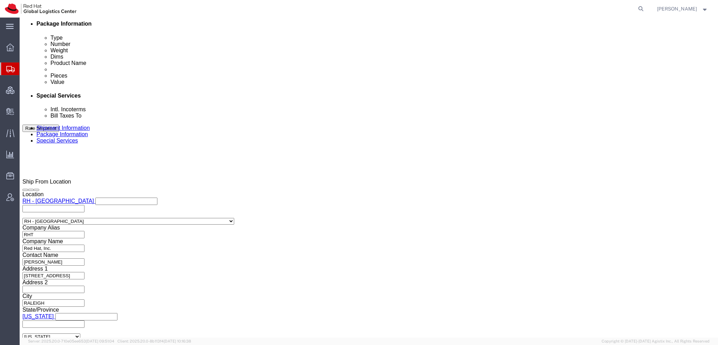
drag, startPoint x: 130, startPoint y: 112, endPoint x: 135, endPoint y: 114, distance: 5.7
click input "Yes"
radio input "true"
click input "text"
type input "500.00"
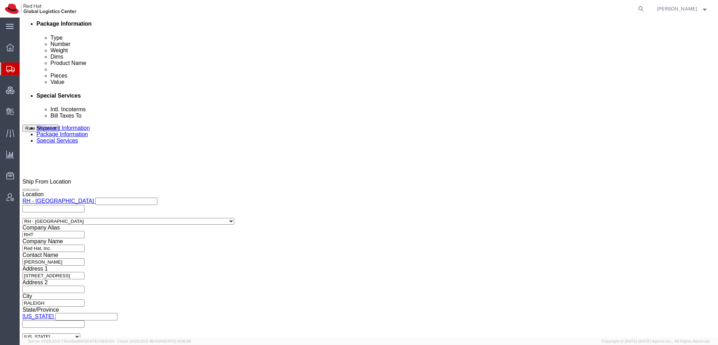
click button "Rate Shipment"
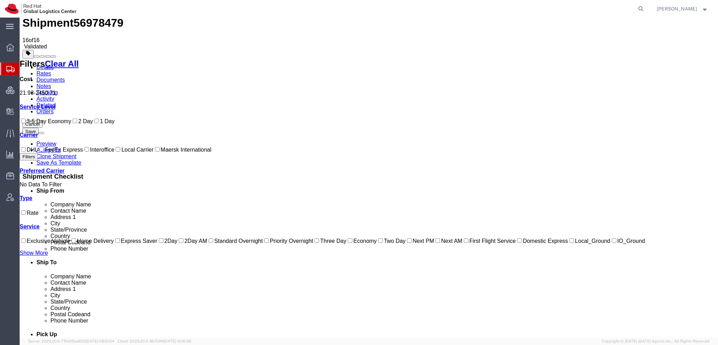
scroll to position [0, 0]
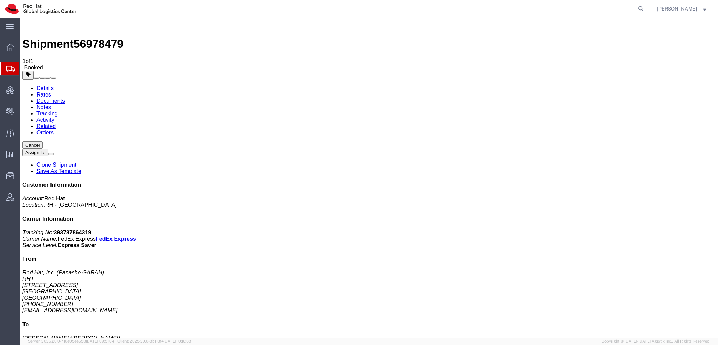
drag, startPoint x: 317, startPoint y: 96, endPoint x: 278, endPoint y: 40, distance: 68.7
